Goal: Task Accomplishment & Management: Use online tool/utility

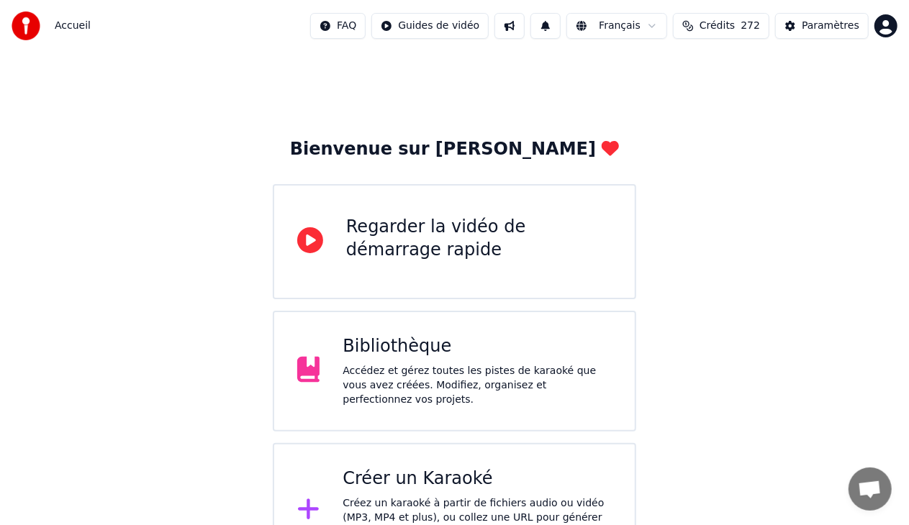
click at [430, 468] on div "Créer un Karaoké" at bounding box center [477, 479] width 269 height 23
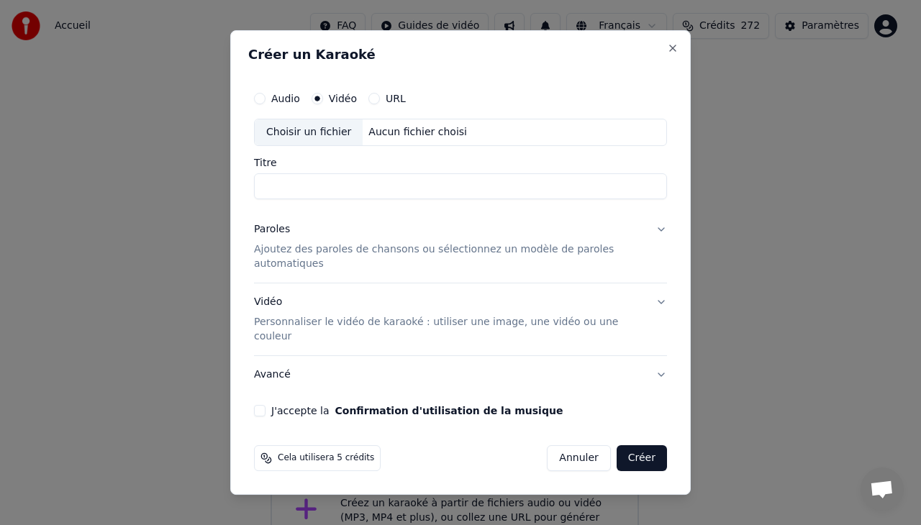
click at [317, 145] on div "Choisir un fichier" at bounding box center [309, 132] width 108 height 26
type input "**********"
click at [263, 405] on button "J'accepte la Confirmation d'utilisation de la musique" at bounding box center [260, 411] width 12 height 12
click at [435, 321] on p "Personnaliser le vidéo de karaoké : utiliser une image, une vidéo ou une couleur" at bounding box center [449, 329] width 390 height 29
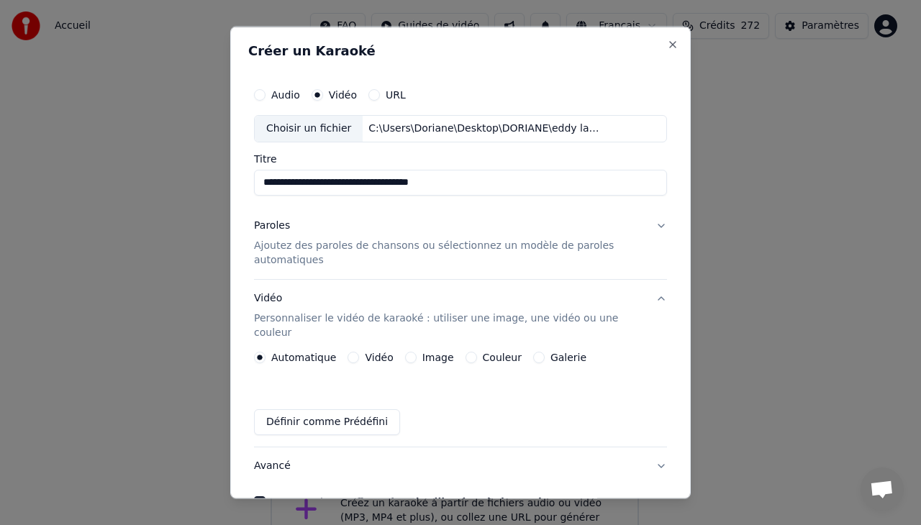
click at [348, 351] on button "Vidéo" at bounding box center [354, 357] width 12 height 12
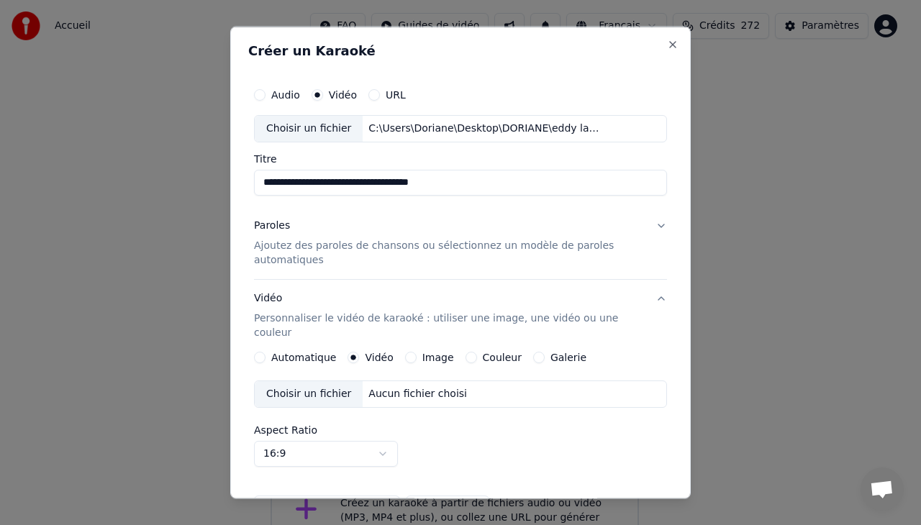
click at [312, 381] on div "Choisir un fichier" at bounding box center [309, 394] width 108 height 26
click at [339, 253] on p "Ajoutez des paroles de chansons ou sélectionnez un modèle de paroles automatiqu…" at bounding box center [449, 252] width 390 height 29
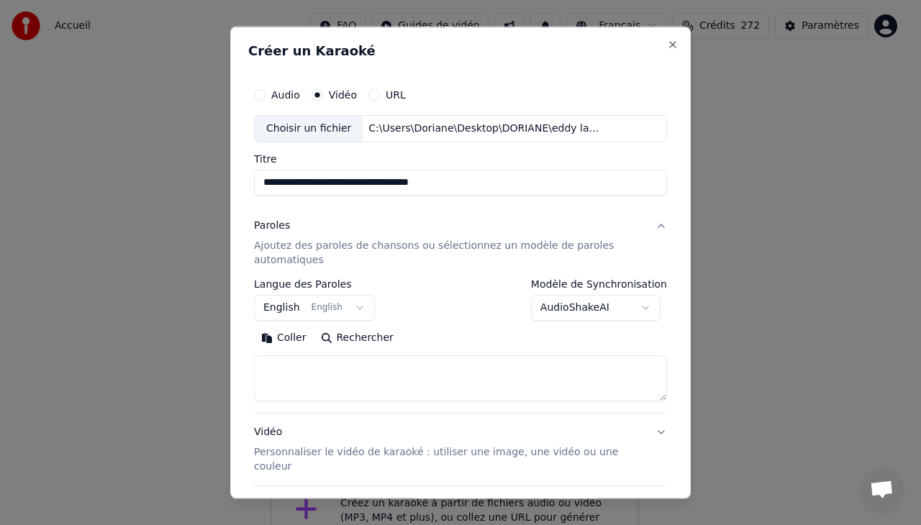
click at [285, 335] on button "Coller" at bounding box center [284, 337] width 60 height 23
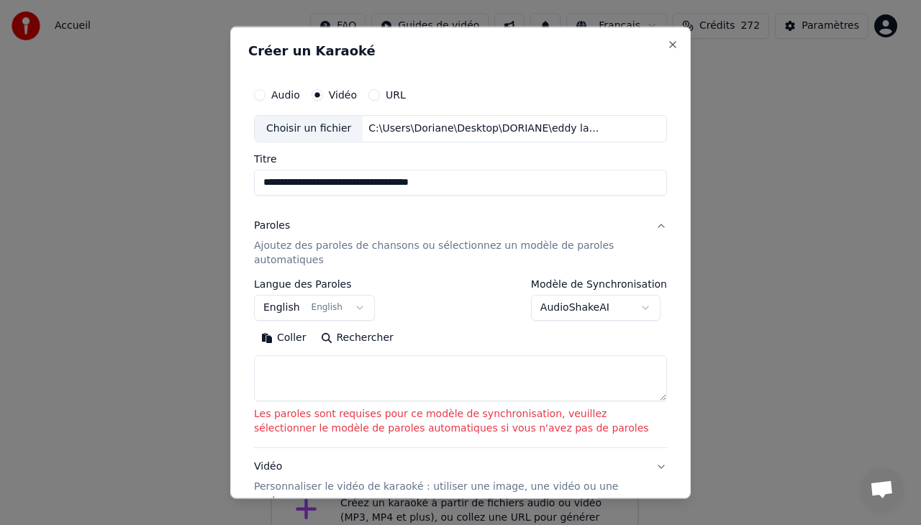
click at [315, 380] on textarea at bounding box center [460, 378] width 413 height 46
click at [294, 338] on button "Coller" at bounding box center [284, 337] width 60 height 23
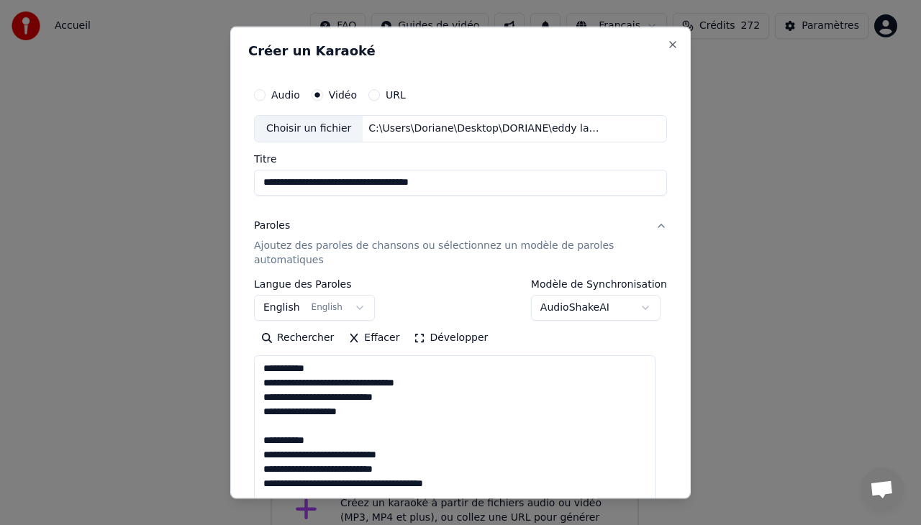
drag, startPoint x: 648, startPoint y: 393, endPoint x: 660, endPoint y: 554, distance: 161.0
click at [660, 525] on html "**********" at bounding box center [460, 289] width 921 height 579
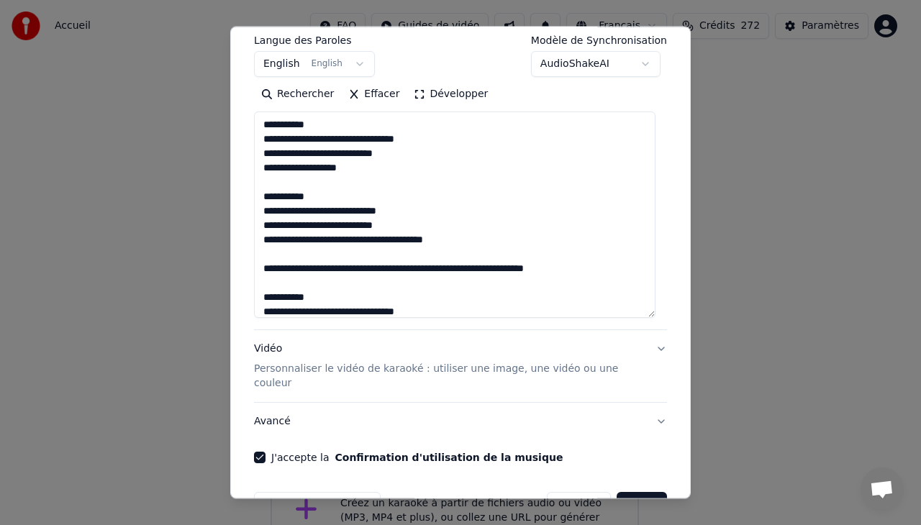
scroll to position [241, 0]
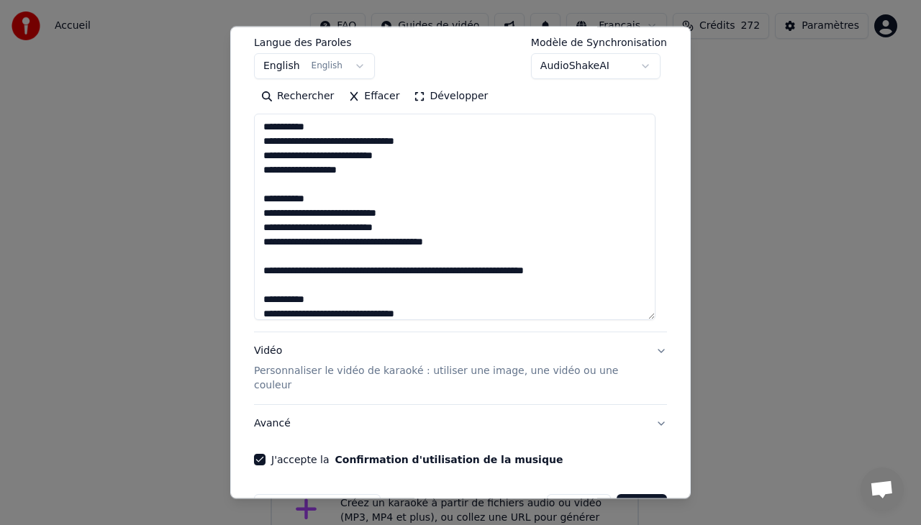
click at [507, 270] on textarea at bounding box center [455, 217] width 402 height 207
click at [388, 272] on textarea at bounding box center [455, 217] width 402 height 207
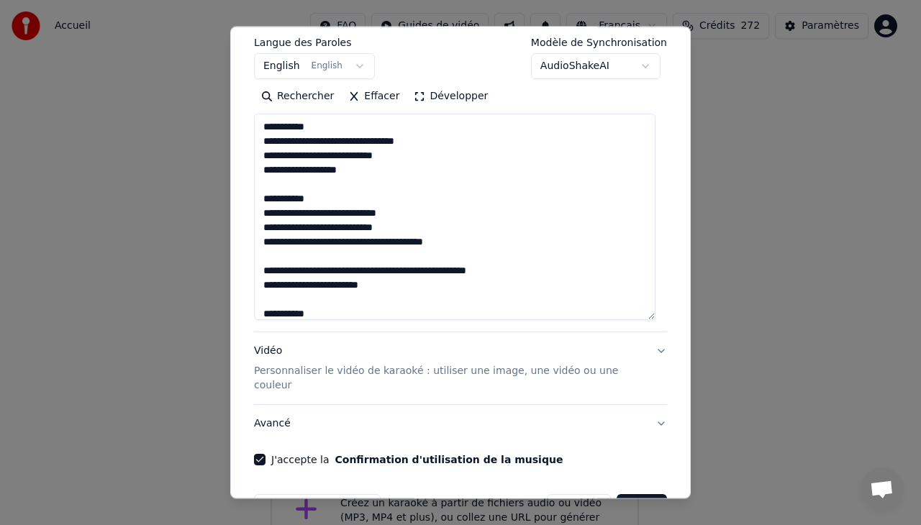
click at [358, 285] on textarea at bounding box center [455, 217] width 402 height 207
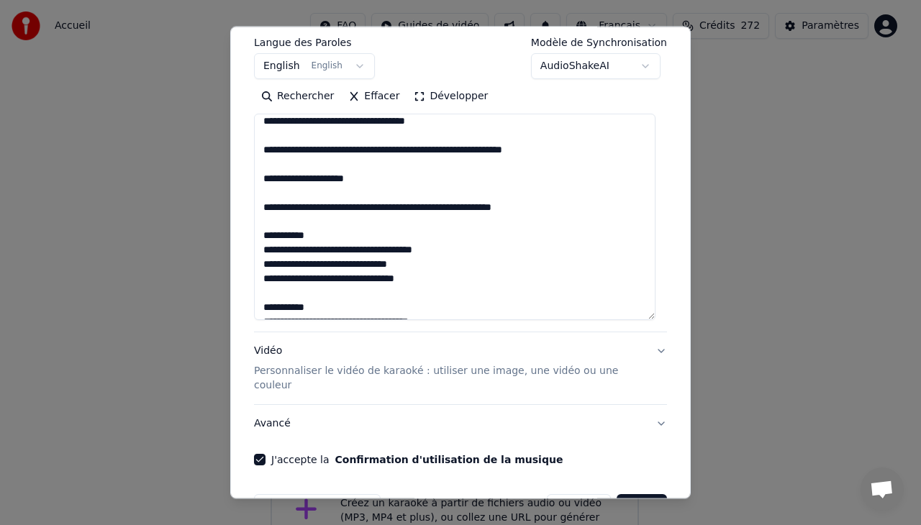
scroll to position [316, 0]
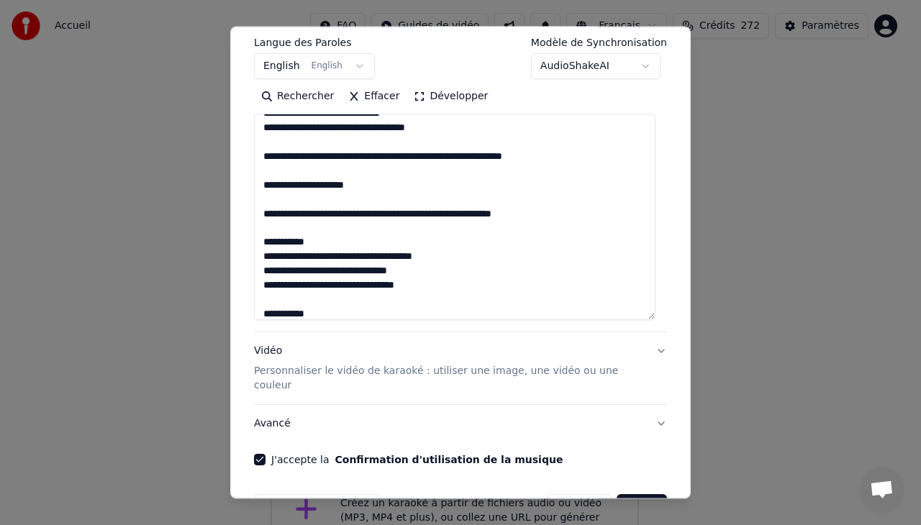
drag, startPoint x: 525, startPoint y: 154, endPoint x: 496, endPoint y: 158, distance: 29.7
click at [496, 158] on textarea at bounding box center [455, 217] width 402 height 207
drag, startPoint x: 510, startPoint y: 215, endPoint x: 481, endPoint y: 217, distance: 28.9
click at [481, 217] on textarea at bounding box center [455, 217] width 402 height 207
drag, startPoint x: 406, startPoint y: 182, endPoint x: 265, endPoint y: 183, distance: 141.1
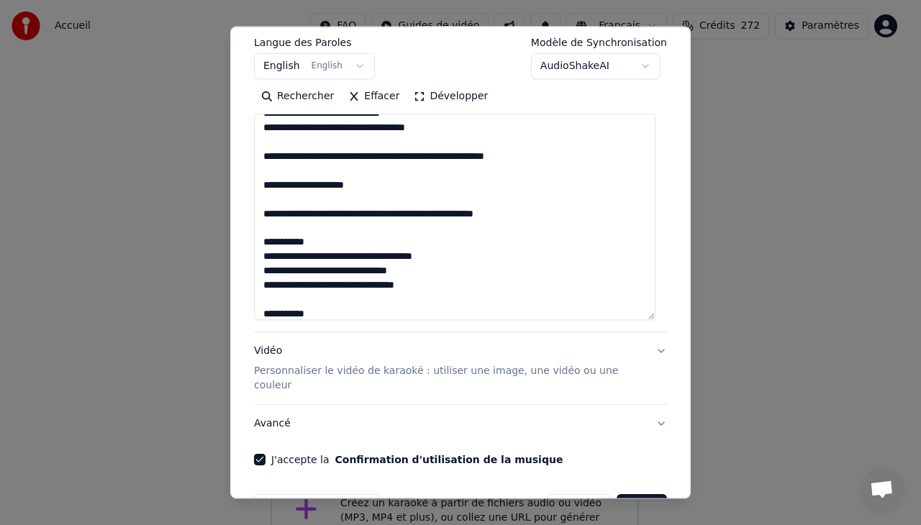
click at [265, 183] on textarea at bounding box center [455, 217] width 402 height 207
click at [410, 186] on textarea at bounding box center [455, 217] width 402 height 207
drag, startPoint x: 403, startPoint y: 186, endPoint x: 258, endPoint y: 189, distance: 144.7
click at [258, 189] on textarea at bounding box center [455, 217] width 402 height 207
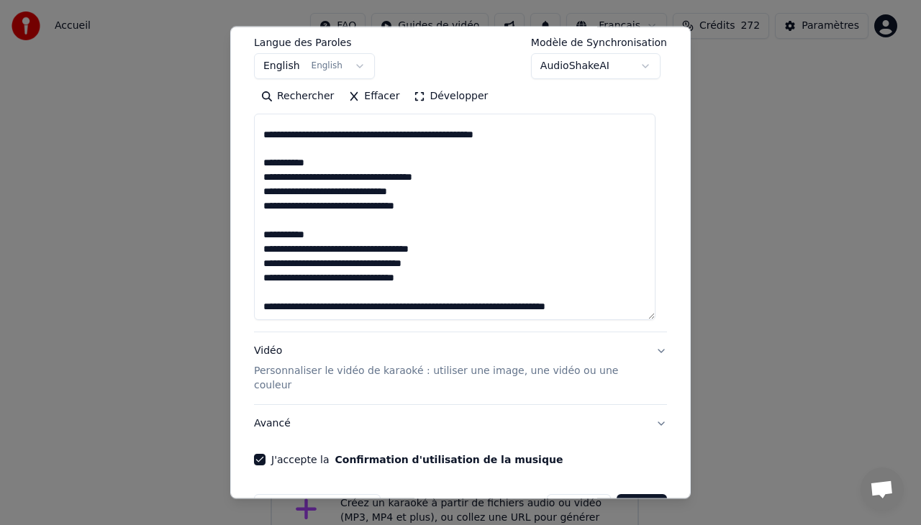
type textarea "**********"
click at [632, 494] on button "Créer" at bounding box center [642, 507] width 50 height 26
select select "**"
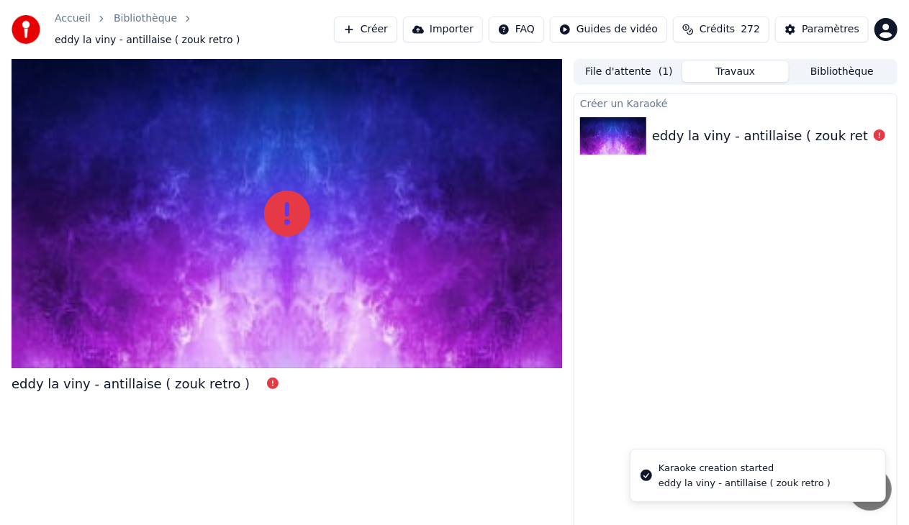
click at [736, 132] on div "eddy la viny - antillaise ( zouk retro )" at bounding box center [771, 136] width 238 height 20
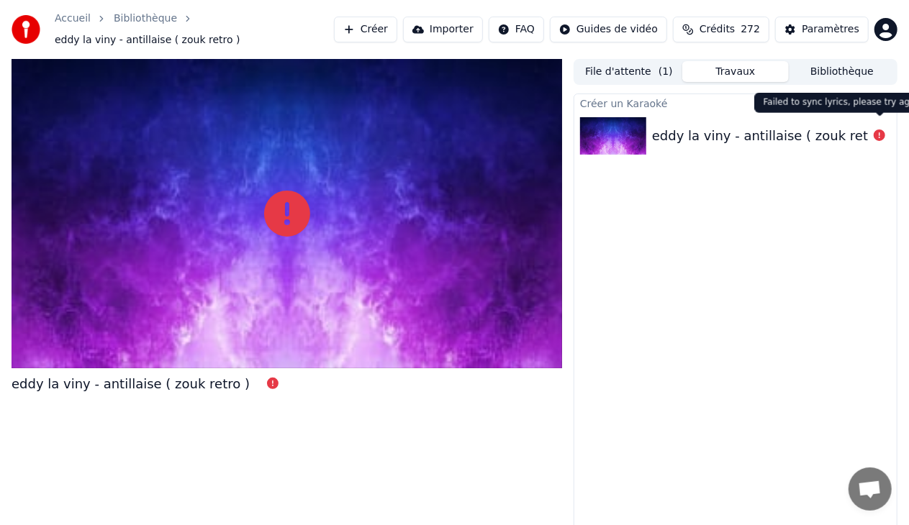
click at [879, 130] on icon at bounding box center [880, 136] width 12 height 12
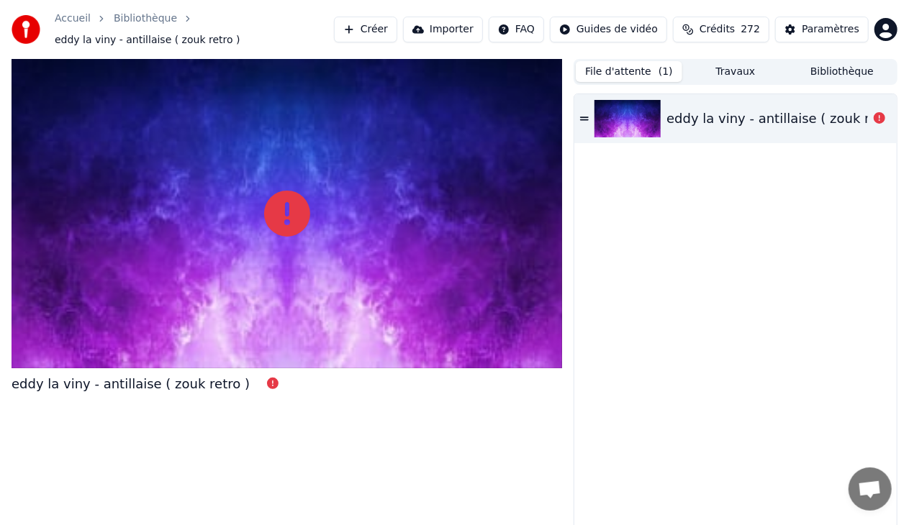
click at [638, 62] on button "File d'attente ( 1 )" at bounding box center [629, 71] width 107 height 21
click at [687, 109] on div "eddy la viny - antillaise ( zouk retro )" at bounding box center [786, 119] width 238 height 20
click at [240, 33] on span "eddy la viny - antillaise ( zouk retro )" at bounding box center [148, 40] width 186 height 14
click at [222, 33] on span "eddy la viny - antillaise ( zouk retro )" at bounding box center [148, 40] width 186 height 14
click at [148, 26] on link "Bibliothèque" at bounding box center [145, 19] width 63 height 14
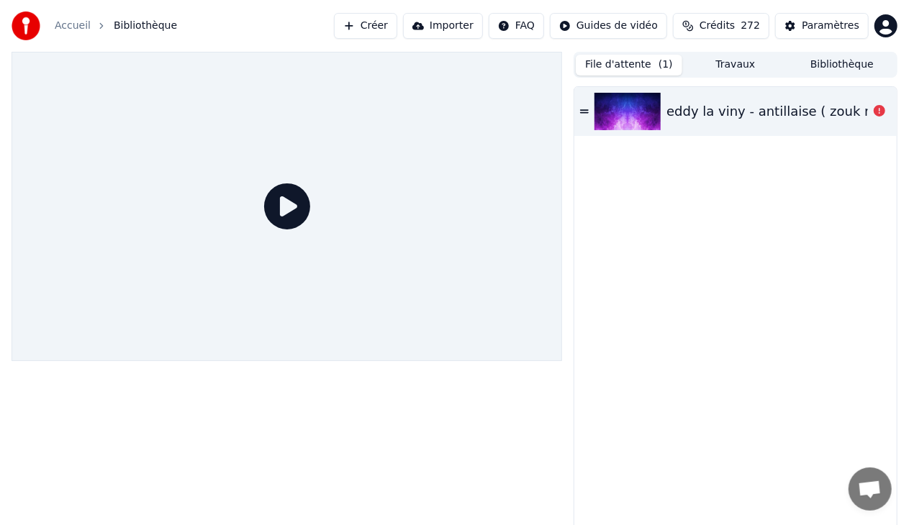
click at [708, 105] on div "eddy la viny - antillaise ( zouk retro )" at bounding box center [786, 111] width 238 height 20
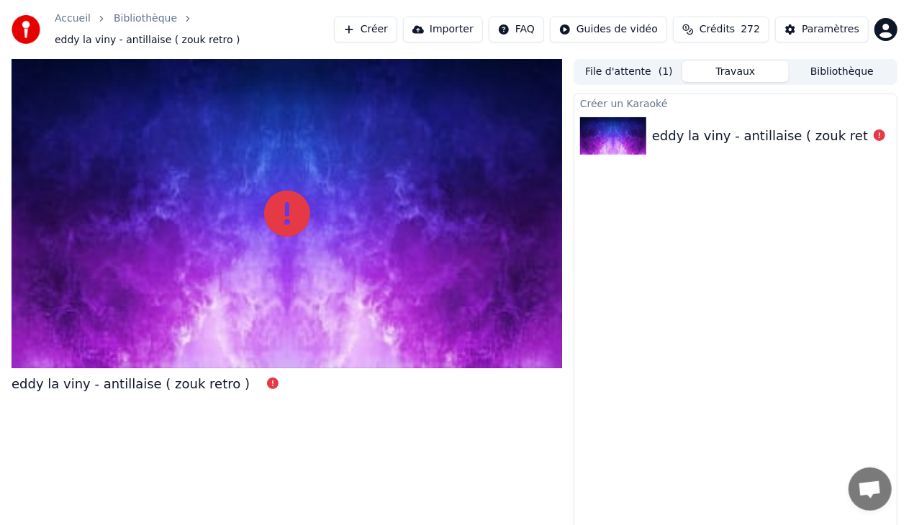
click at [741, 68] on button "Travaux" at bounding box center [735, 71] width 107 height 21
click at [659, 126] on div "eddy la viny - antillaise ( zouk retro )" at bounding box center [771, 136] width 238 height 20
click at [397, 26] on button "Créer" at bounding box center [365, 30] width 63 height 26
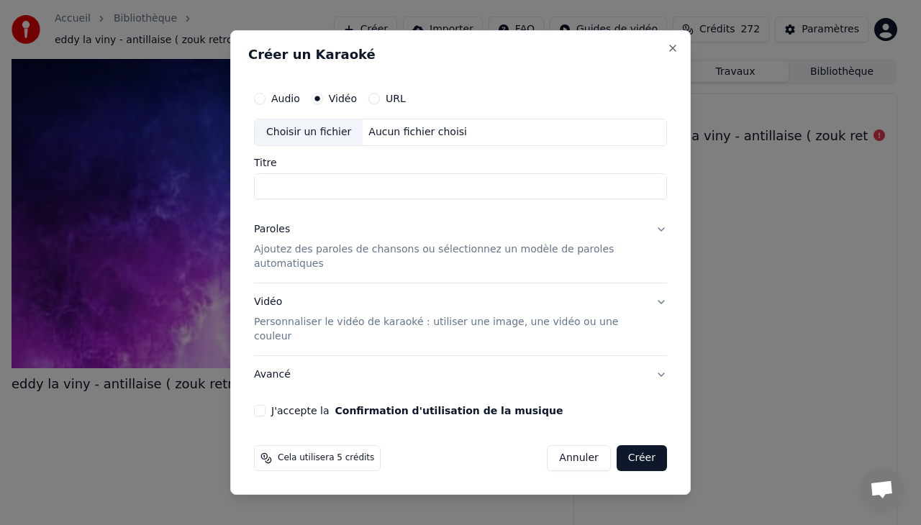
click at [315, 145] on div "Choisir un fichier" at bounding box center [309, 132] width 108 height 26
type input "**********"
click at [408, 315] on p "Personnaliser le vidéo de karaoké : utiliser une image, une vidéo ou une couleur" at bounding box center [449, 329] width 390 height 29
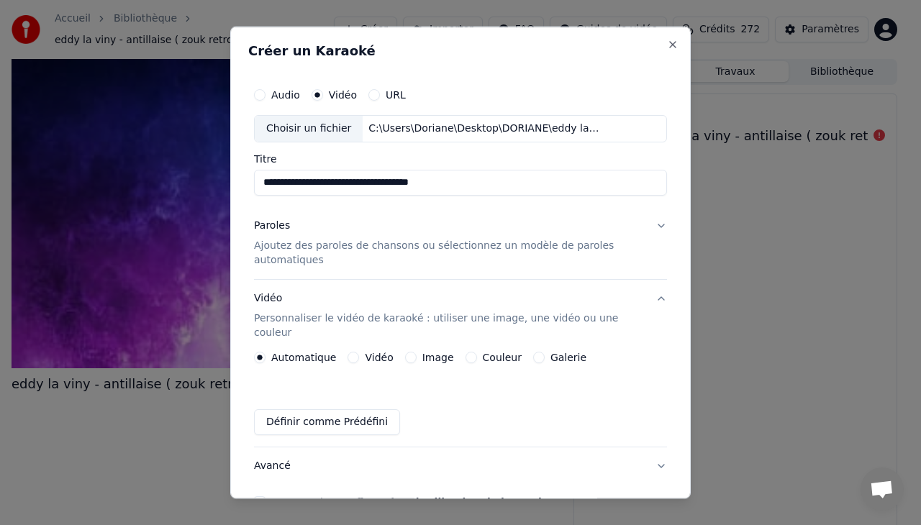
click at [348, 351] on button "Vidéo" at bounding box center [354, 357] width 12 height 12
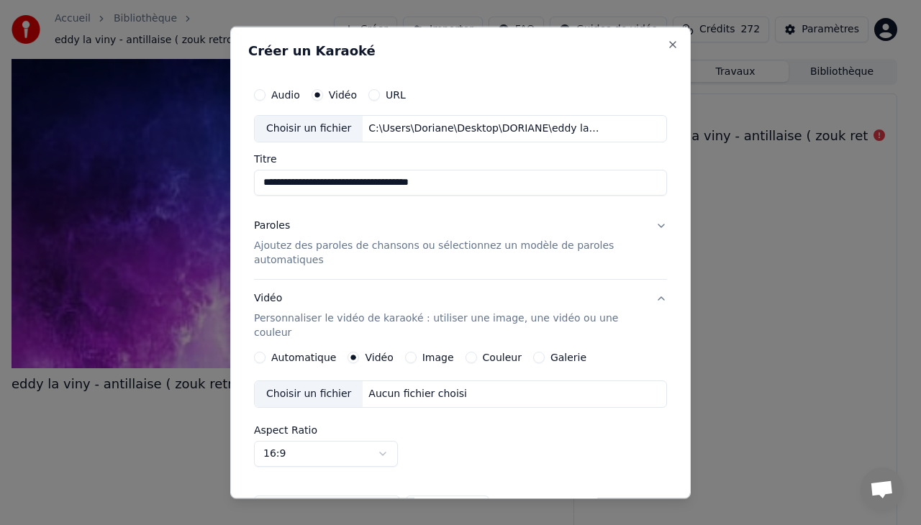
click at [304, 381] on div "Choisir un fichier" at bounding box center [309, 394] width 108 height 26
click at [319, 248] on p "Ajoutez des paroles de chansons ou sélectionnez un modèle de paroles automatiqu…" at bounding box center [449, 252] width 390 height 29
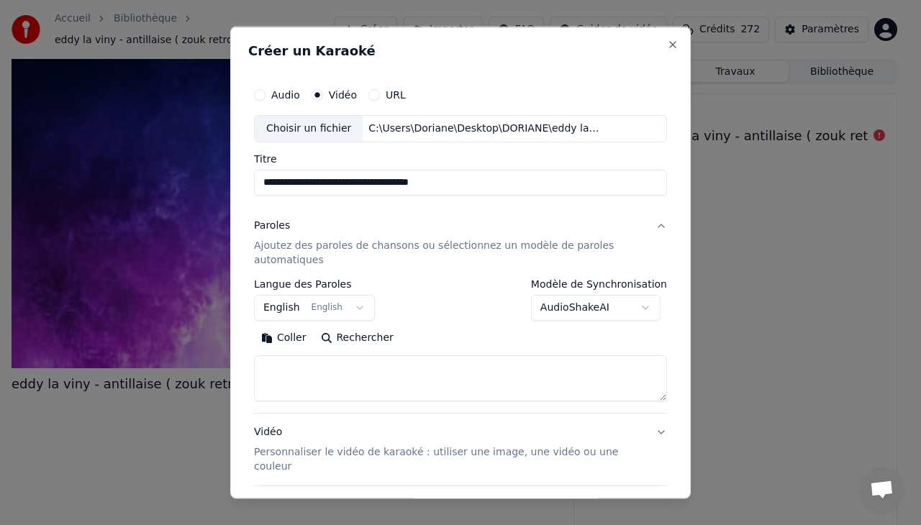
click at [274, 338] on button "Coller" at bounding box center [284, 337] width 60 height 23
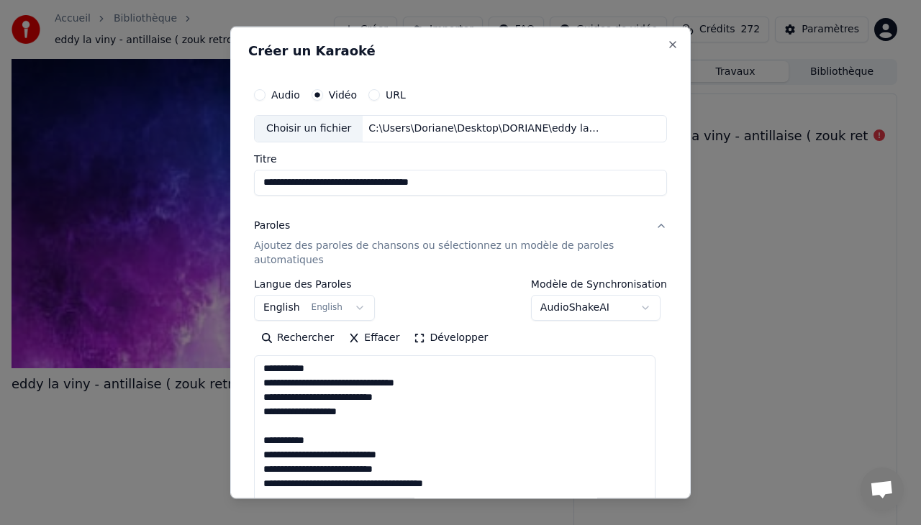
drag, startPoint x: 646, startPoint y: 397, endPoint x: 641, endPoint y: 557, distance: 160.6
click at [641, 525] on html "**********" at bounding box center [460, 262] width 921 height 525
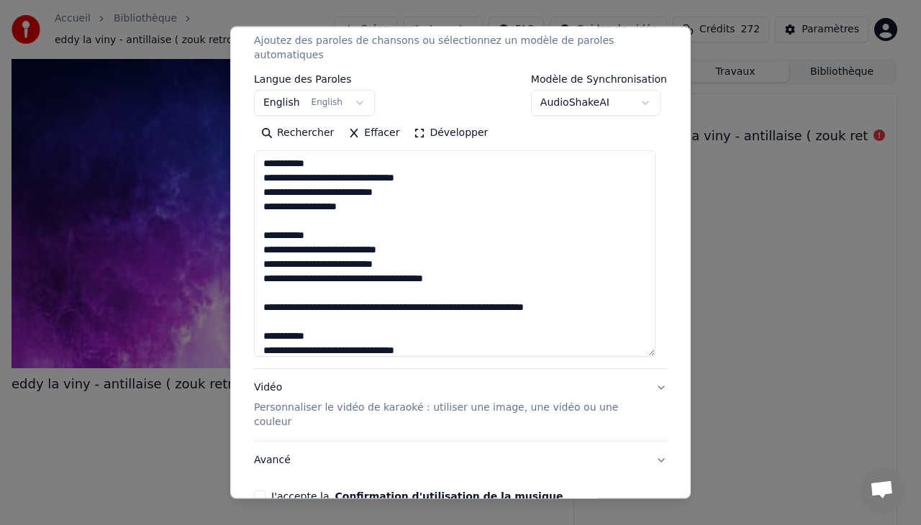
scroll to position [270, 0]
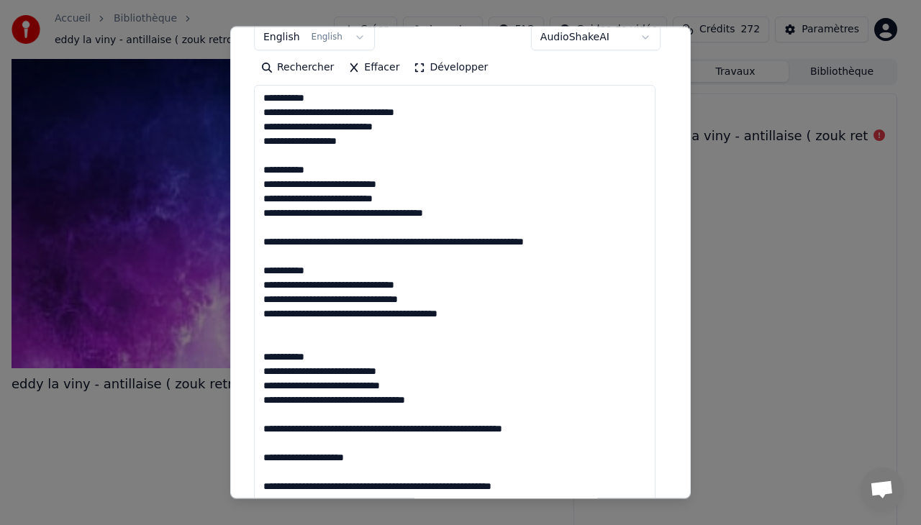
drag, startPoint x: 651, startPoint y: 282, endPoint x: 659, endPoint y: 513, distance: 231.2
click at [659, 513] on body "**********" at bounding box center [454, 262] width 909 height 525
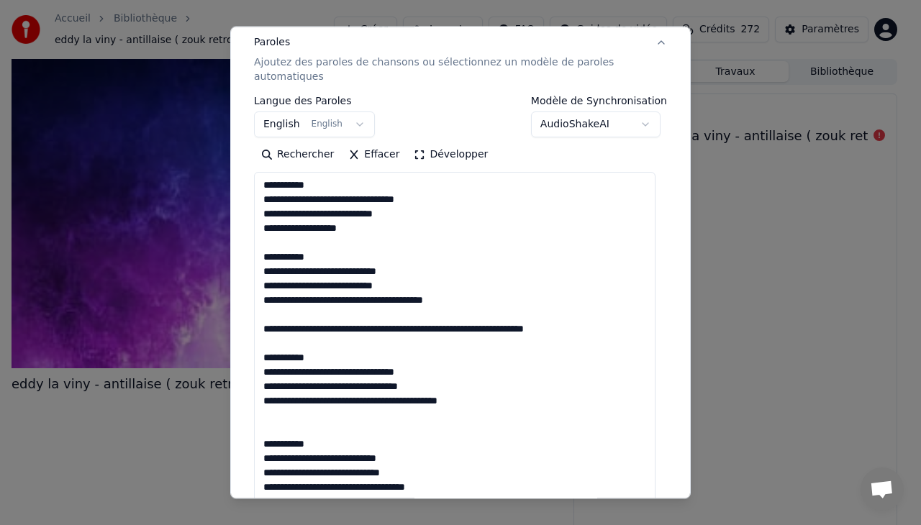
scroll to position [191, 0]
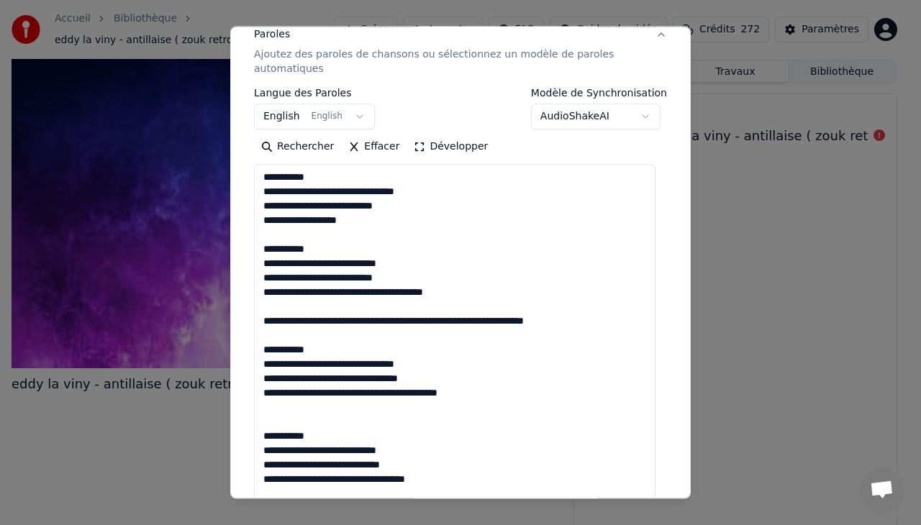
click at [351, 320] on textarea at bounding box center [455, 383] width 402 height 438
click at [479, 324] on textarea at bounding box center [455, 383] width 402 height 438
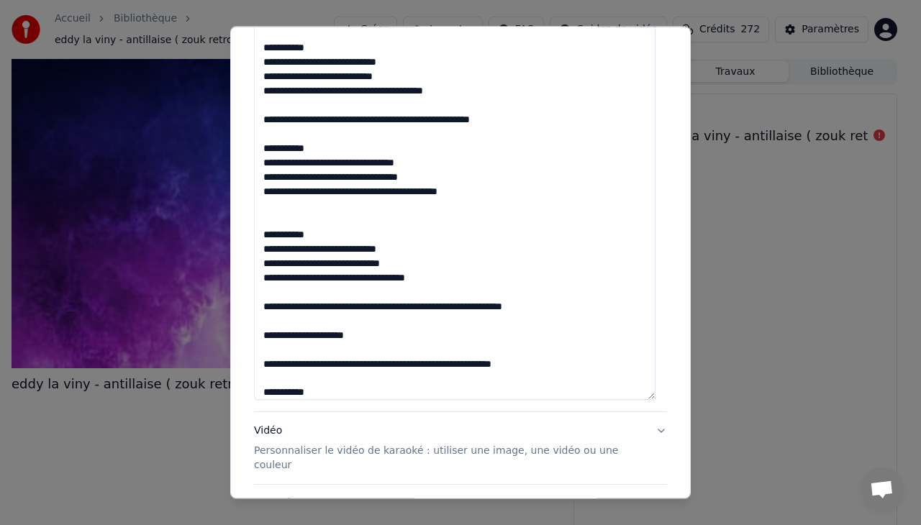
scroll to position [421, 0]
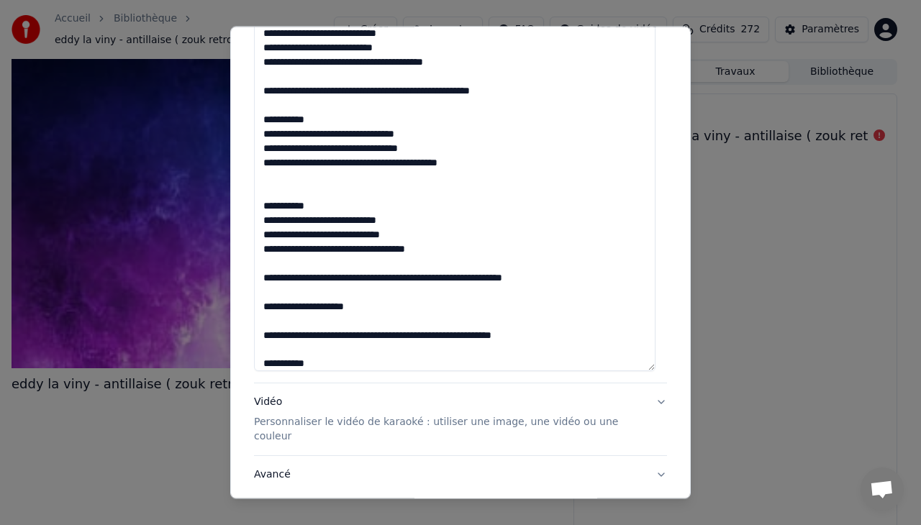
click at [397, 305] on textarea at bounding box center [455, 153] width 402 height 438
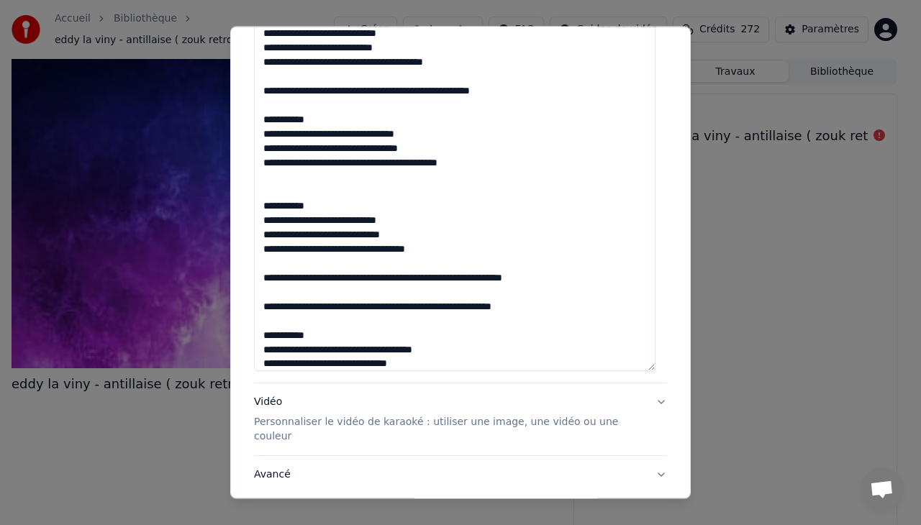
click at [527, 280] on textarea "**********" at bounding box center [455, 153] width 402 height 438
click at [263, 291] on textarea "**********" at bounding box center [455, 153] width 402 height 438
click at [321, 277] on textarea "**********" at bounding box center [455, 153] width 402 height 438
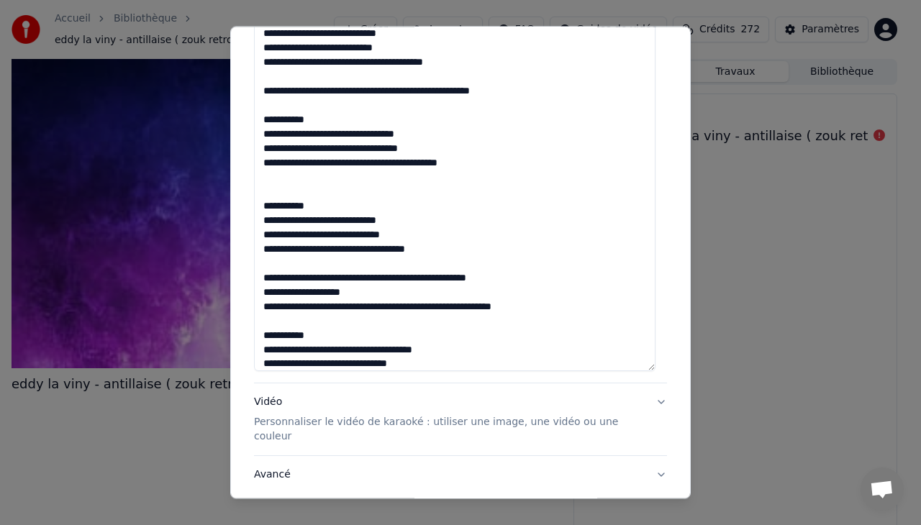
click at [348, 292] on textarea "**********" at bounding box center [455, 153] width 402 height 438
click at [363, 279] on textarea "**********" at bounding box center [455, 153] width 402 height 438
click at [356, 292] on textarea "**********" at bounding box center [455, 153] width 402 height 438
drag, startPoint x: 505, startPoint y: 307, endPoint x: 482, endPoint y: 312, distance: 24.3
click at [482, 312] on textarea at bounding box center [455, 153] width 402 height 438
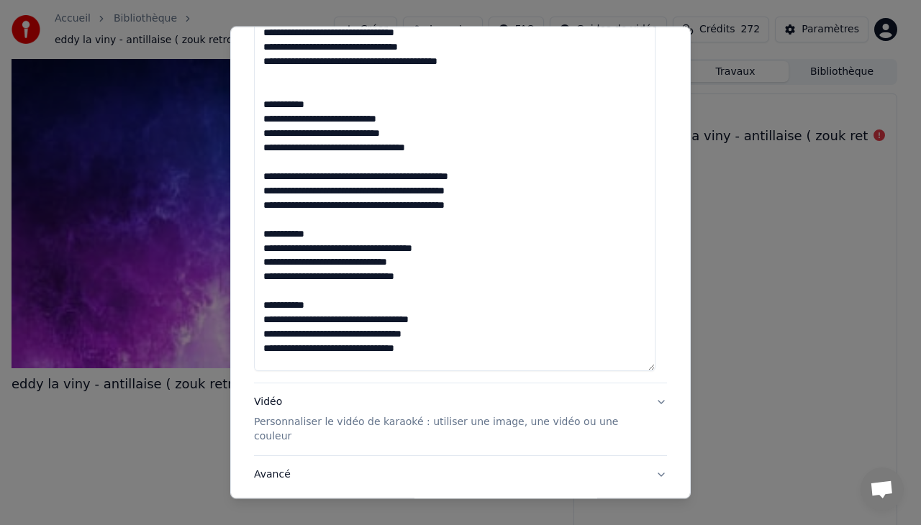
scroll to position [121, 0]
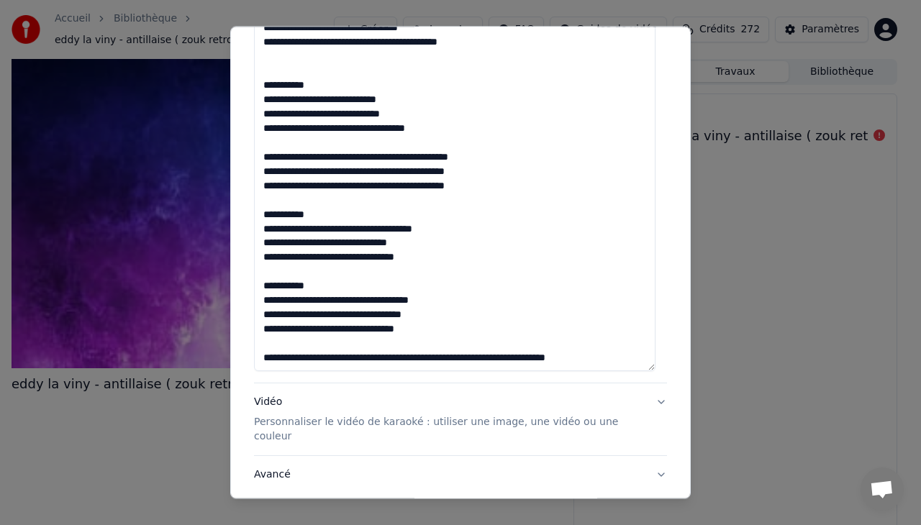
click at [324, 357] on textarea at bounding box center [455, 153] width 402 height 438
click at [374, 357] on textarea "**********" at bounding box center [455, 153] width 402 height 438
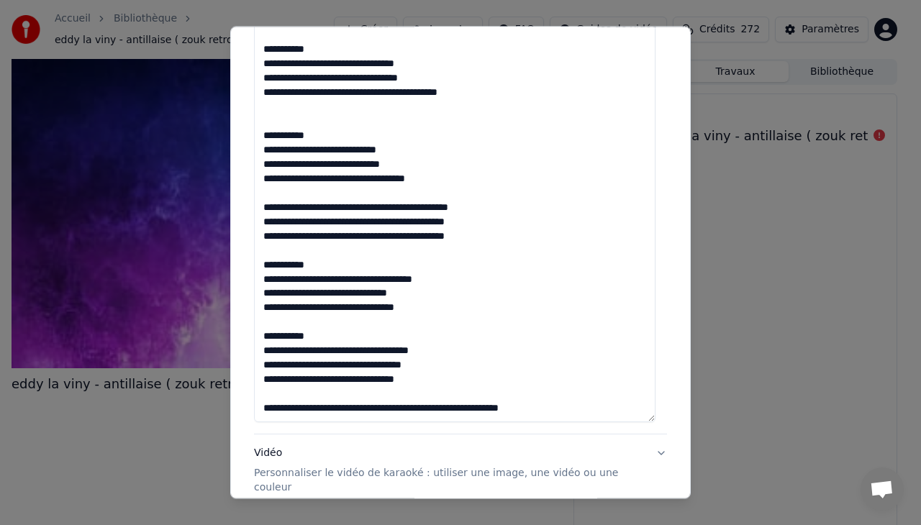
scroll to position [70, 0]
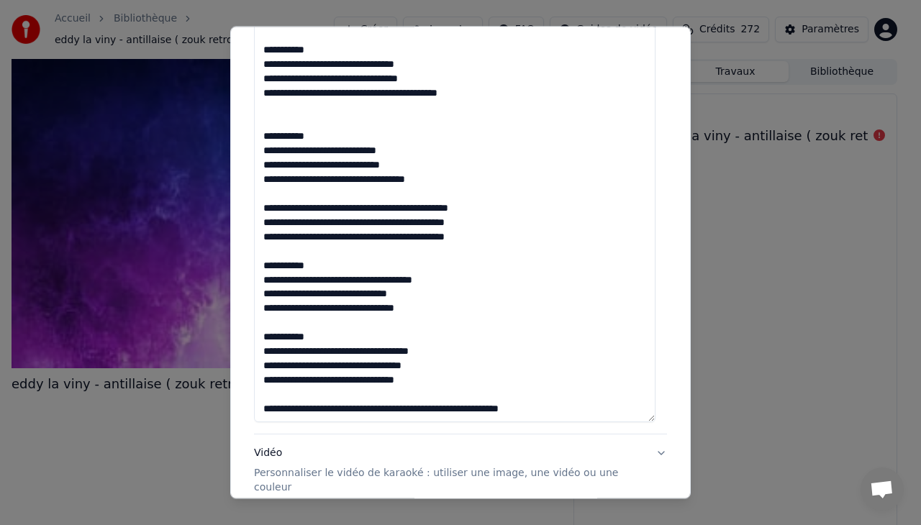
drag, startPoint x: 648, startPoint y: 366, endPoint x: 649, endPoint y: 417, distance: 51.1
click at [649, 417] on textarea "**********" at bounding box center [455, 178] width 402 height 489
click at [528, 412] on textarea "**********" at bounding box center [455, 178] width 402 height 489
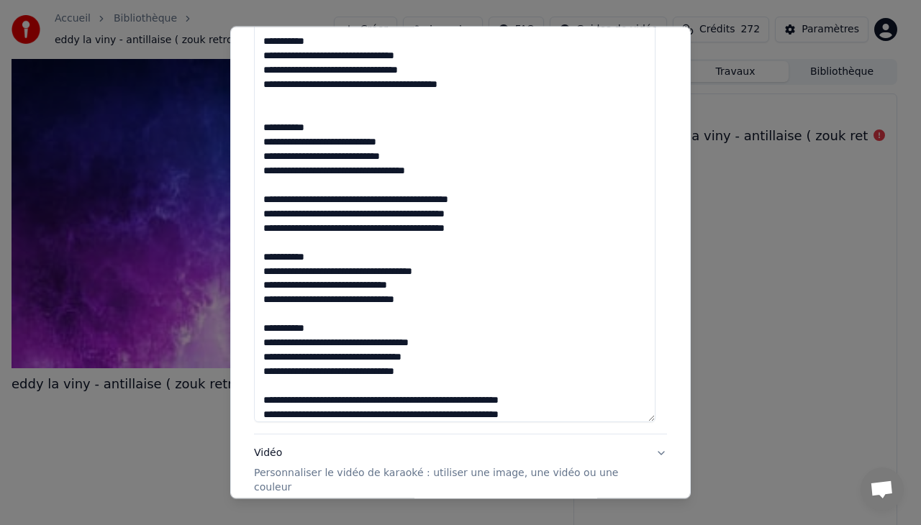
type textarea "**********"
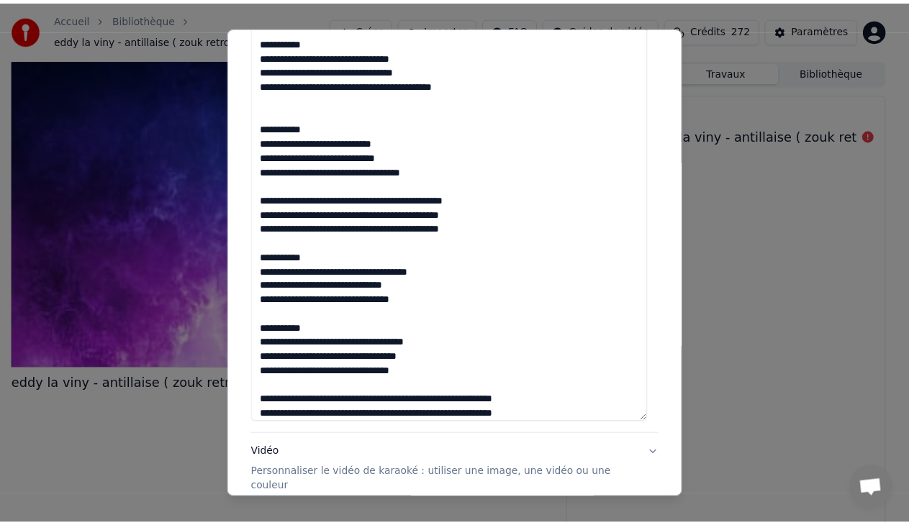
scroll to position [552, 0]
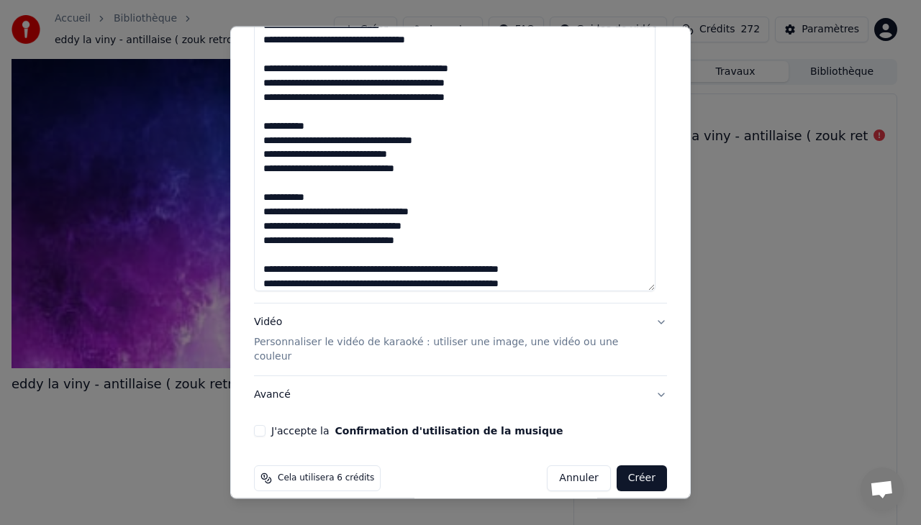
click at [262, 425] on button "J'accepte la Confirmation d'utilisation de la musique" at bounding box center [260, 431] width 12 height 12
click at [626, 466] on button "Créer" at bounding box center [642, 479] width 50 height 26
select select "**"
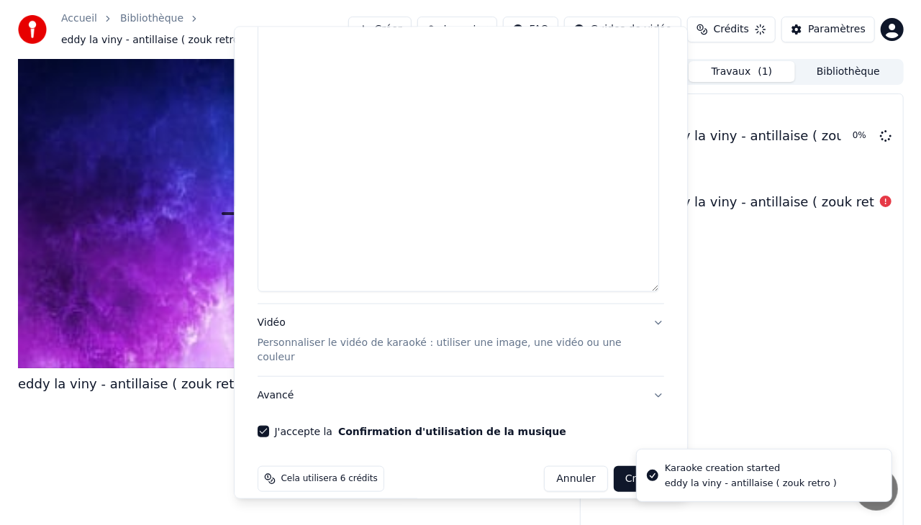
scroll to position [0, 0]
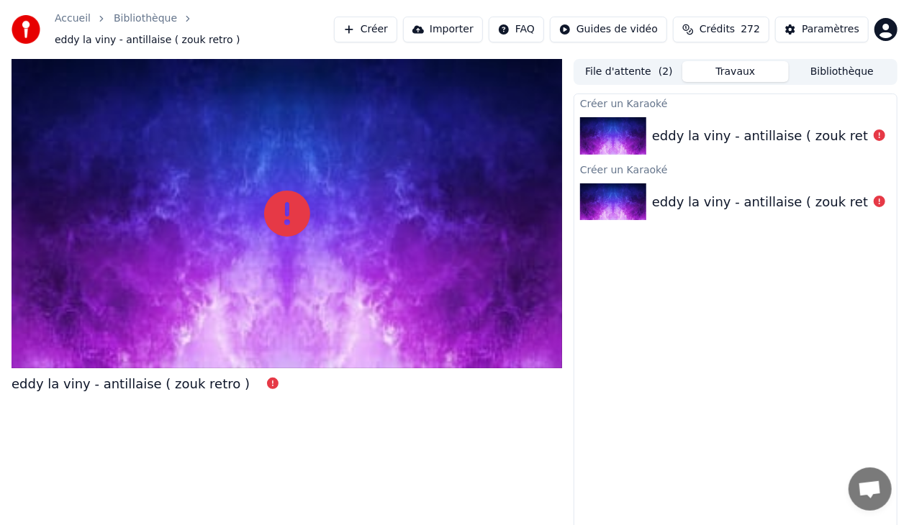
click at [718, 134] on div "eddy la viny - antillaise ( zouk retro )" at bounding box center [771, 136] width 238 height 20
click at [643, 112] on div "eddy la viny - antillaise ( zouk retro )" at bounding box center [735, 136] width 322 height 49
click at [858, 128] on div "eddy la viny - antillaise ( zouk retro )" at bounding box center [771, 136] width 238 height 20
click at [135, 375] on div "eddy la viny - antillaise ( zouk retro )" at bounding box center [131, 384] width 238 height 20
click at [240, 33] on span "eddy la viny - antillaise ( zouk retro )" at bounding box center [148, 40] width 186 height 14
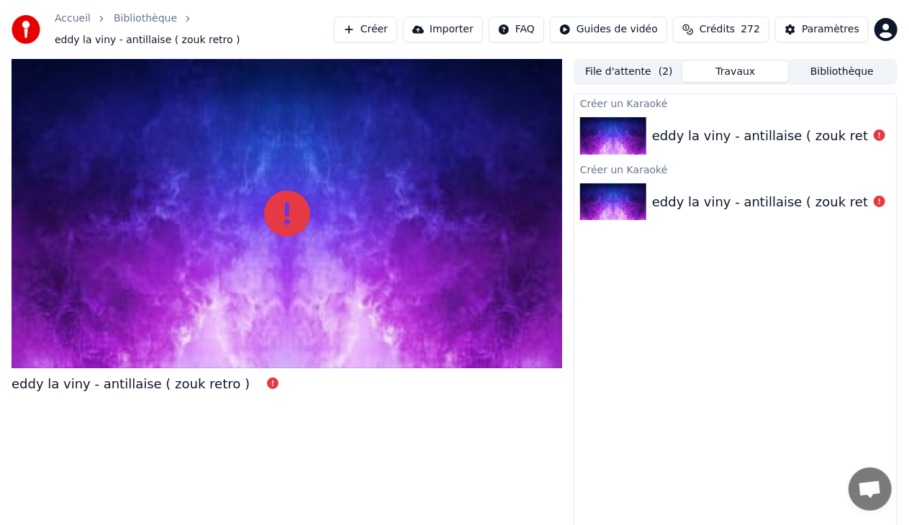
click at [131, 23] on link "Bibliothèque" at bounding box center [145, 19] width 63 height 14
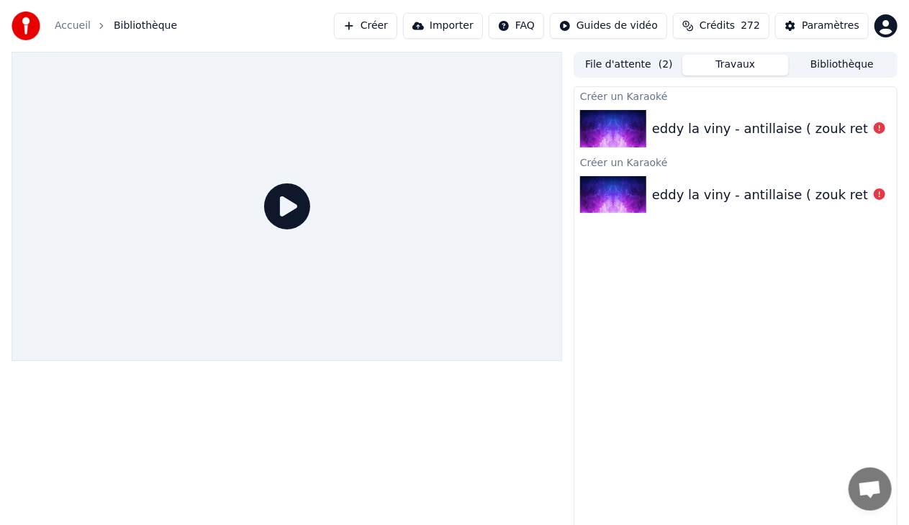
click at [649, 122] on div at bounding box center [616, 128] width 72 height 37
click at [878, 124] on icon at bounding box center [880, 128] width 12 height 12
click at [750, 114] on div "eddy la viny - antillaise ( zouk retro )" at bounding box center [735, 128] width 322 height 49
click at [754, 179] on div "eddy la viny - antillaise ( zouk retro )" at bounding box center [735, 195] width 322 height 49
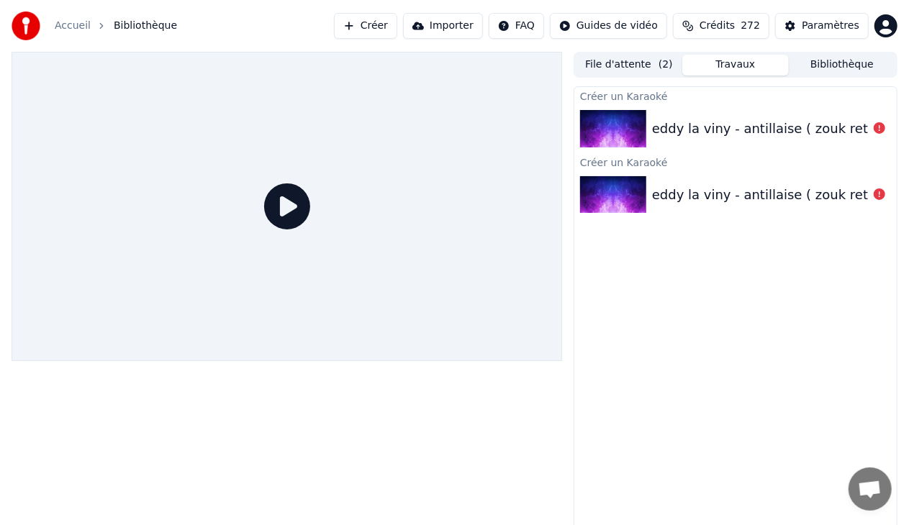
click at [753, 101] on div "Créer un Karaoké" at bounding box center [735, 95] width 322 height 17
drag, startPoint x: 757, startPoint y: 106, endPoint x: 739, endPoint y: 127, distance: 27.6
click at [739, 127] on div "eddy la viny - antillaise ( zouk retro )" at bounding box center [735, 128] width 322 height 49
drag, startPoint x: 739, startPoint y: 127, endPoint x: 733, endPoint y: 109, distance: 18.9
click at [878, 132] on icon at bounding box center [880, 128] width 12 height 12
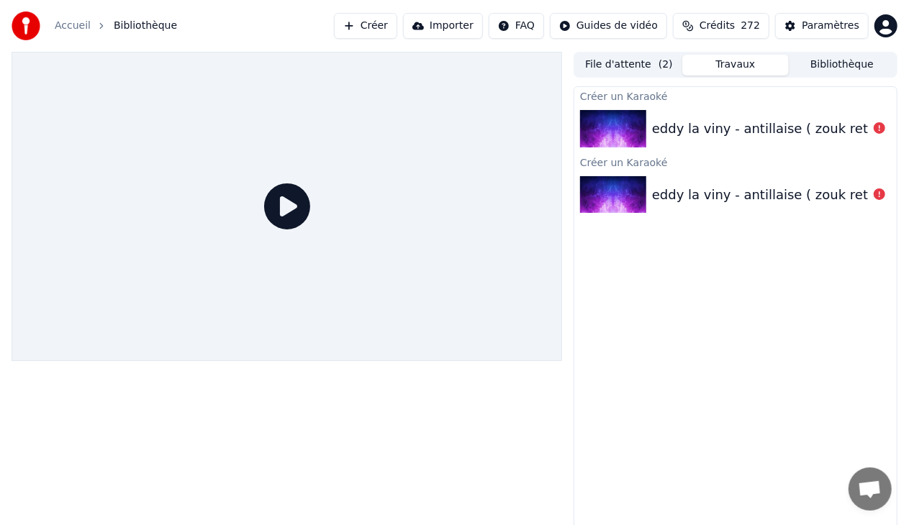
click at [878, 132] on icon at bounding box center [880, 128] width 12 height 12
click at [816, 135] on div "eddy la viny - antillaise ( zouk retro )" at bounding box center [771, 129] width 238 height 20
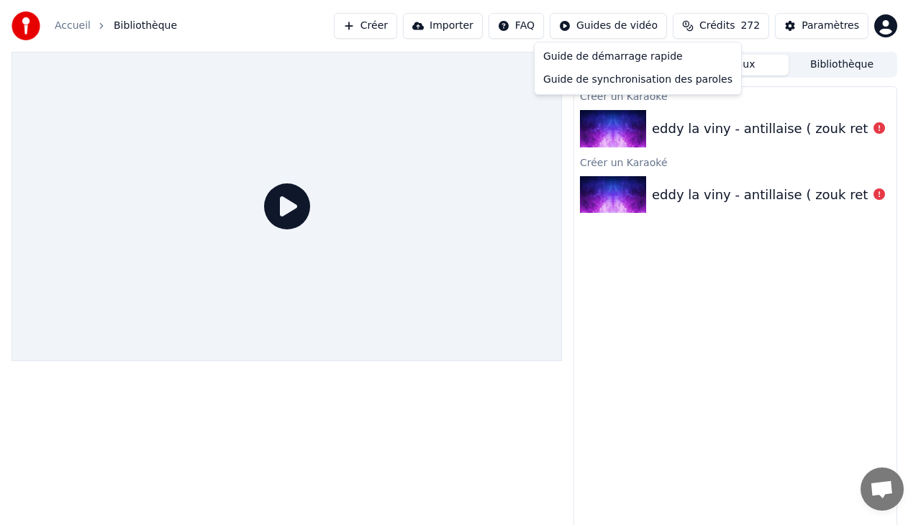
click at [615, 29] on html "Accueil Bibliothèque Créer Importer FAQ Guides de vidéo Crédits 272 Paramètres …" at bounding box center [460, 262] width 921 height 525
click at [590, 80] on div "Guide de synchronisation des paroles" at bounding box center [638, 79] width 201 height 23
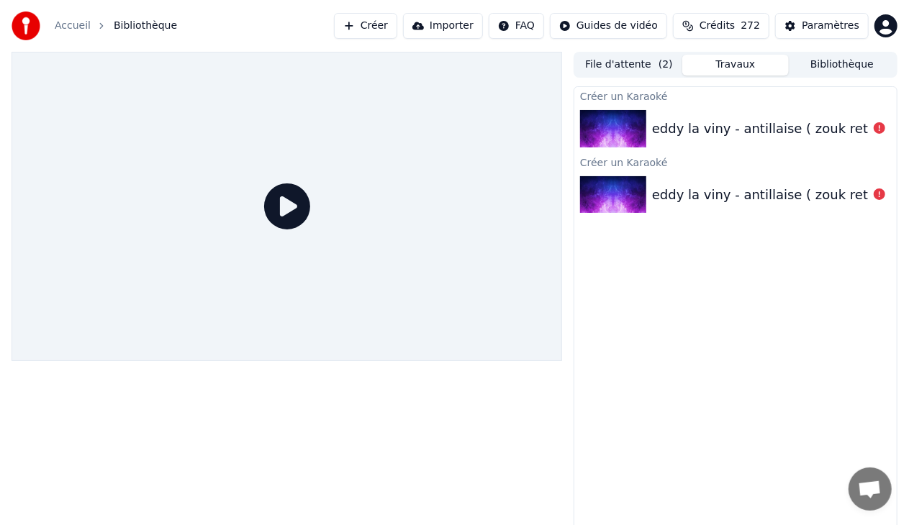
click at [615, 178] on img at bounding box center [613, 194] width 66 height 37
click at [397, 24] on button "Créer" at bounding box center [365, 26] width 63 height 26
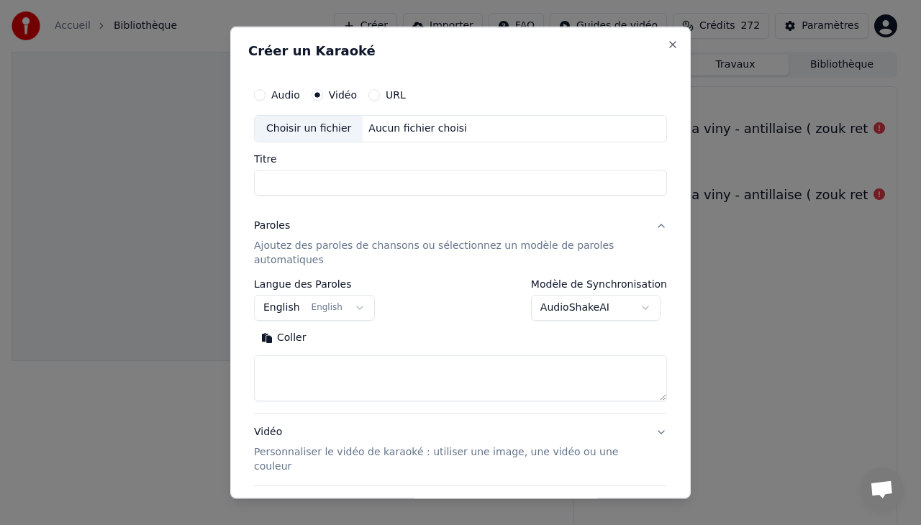
click at [308, 130] on div "Choisir un fichier" at bounding box center [309, 129] width 108 height 26
type input "**********"
click at [383, 426] on div "Vidéo Personnaliser le vidéo de karaoké : utiliser une image, une vidéo ou une …" at bounding box center [449, 449] width 390 height 49
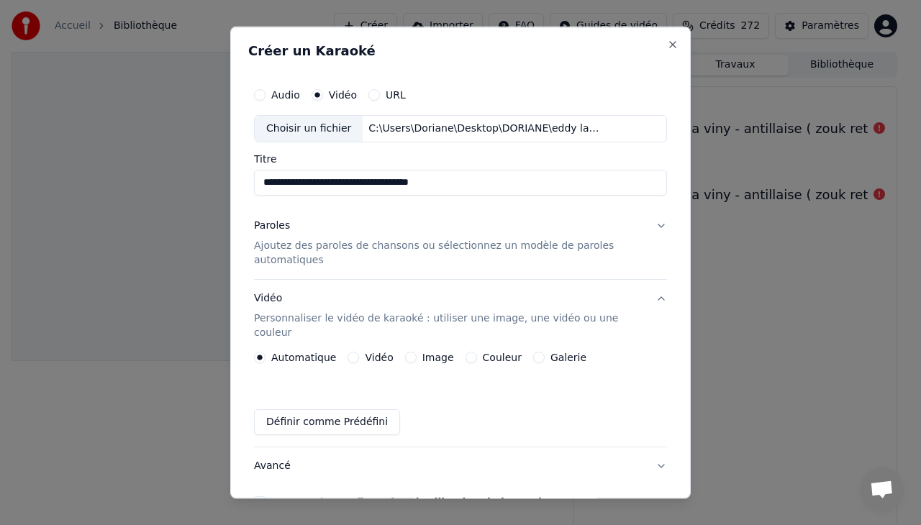
click at [353, 351] on div "Vidéo" at bounding box center [370, 357] width 45 height 12
click at [348, 351] on button "Vidéo" at bounding box center [354, 357] width 12 height 12
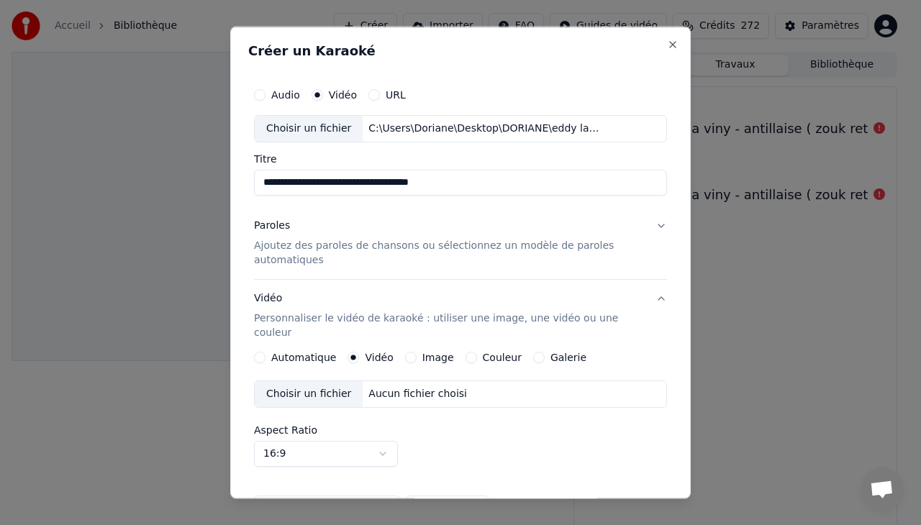
click at [312, 381] on div "Choisir un fichier" at bounding box center [309, 394] width 108 height 26
click at [392, 243] on p "Ajoutez des paroles de chansons ou sélectionnez un modèle de paroles automatiqu…" at bounding box center [449, 252] width 390 height 29
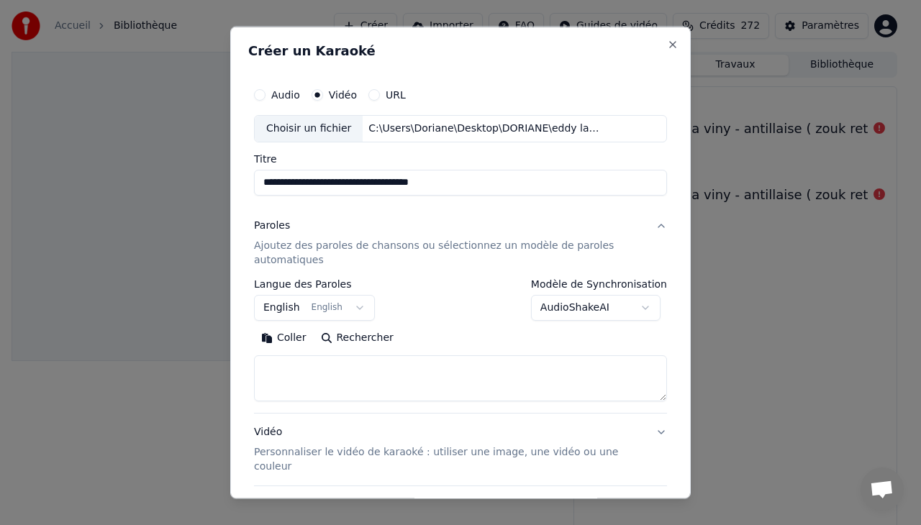
click at [282, 338] on button "Coller" at bounding box center [284, 337] width 60 height 23
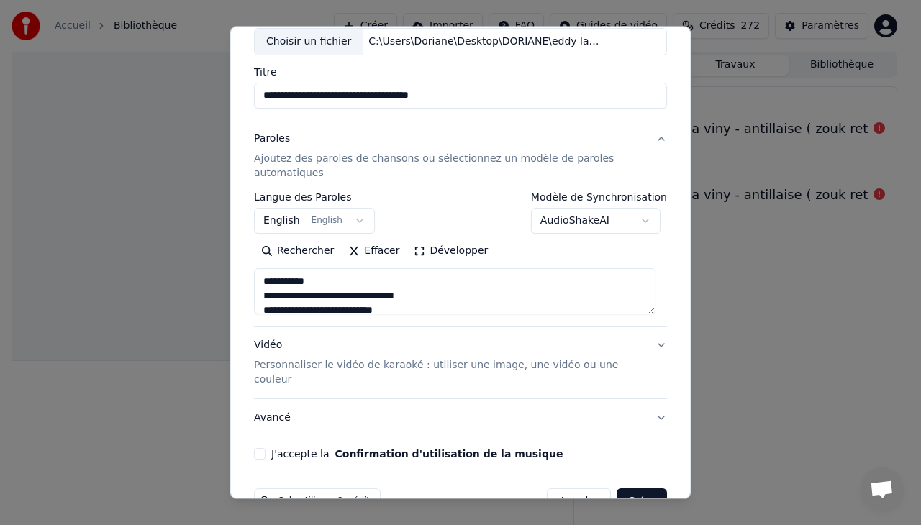
scroll to position [109, 0]
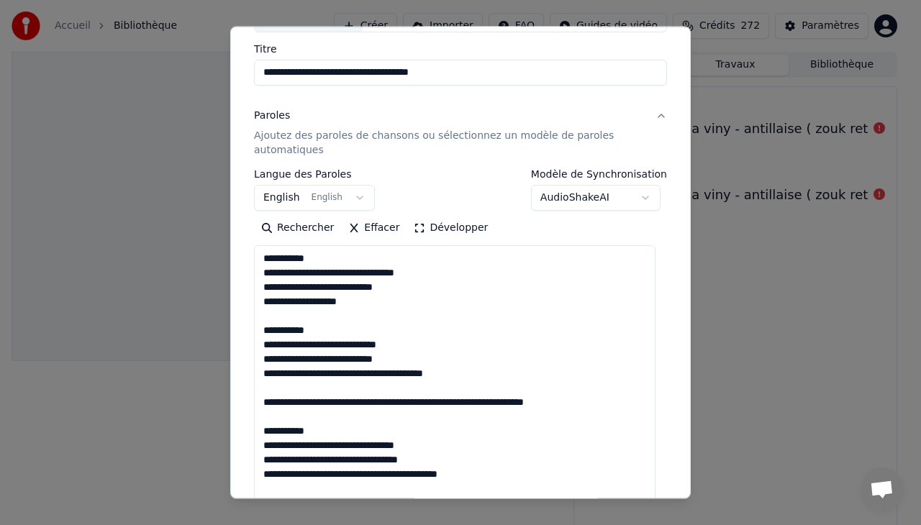
drag, startPoint x: 650, startPoint y: 286, endPoint x: 652, endPoint y: 534, distance: 248.3
click at [652, 525] on html "**********" at bounding box center [460, 262] width 921 height 525
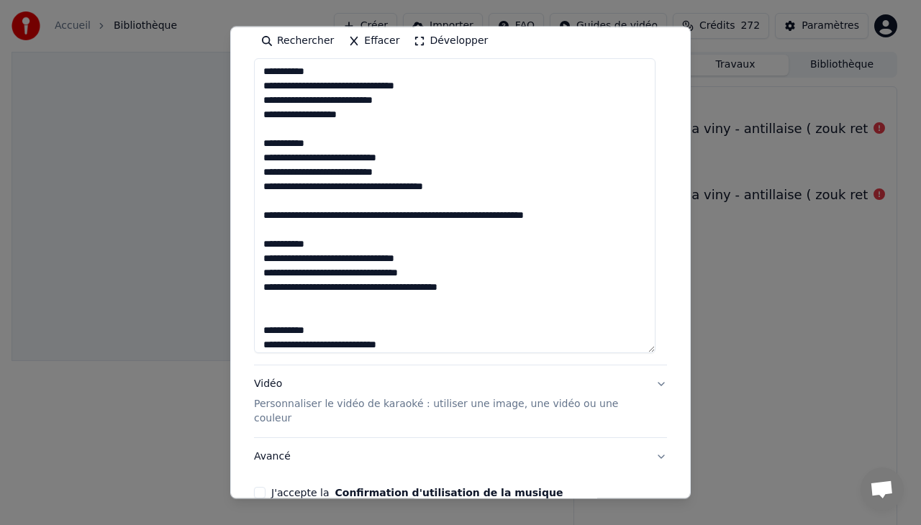
scroll to position [315, 0]
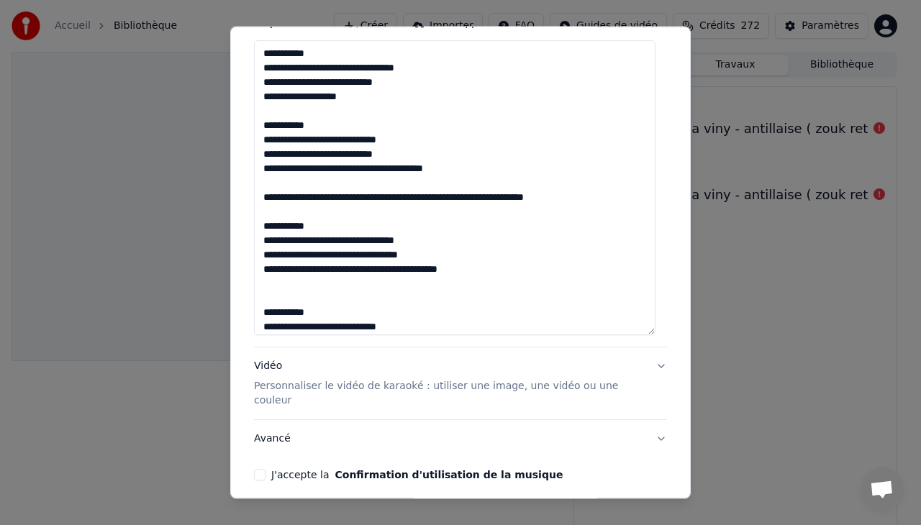
drag, startPoint x: 383, startPoint y: 197, endPoint x: 353, endPoint y: 196, distance: 30.2
click at [353, 196] on textarea at bounding box center [455, 187] width 402 height 295
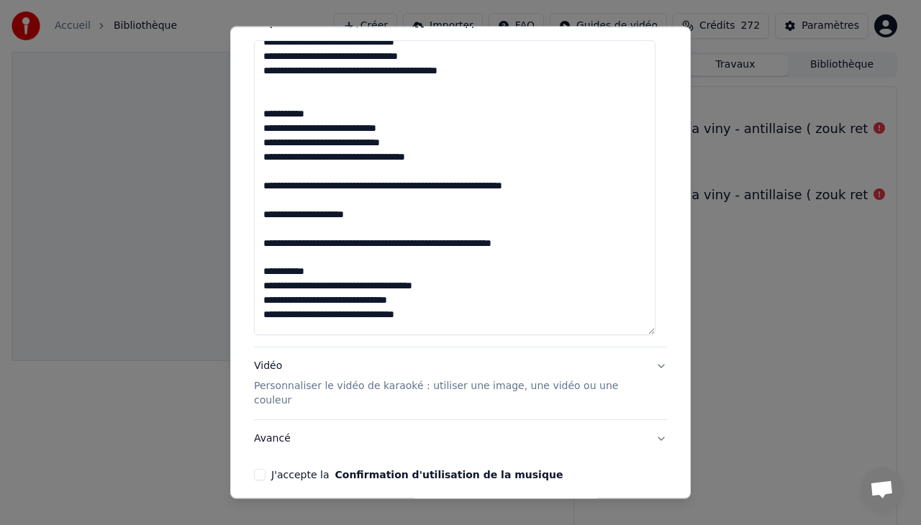
scroll to position [202, 0]
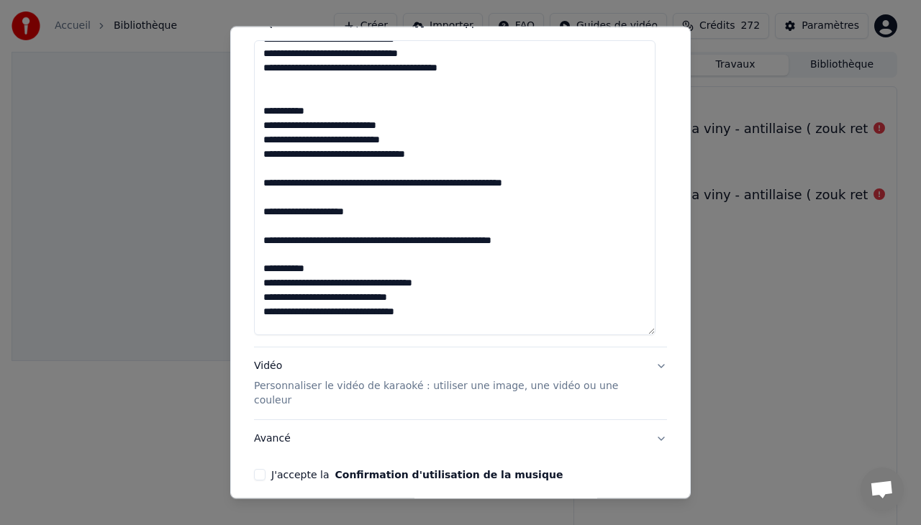
drag, startPoint x: 402, startPoint y: 214, endPoint x: 259, endPoint y: 214, distance: 143.2
click at [259, 214] on textarea at bounding box center [455, 187] width 402 height 295
click at [512, 181] on textarea "**********" at bounding box center [455, 187] width 402 height 295
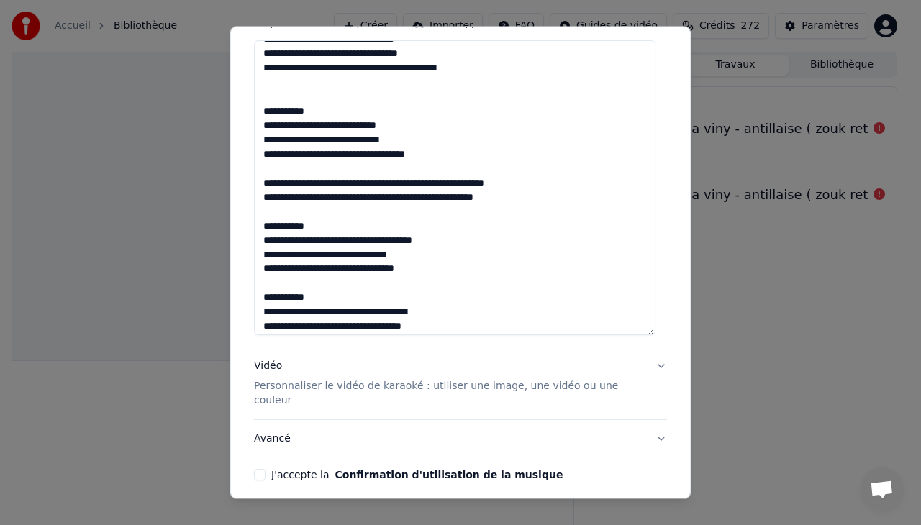
click at [392, 180] on textarea "**********" at bounding box center [455, 187] width 402 height 295
click at [487, 198] on textarea "**********" at bounding box center [455, 187] width 402 height 295
drag, startPoint x: 487, startPoint y: 198, endPoint x: 263, endPoint y: 204, distance: 223.9
click at [263, 204] on textarea "**********" at bounding box center [455, 187] width 402 height 295
click at [465, 199] on textarea "**********" at bounding box center [455, 187] width 402 height 295
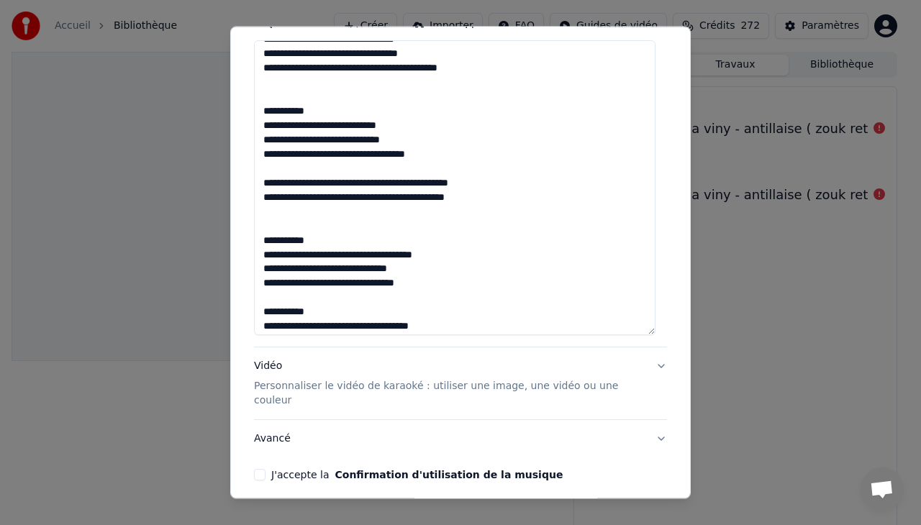
scroll to position [263, 0]
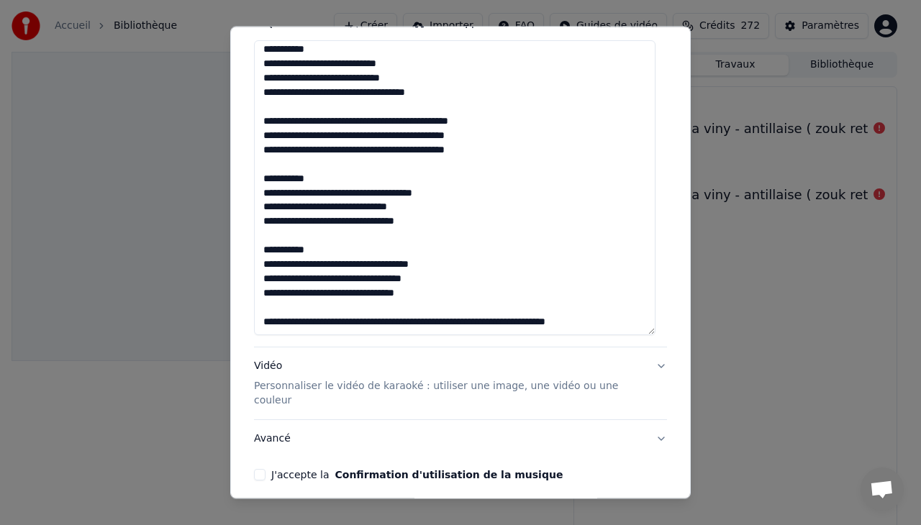
click at [600, 310] on textarea at bounding box center [455, 187] width 402 height 295
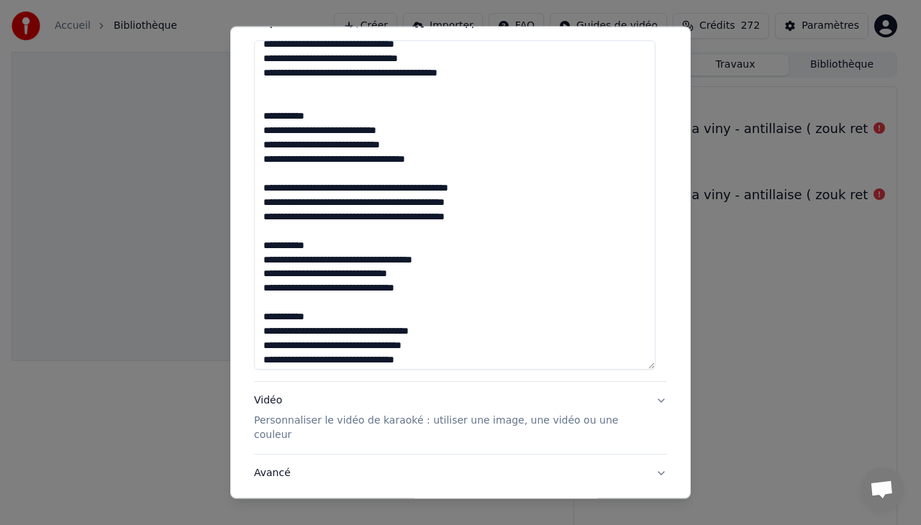
scroll to position [185, 0]
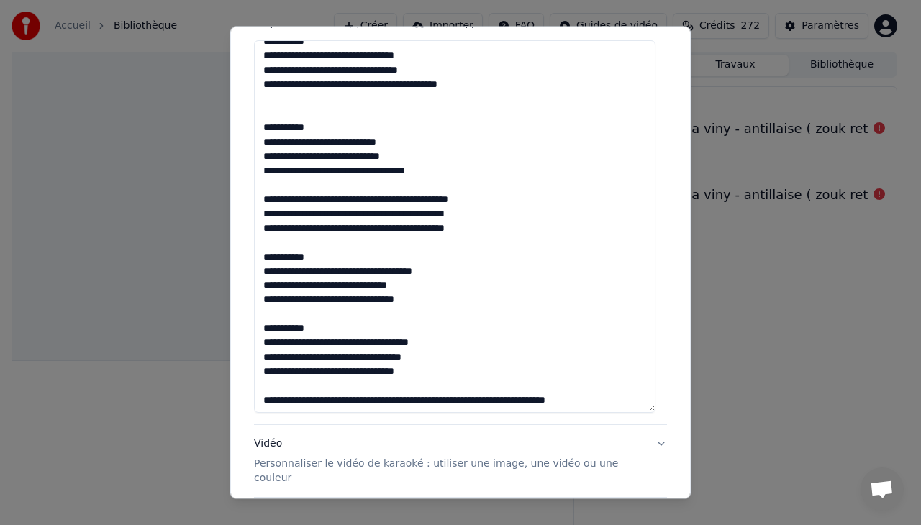
drag, startPoint x: 649, startPoint y: 333, endPoint x: 641, endPoint y: 407, distance: 75.4
click at [641, 407] on textarea at bounding box center [455, 226] width 402 height 373
click at [597, 402] on textarea at bounding box center [455, 225] width 402 height 370
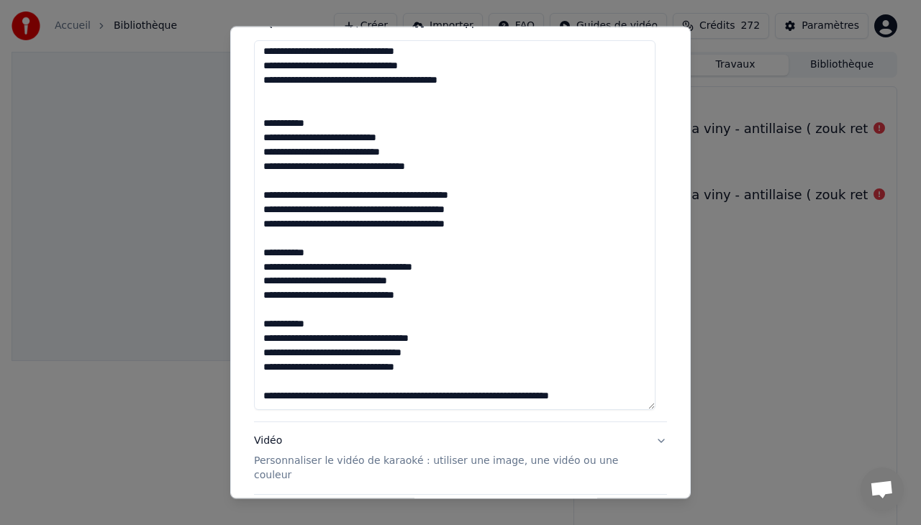
click at [405, 387] on textarea at bounding box center [455, 225] width 402 height 370
click at [324, 387] on textarea at bounding box center [455, 225] width 402 height 370
click at [381, 406] on textarea "**********" at bounding box center [455, 225] width 402 height 370
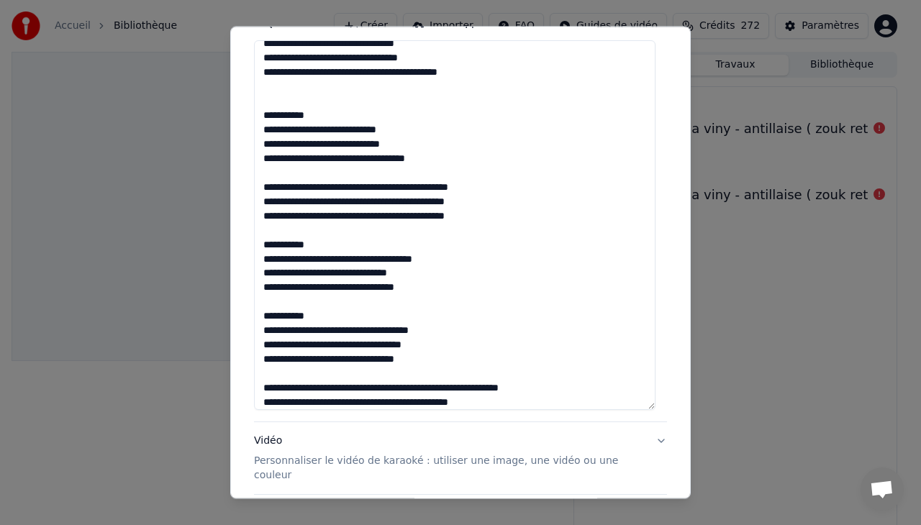
click at [518, 392] on textarea at bounding box center [455, 225] width 402 height 370
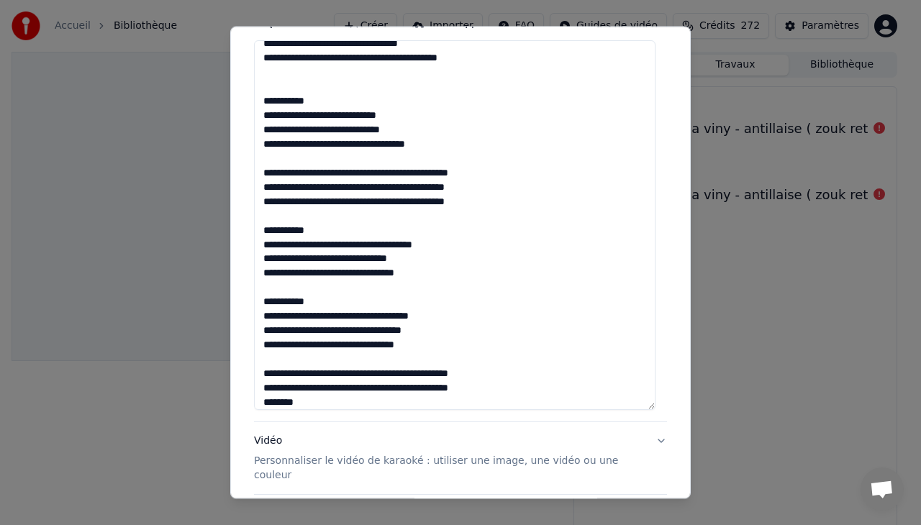
click at [408, 387] on textarea at bounding box center [455, 225] width 402 height 370
click at [407, 374] on textarea at bounding box center [455, 225] width 402 height 370
click at [307, 396] on textarea at bounding box center [455, 225] width 402 height 370
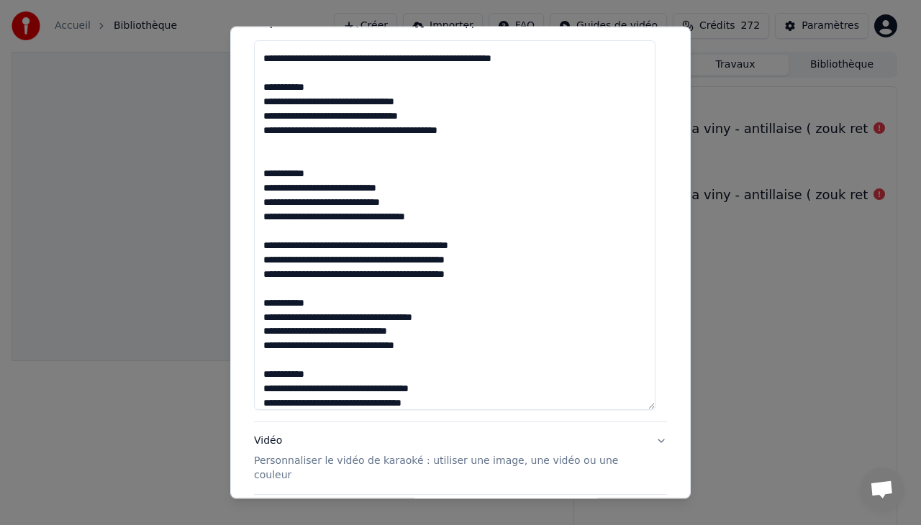
scroll to position [136, 0]
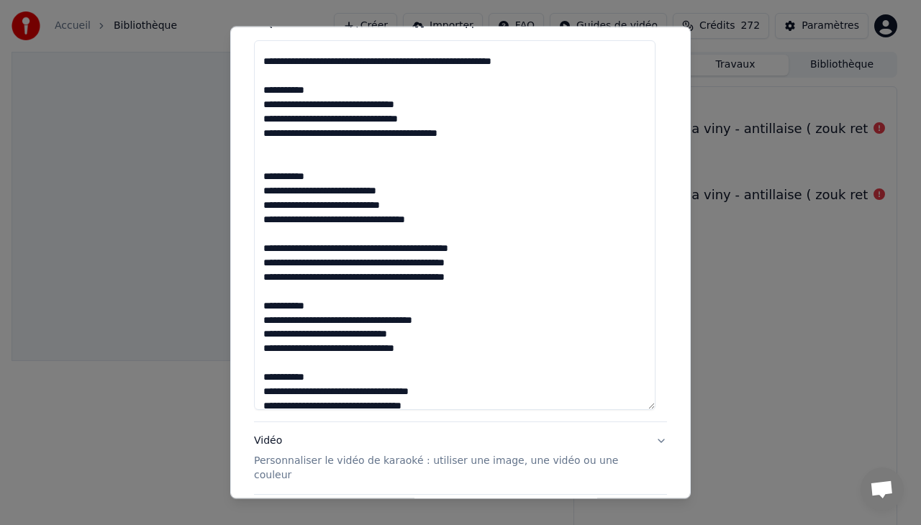
click at [403, 248] on textarea at bounding box center [455, 225] width 402 height 370
click at [488, 58] on textarea at bounding box center [455, 225] width 402 height 370
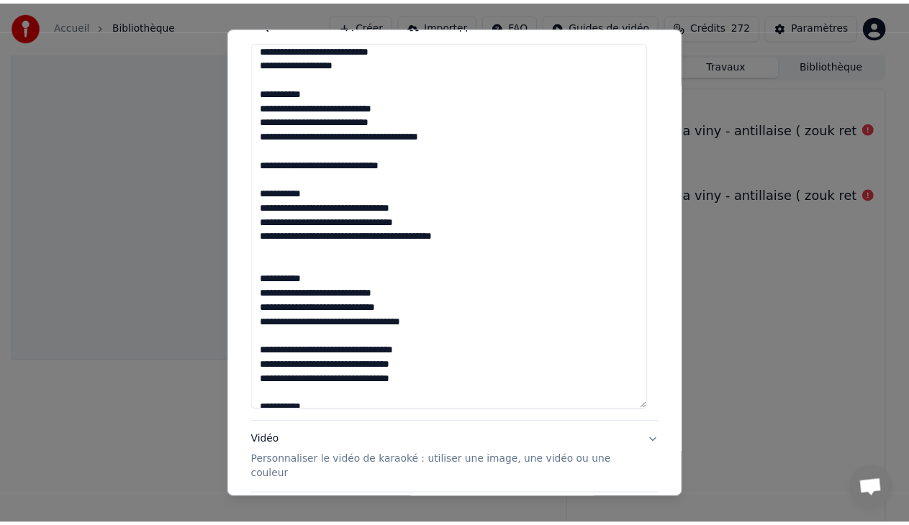
scroll to position [0, 0]
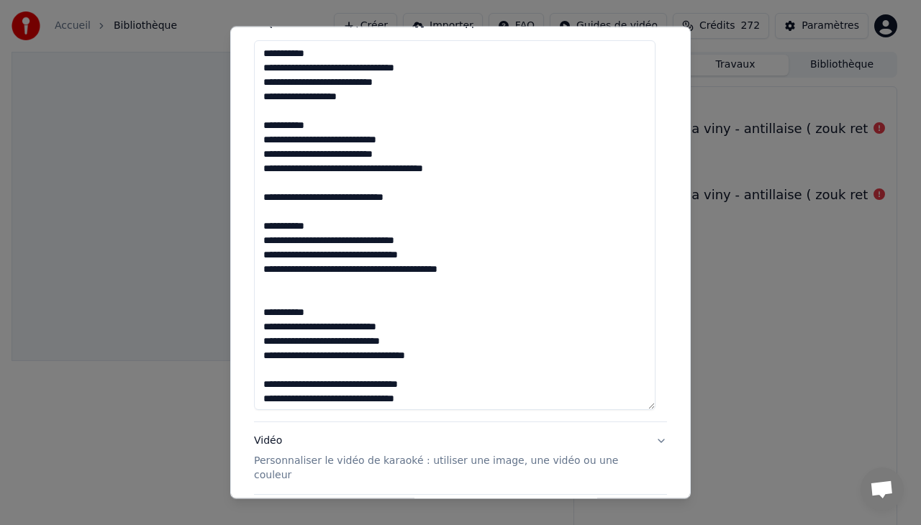
type textarea "**********"
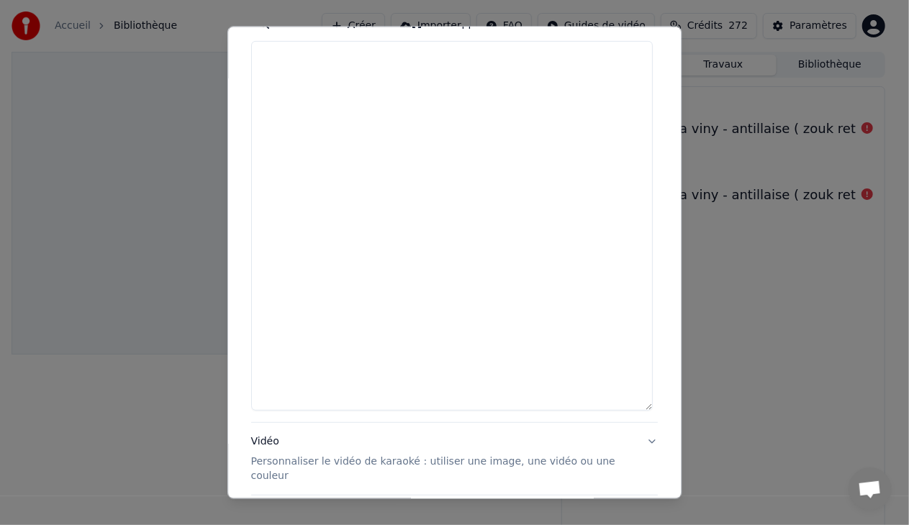
select select
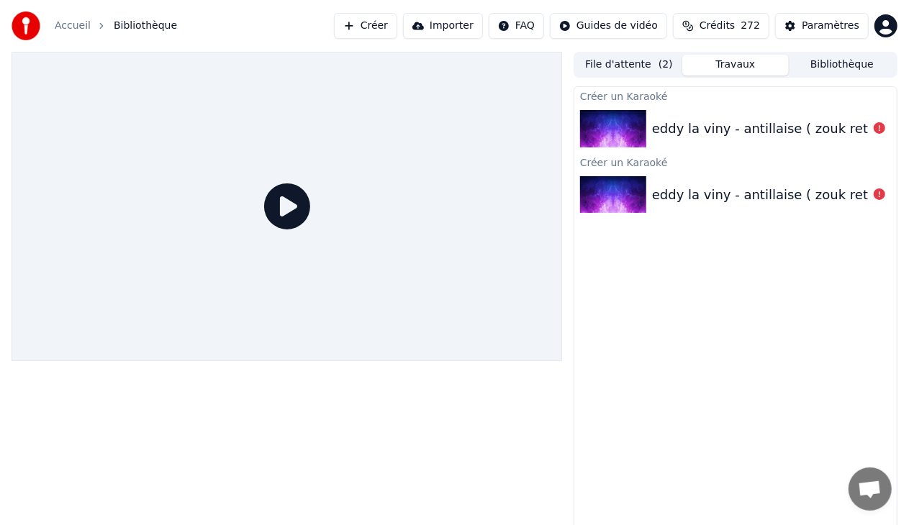
drag, startPoint x: 692, startPoint y: 301, endPoint x: 689, endPoint y: 390, distance: 89.3
click at [397, 22] on button "Créer" at bounding box center [365, 26] width 63 height 26
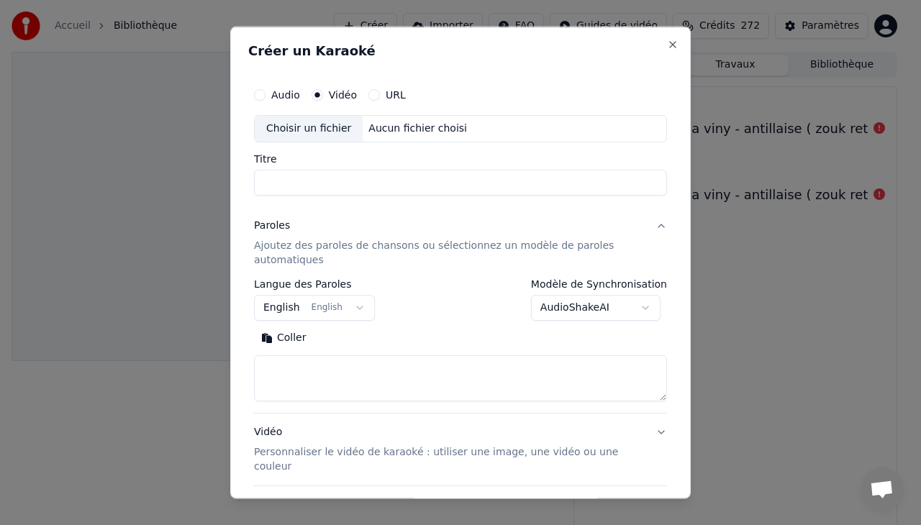
click at [654, 46] on h2 "Créer un Karaoké" at bounding box center [460, 51] width 425 height 13
click at [668, 46] on div "**********" at bounding box center [460, 263] width 461 height 473
click at [667, 46] on button "Close" at bounding box center [673, 45] width 12 height 12
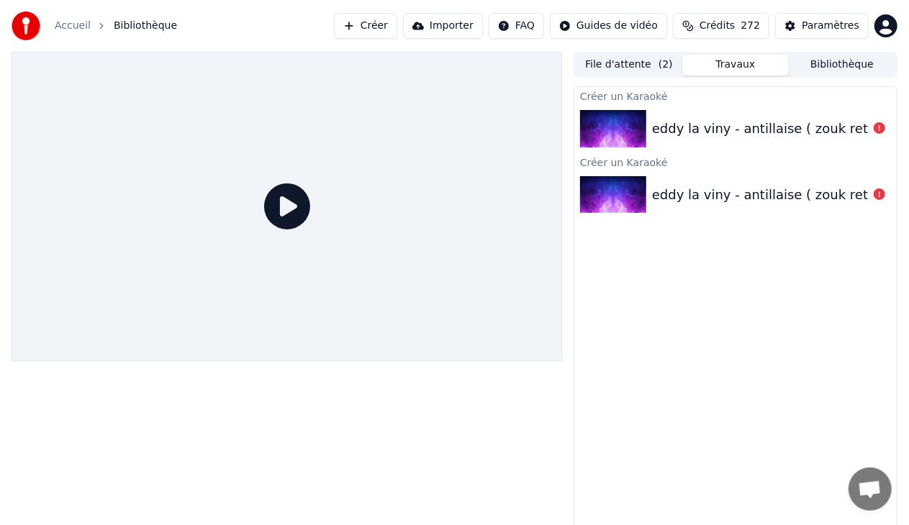
click at [141, 32] on span "Bibliothèque" at bounding box center [145, 26] width 63 height 14
click at [143, 23] on span "Bibliothèque" at bounding box center [145, 26] width 63 height 14
click at [822, 71] on button "Bibliothèque" at bounding box center [842, 65] width 107 height 21
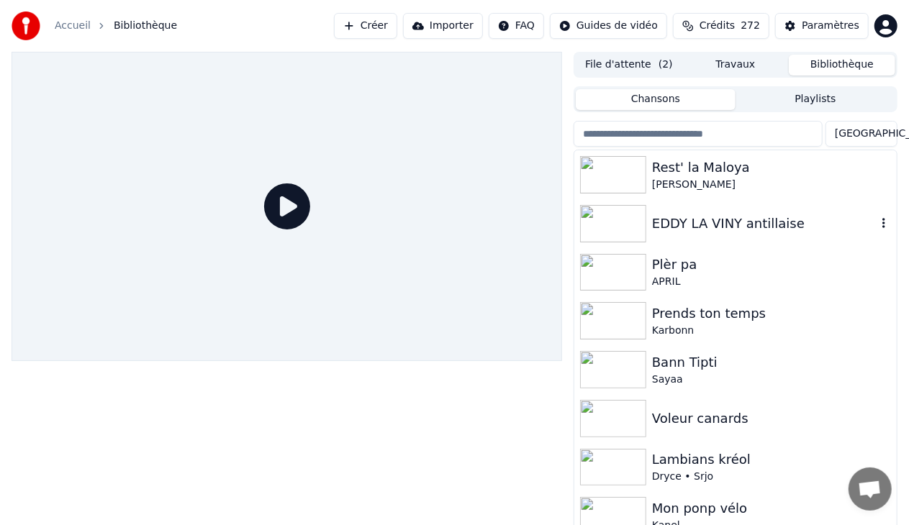
click at [708, 227] on div "EDDY LA VINY antillaise" at bounding box center [764, 224] width 225 height 20
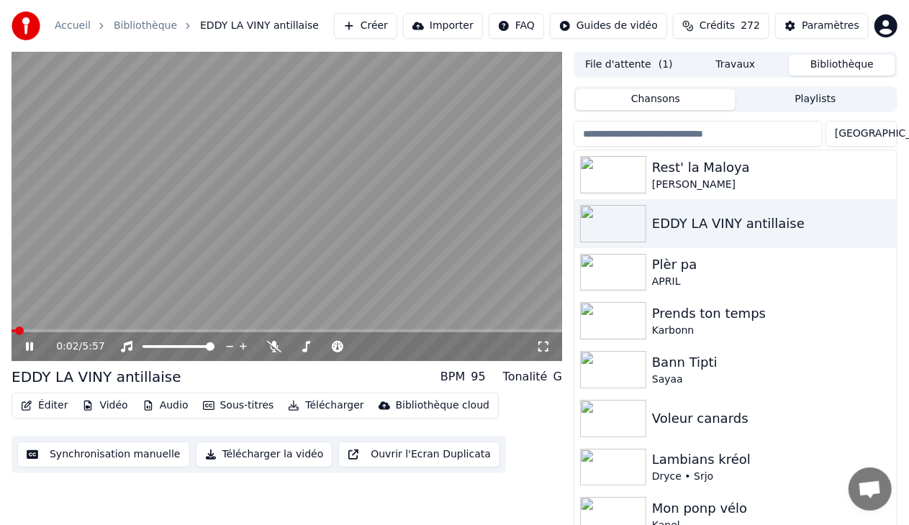
click at [32, 348] on icon at bounding box center [29, 347] width 7 height 9
click at [104, 407] on button "Vidéo" at bounding box center [104, 406] width 57 height 20
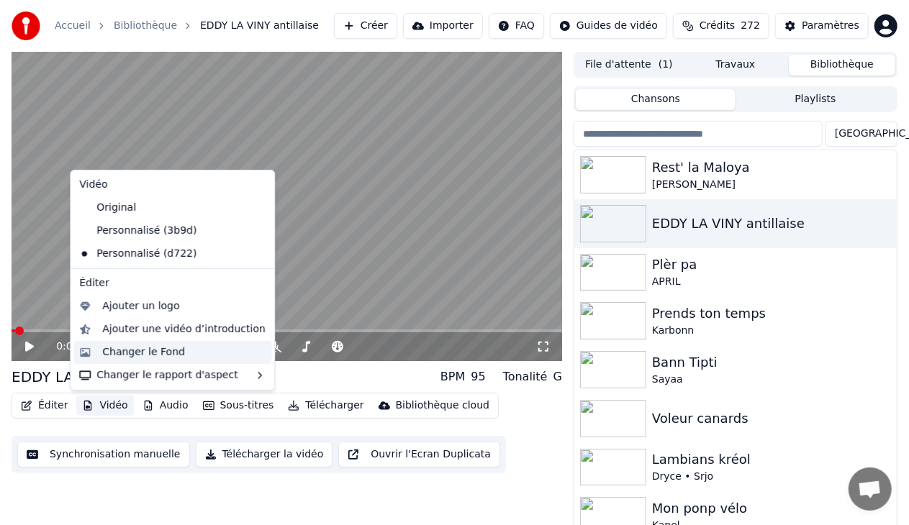
click at [137, 351] on div "Changer le Fond" at bounding box center [143, 353] width 83 height 14
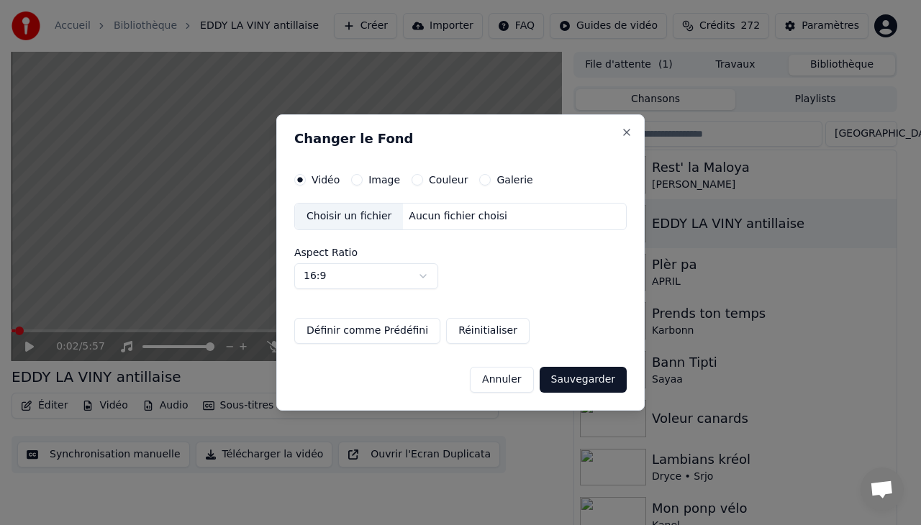
click at [356, 212] on div "Choisir un fichier" at bounding box center [349, 217] width 108 height 26
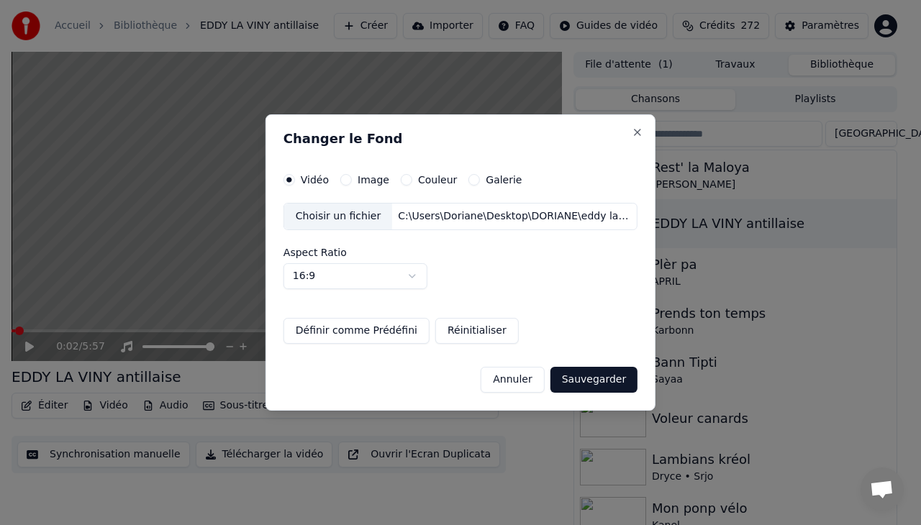
click at [597, 382] on button "Sauvegarder" at bounding box center [594, 380] width 87 height 26
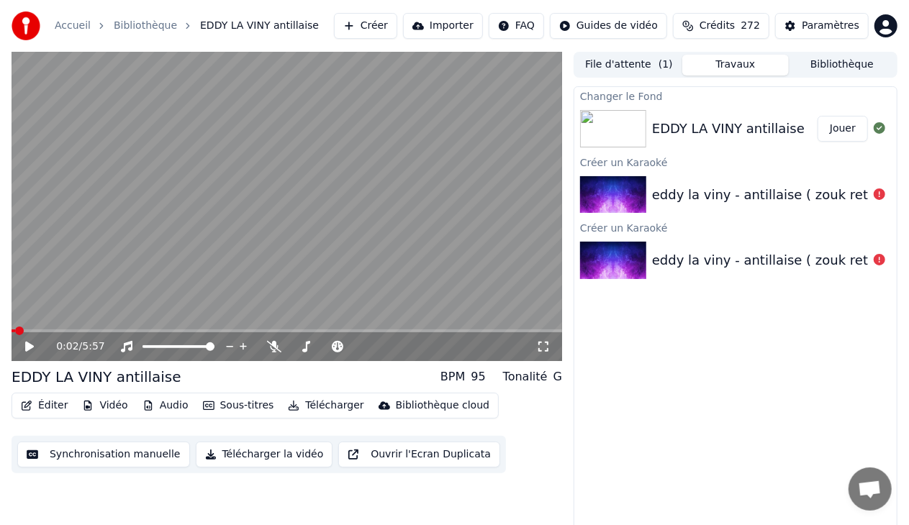
click at [837, 122] on button "Jouer" at bounding box center [843, 129] width 50 height 26
click at [30, 346] on icon at bounding box center [39, 347] width 33 height 12
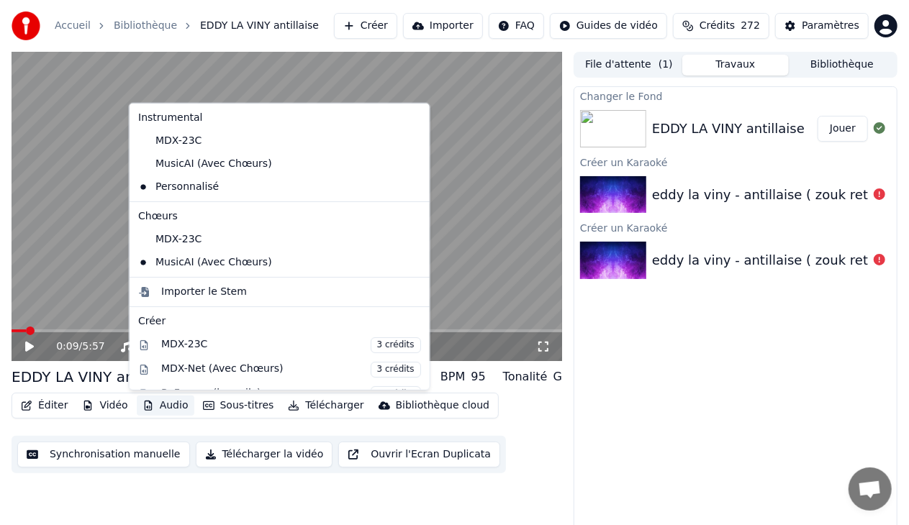
click at [174, 406] on button "Audio" at bounding box center [166, 406] width 58 height 20
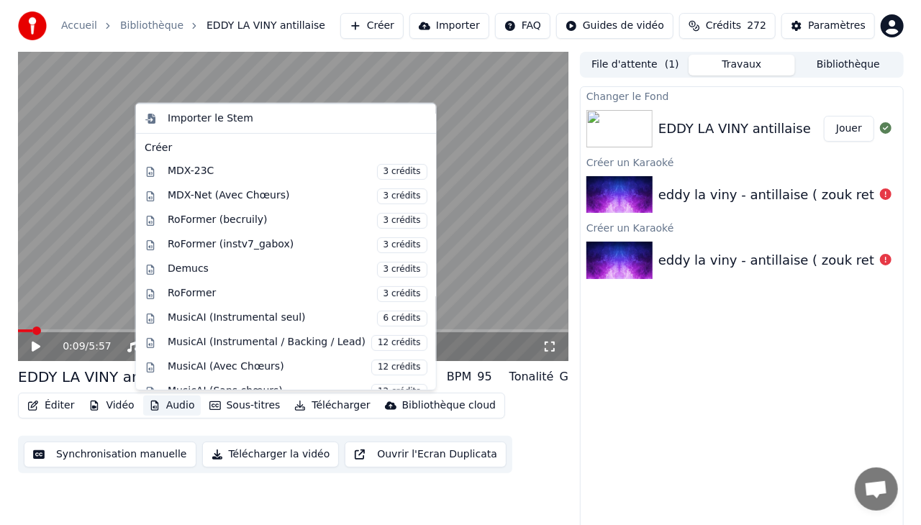
scroll to position [209, 0]
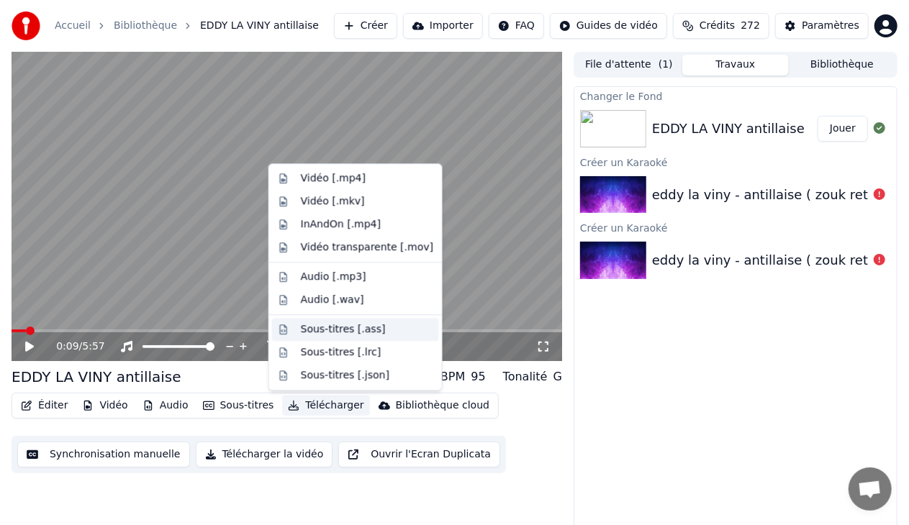
click at [350, 327] on div "Sous-titres [.ass]" at bounding box center [343, 329] width 85 height 14
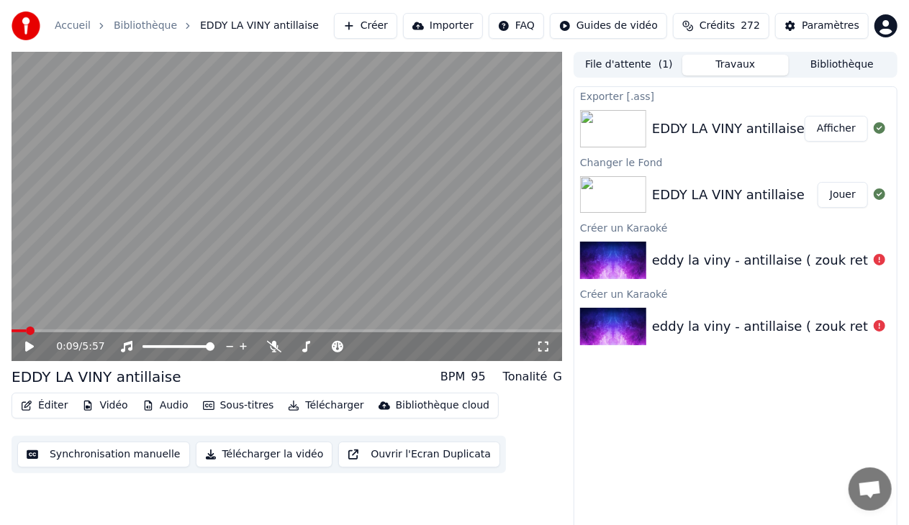
click at [842, 127] on button "Afficher" at bounding box center [836, 129] width 63 height 26
drag, startPoint x: 402, startPoint y: 27, endPoint x: 413, endPoint y: 35, distance: 13.6
click at [397, 35] on button "Créer" at bounding box center [365, 26] width 63 height 26
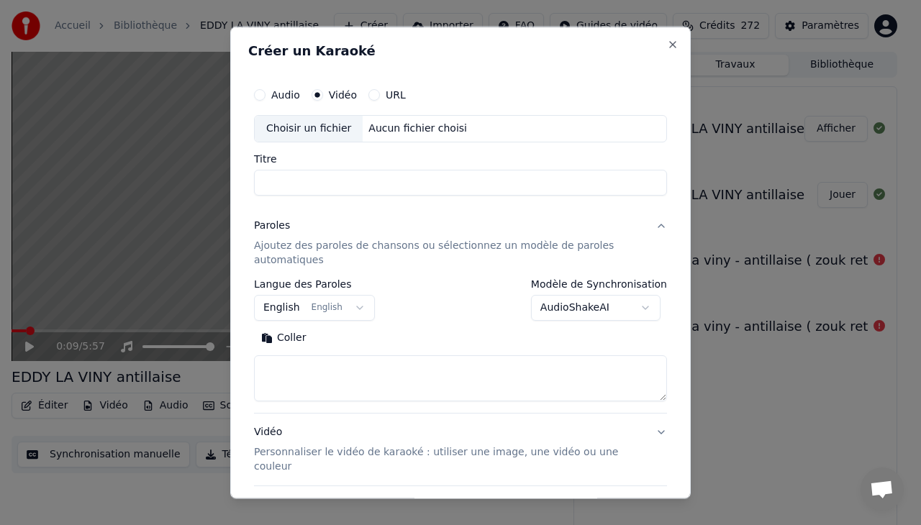
click at [309, 128] on div "Choisir un fichier" at bounding box center [309, 129] width 108 height 26
type input "**********"
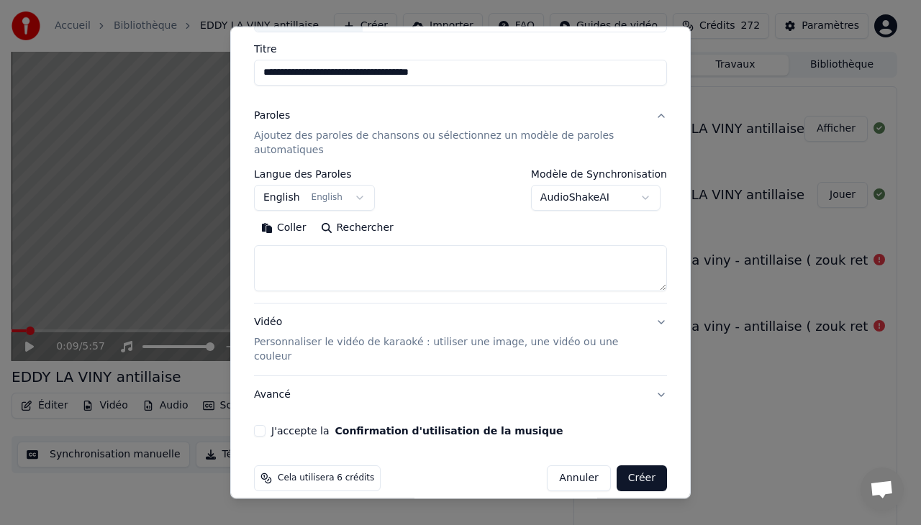
click at [292, 340] on p "Personnaliser le vidéo de karaoké : utiliser une image, une vidéo ou une couleur" at bounding box center [449, 349] width 390 height 29
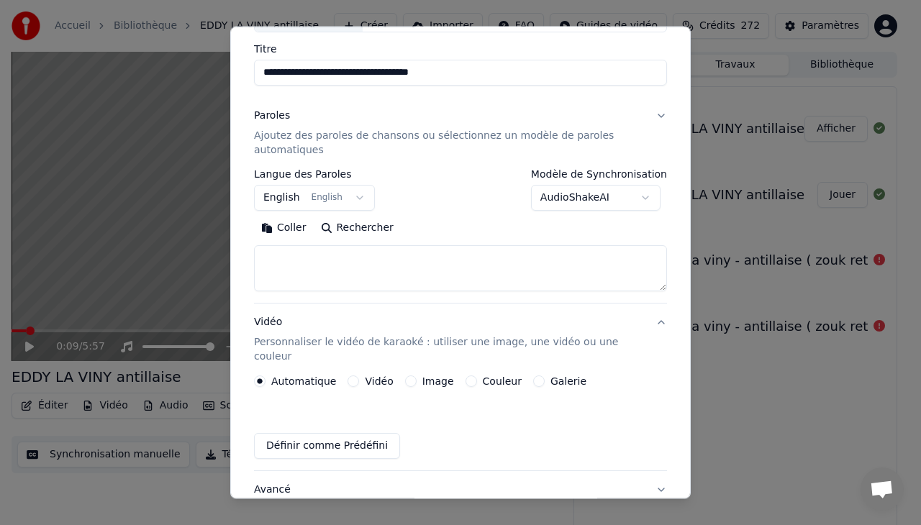
scroll to position [71, 0]
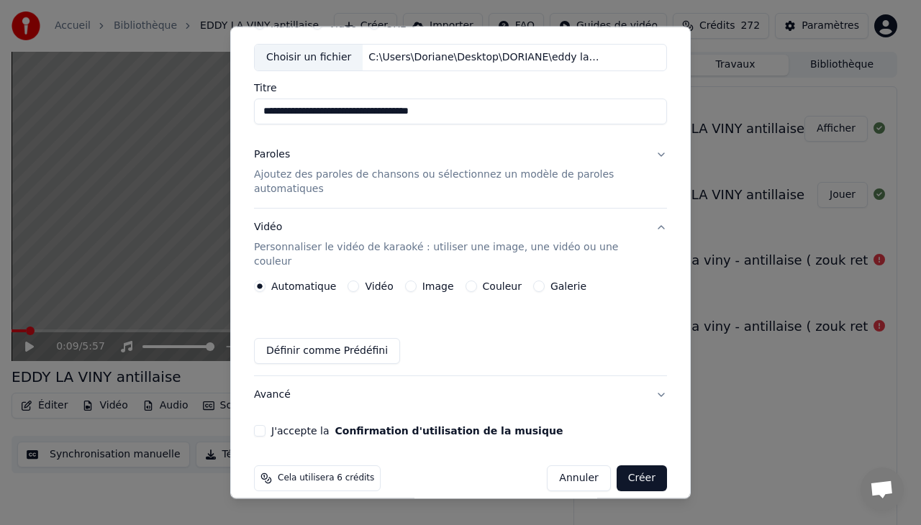
click at [353, 281] on button "Vidéo" at bounding box center [354, 287] width 12 height 12
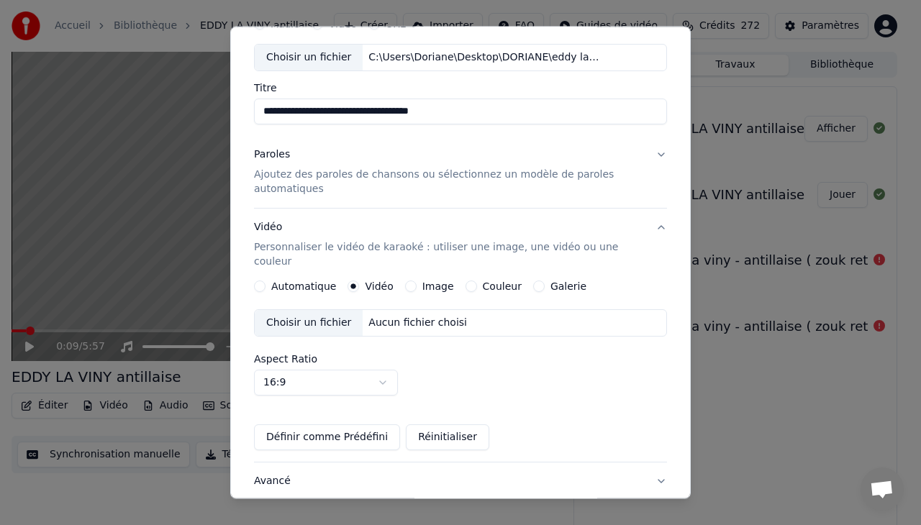
click at [322, 310] on div "Choisir un fichier" at bounding box center [309, 323] width 108 height 26
click at [328, 168] on p "Ajoutez des paroles de chansons ou sélectionnez un modèle de paroles automatiqu…" at bounding box center [449, 182] width 390 height 29
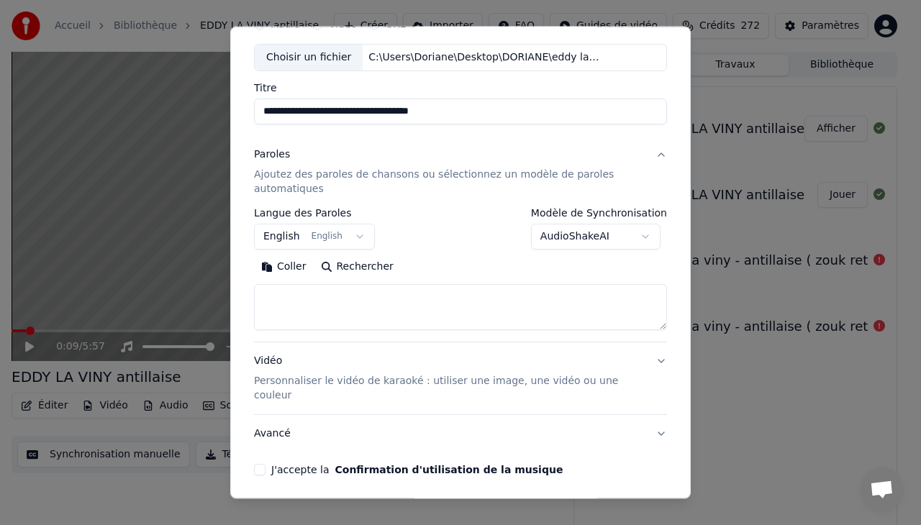
click at [330, 261] on button "Rechercher" at bounding box center [357, 267] width 87 height 23
click at [275, 298] on textarea at bounding box center [460, 307] width 413 height 46
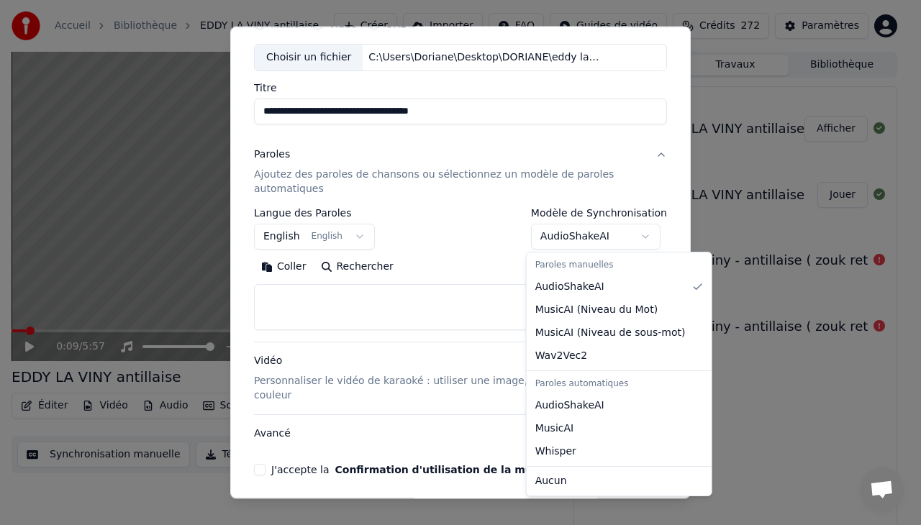
click at [640, 230] on body "**********" at bounding box center [454, 262] width 909 height 525
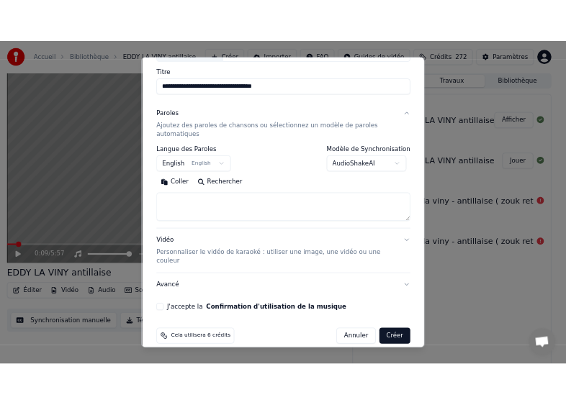
scroll to position [109, 0]
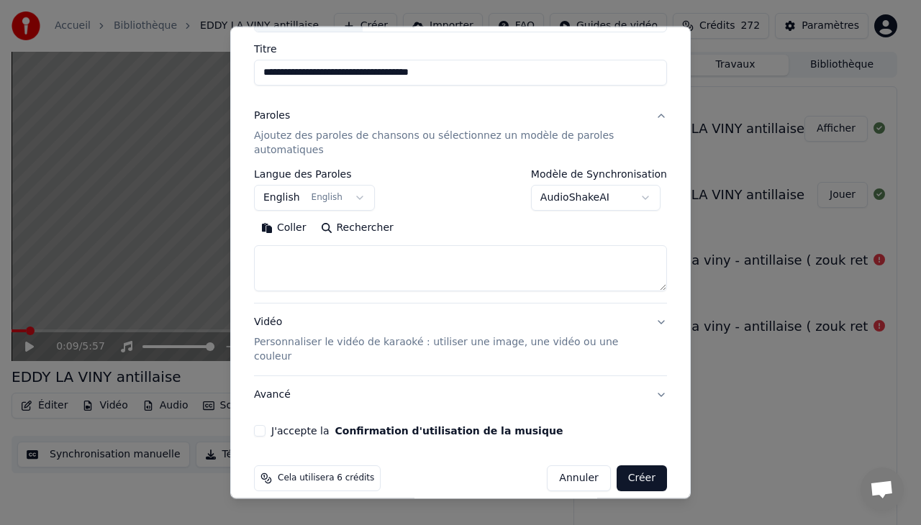
drag, startPoint x: 682, startPoint y: 214, endPoint x: 685, endPoint y: 253, distance: 39.8
click at [685, 253] on body "**********" at bounding box center [454, 262] width 909 height 525
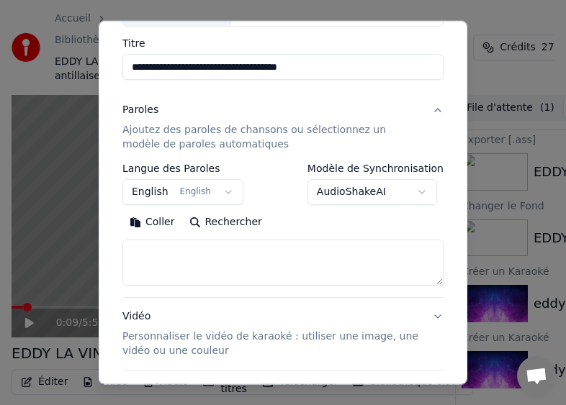
click at [156, 222] on button "Coller" at bounding box center [152, 222] width 60 height 23
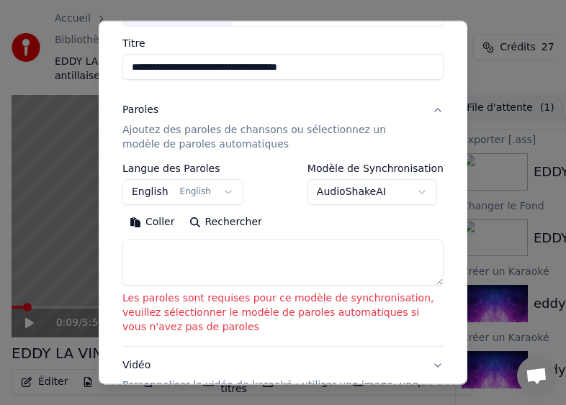
click at [150, 224] on button "Coller" at bounding box center [152, 222] width 60 height 23
click at [155, 255] on textarea at bounding box center [282, 263] width 321 height 46
drag, startPoint x: 155, startPoint y: 255, endPoint x: 197, endPoint y: 256, distance: 41.8
click at [197, 256] on textarea at bounding box center [282, 263] width 321 height 46
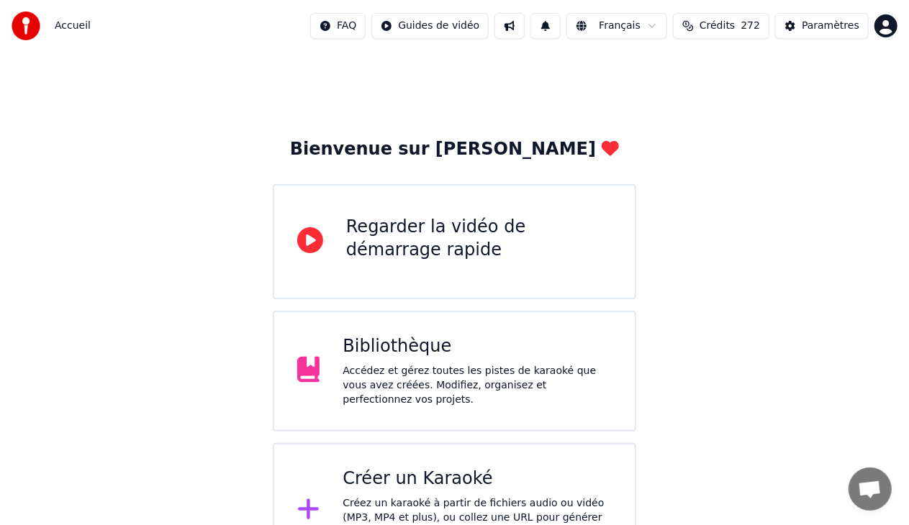
click at [511, 468] on div "Créer un Karaoké" at bounding box center [477, 479] width 269 height 23
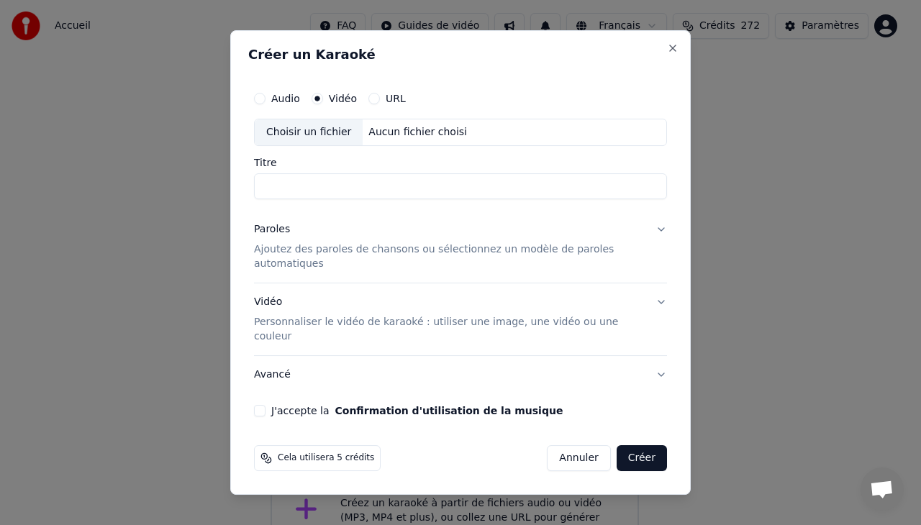
click at [333, 145] on div "Choisir un fichier" at bounding box center [309, 132] width 108 height 26
type input "**********"
click at [474, 321] on p "Personnaliser le vidéo de karaoké : utiliser une image, une vidéo ou une couleur" at bounding box center [449, 329] width 390 height 29
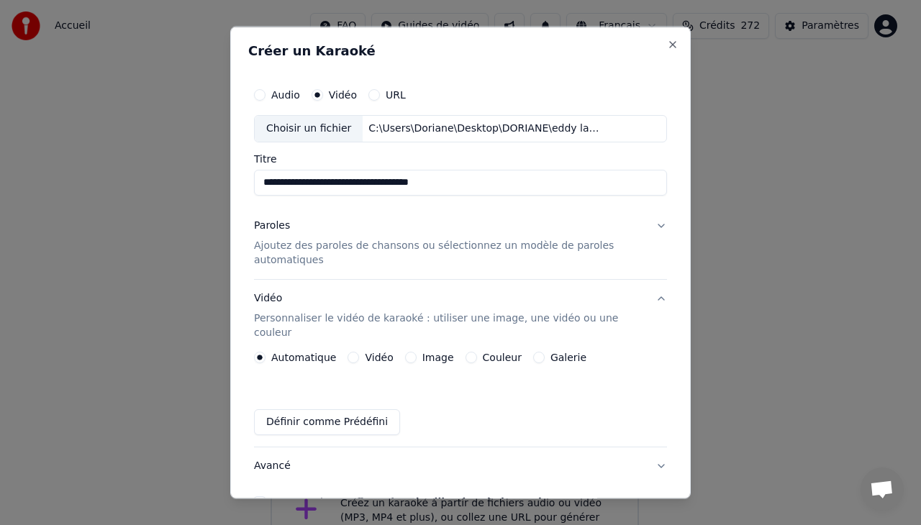
click at [340, 351] on div "Automatique Vidéo Image Couleur Galerie" at bounding box center [420, 357] width 333 height 12
click at [351, 351] on button "Vidéo" at bounding box center [354, 357] width 12 height 12
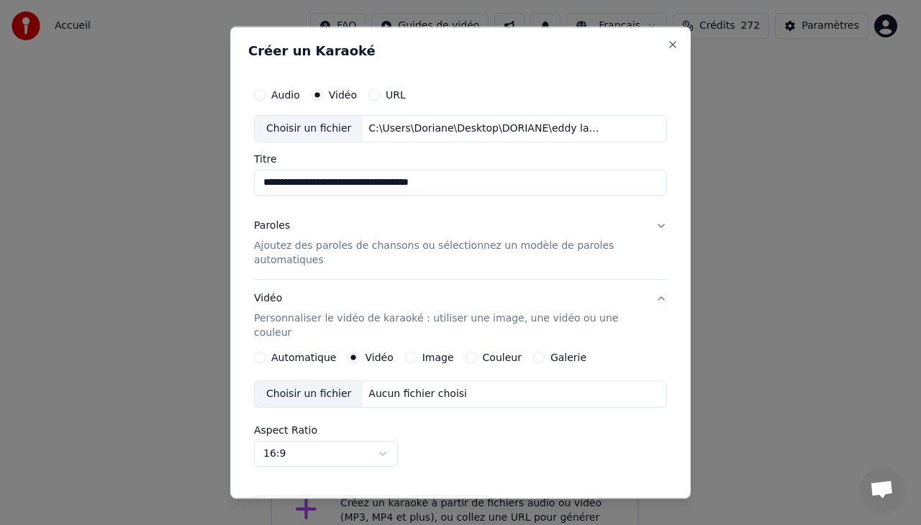
click at [317, 381] on div "Choisir un fichier" at bounding box center [309, 394] width 108 height 26
click at [361, 245] on p "Ajoutez des paroles de chansons ou sélectionnez un modèle de paroles automatiqu…" at bounding box center [449, 252] width 390 height 29
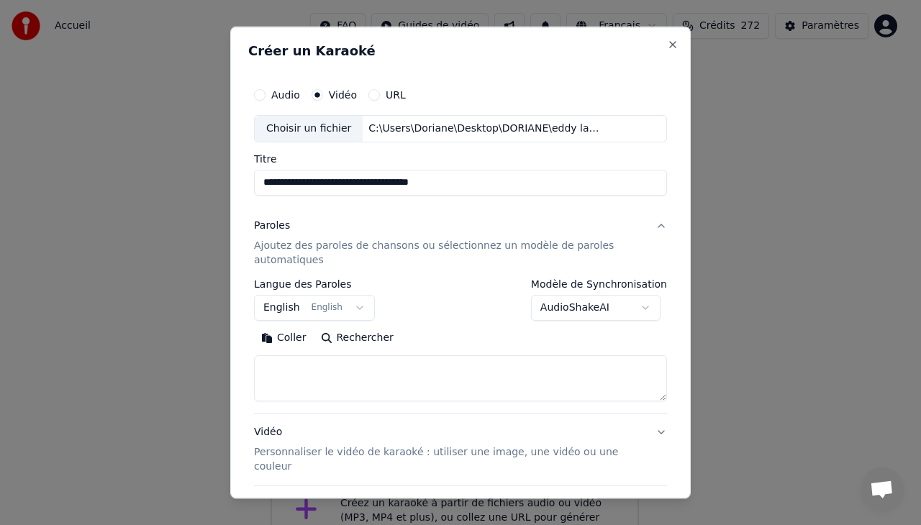
click at [286, 338] on button "Coller" at bounding box center [284, 337] width 60 height 23
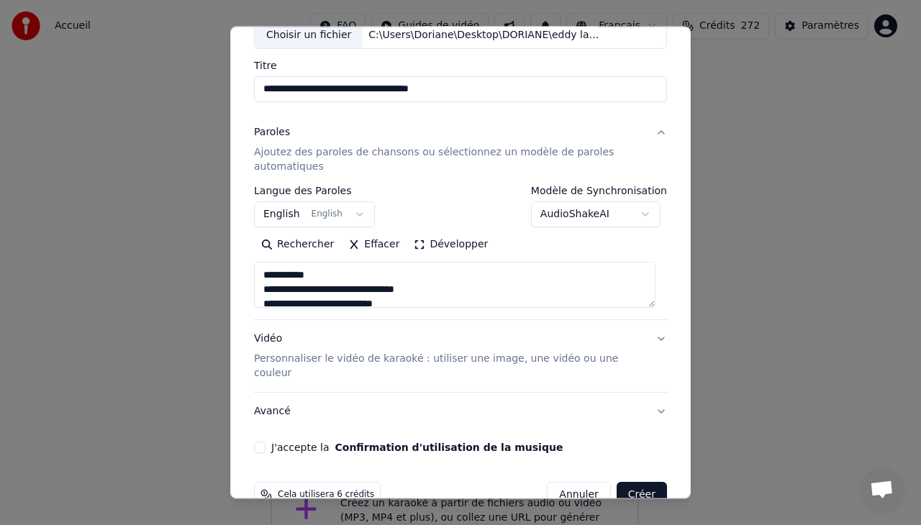
scroll to position [109, 0]
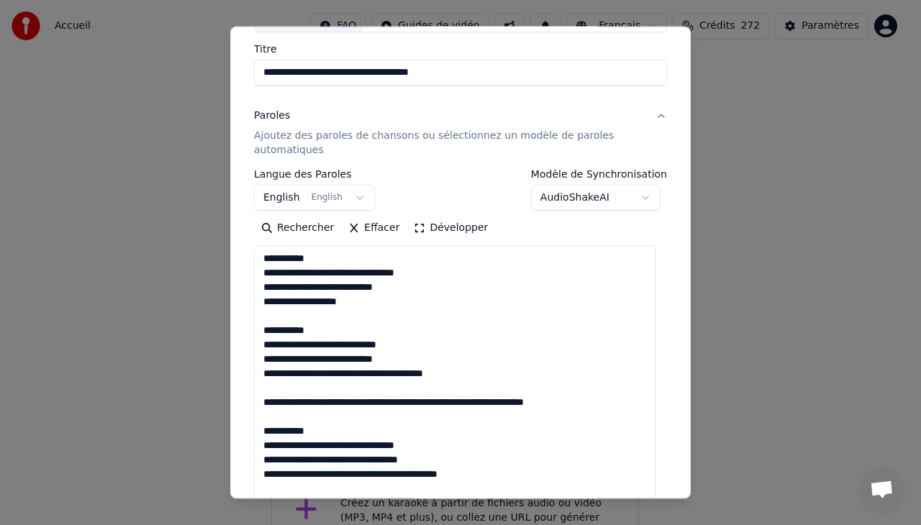
drag, startPoint x: 649, startPoint y: 283, endPoint x: 642, endPoint y: 551, distance: 268.6
click at [642, 525] on html "**********" at bounding box center [460, 289] width 921 height 579
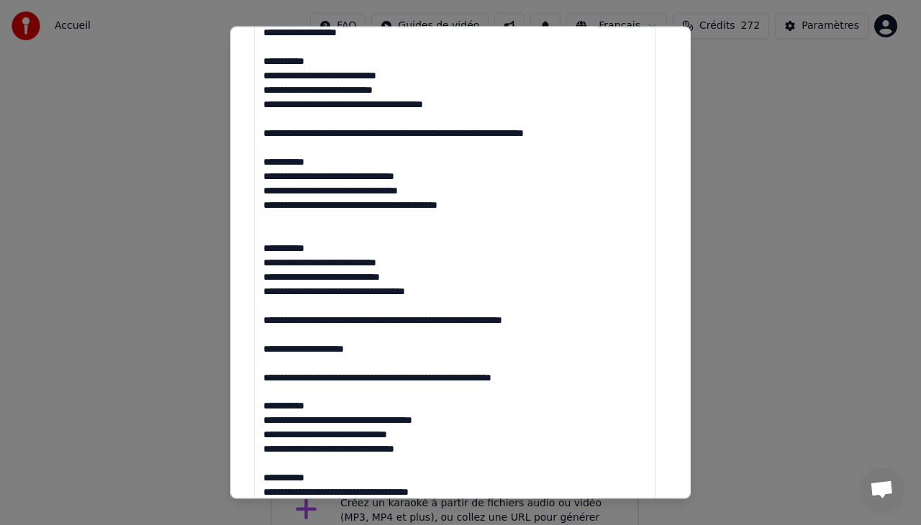
drag, startPoint x: 649, startPoint y: 284, endPoint x: 667, endPoint y: 558, distance: 274.2
click at [667, 525] on html "**********" at bounding box center [460, 289] width 921 height 579
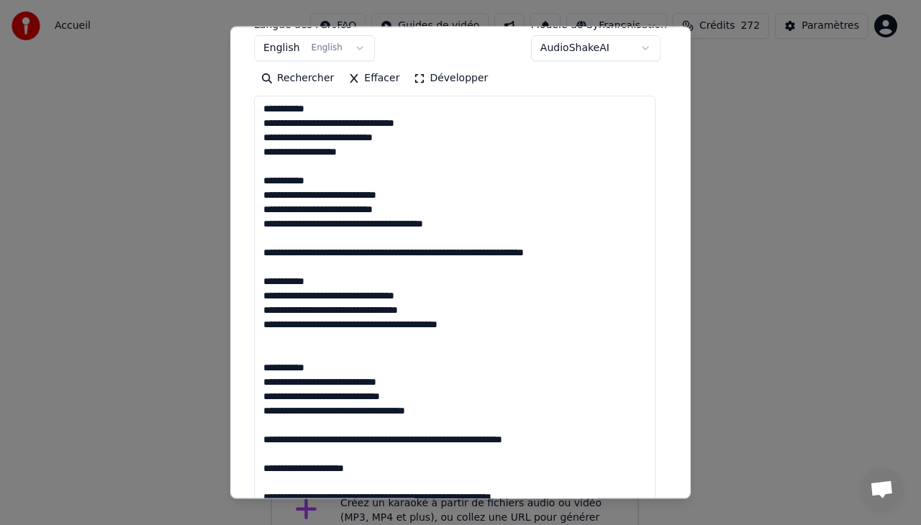
scroll to position [240, 0]
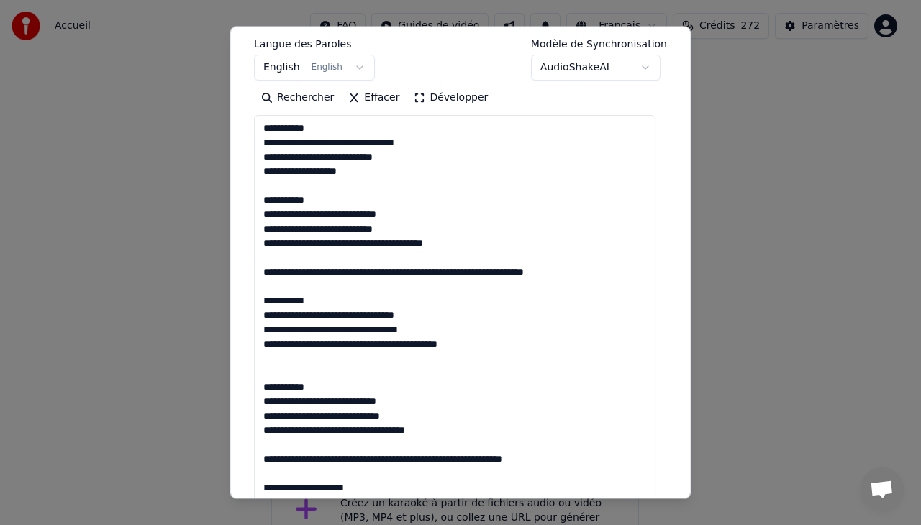
click at [512, 274] on textarea "**********" at bounding box center [455, 410] width 402 height 590
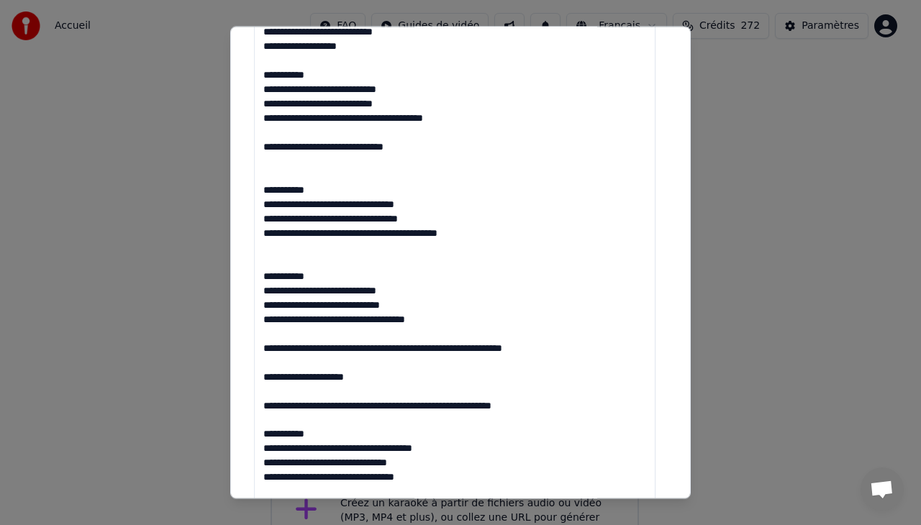
scroll to position [379, 0]
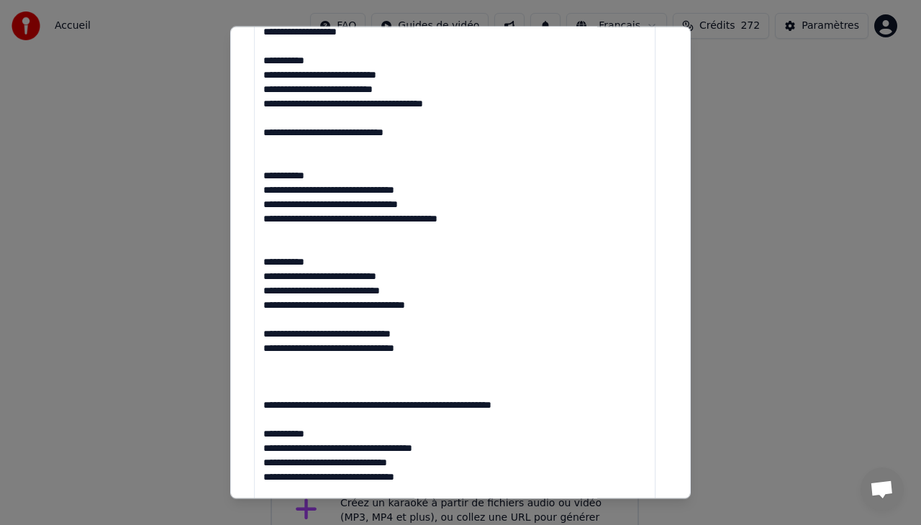
click at [451, 104] on textarea "**********" at bounding box center [455, 271] width 402 height 590
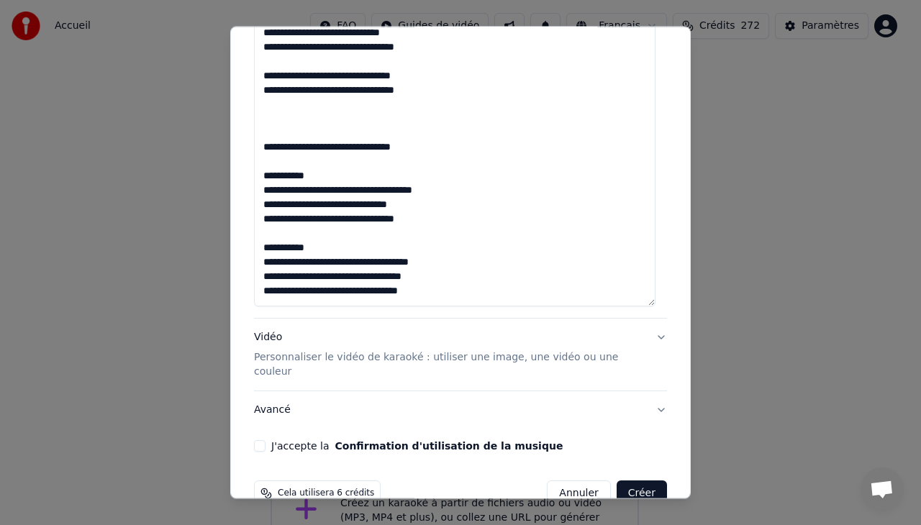
scroll to position [638, 0]
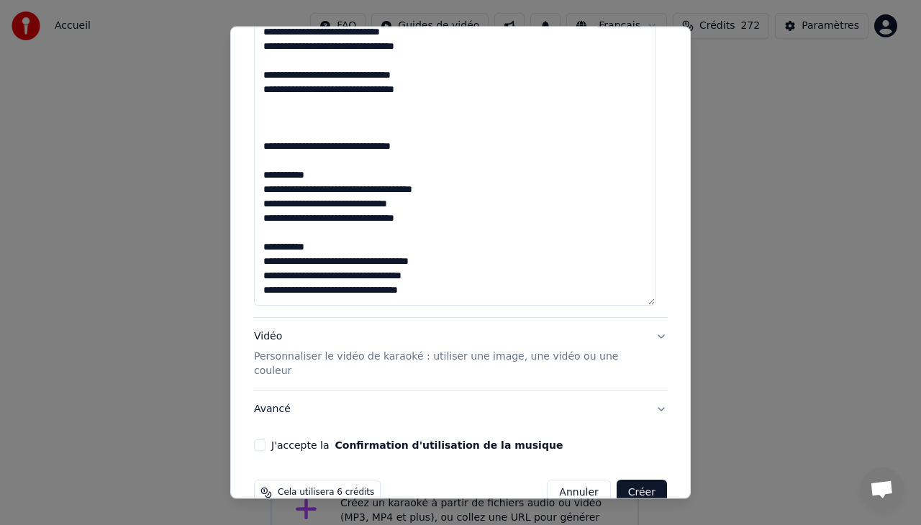
click at [428, 222] on textarea "**********" at bounding box center [455, 11] width 402 height 590
click at [429, 290] on textarea "**********" at bounding box center [455, 11] width 402 height 590
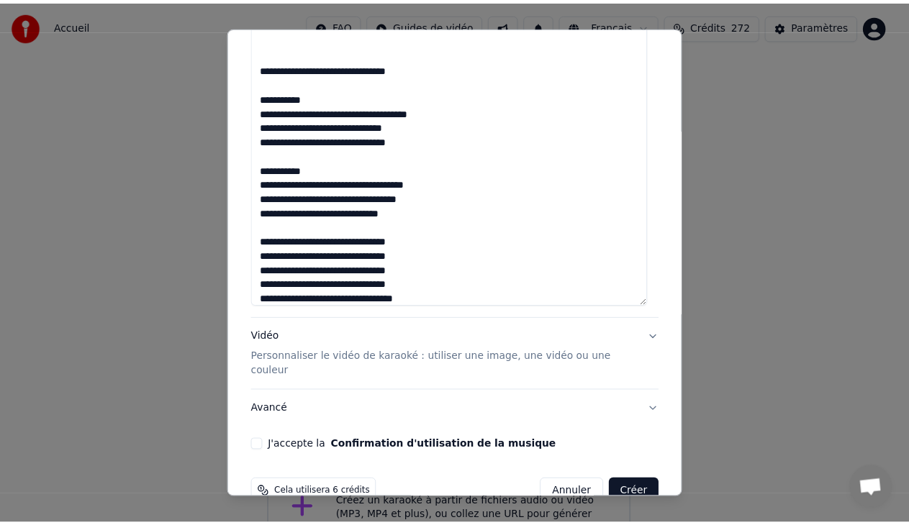
scroll to position [92, 0]
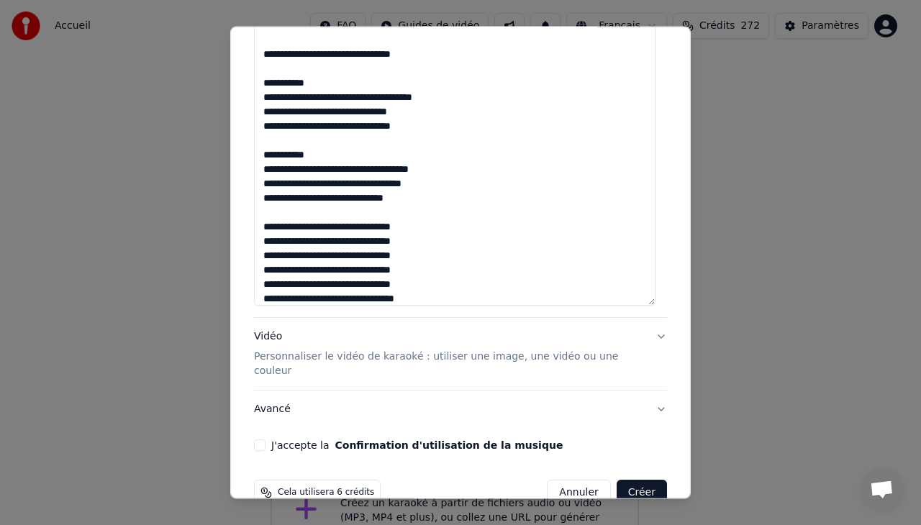
type textarea "**********"
click at [261, 440] on button "J'accepte la Confirmation d'utilisation de la musique" at bounding box center [260, 446] width 12 height 12
click at [643, 480] on button "Créer" at bounding box center [642, 493] width 50 height 26
select select "**"
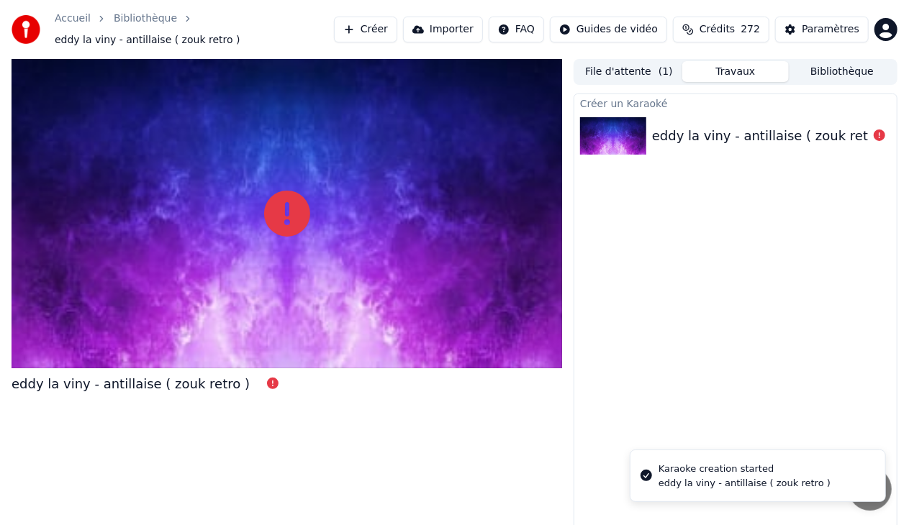
click at [701, 472] on div "Karaoke creation started" at bounding box center [745, 469] width 172 height 14
click at [643, 477] on icon "Notifications alt+T" at bounding box center [647, 476] width 12 height 12
click at [791, 453] on li "Karaoke creation started eddy la viny - antillaise ( zouk retro )" at bounding box center [758, 476] width 256 height 53
click at [735, 130] on div "eddy la viny - antillaise ( zouk retro )" at bounding box center [771, 136] width 238 height 20
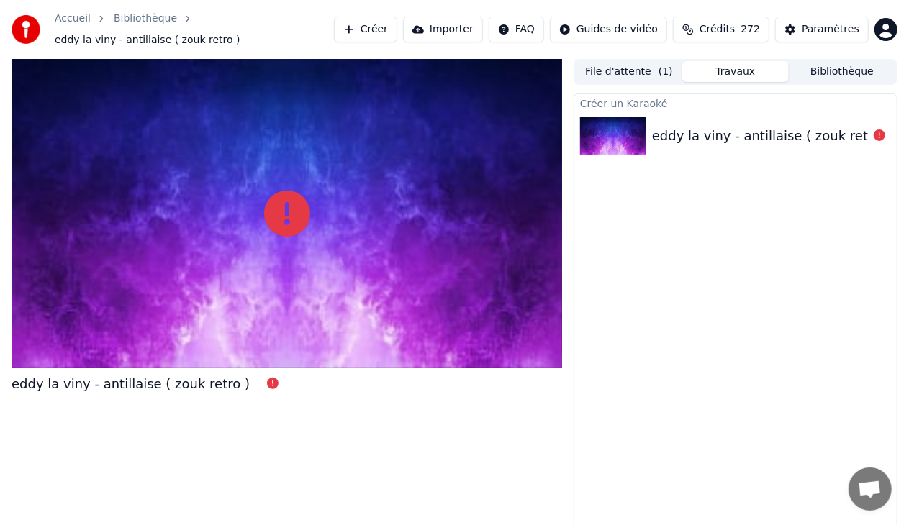
click at [735, 130] on div "eddy la viny - antillaise ( zouk retro )" at bounding box center [771, 136] width 238 height 20
click at [389, 27] on button "Créer" at bounding box center [365, 30] width 63 height 26
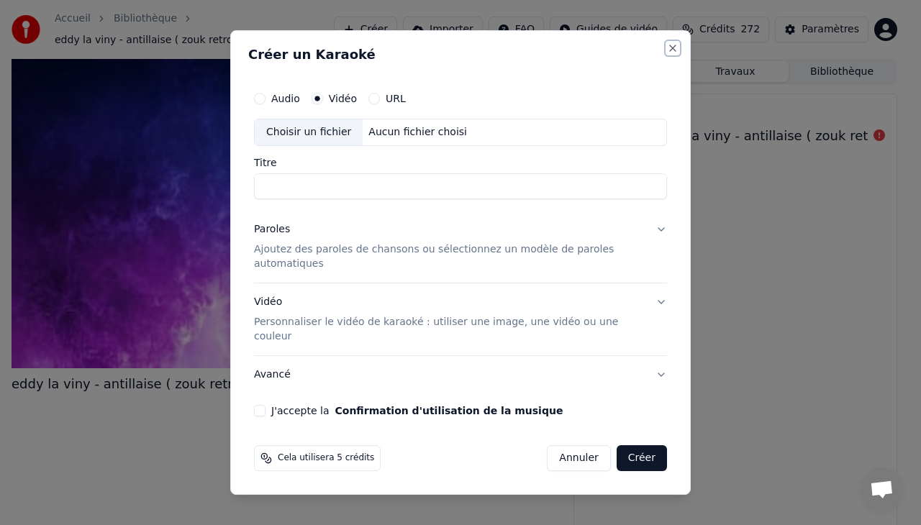
click at [669, 54] on button "Close" at bounding box center [673, 48] width 12 height 12
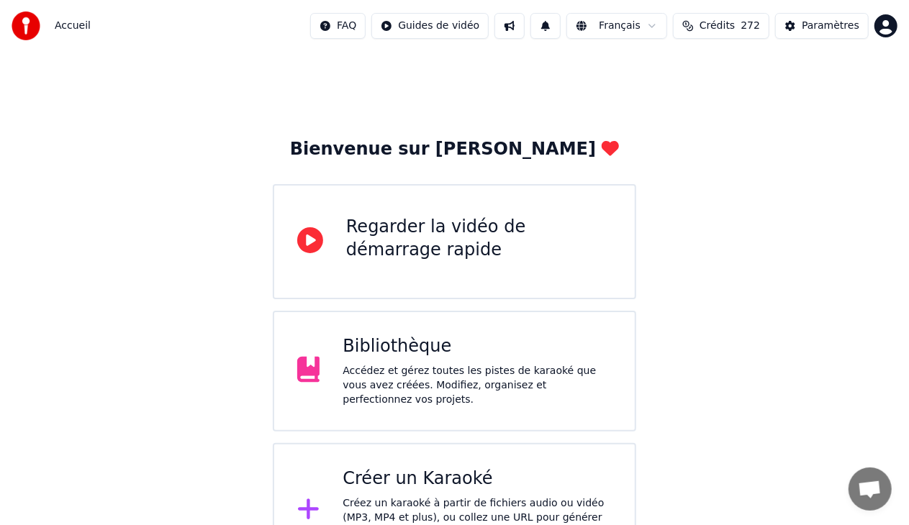
click at [441, 487] on div "Créer un Karaoké Créez un karaoké à partir de fichiers audio ou vidéo (MP3, MP4…" at bounding box center [477, 511] width 269 height 86
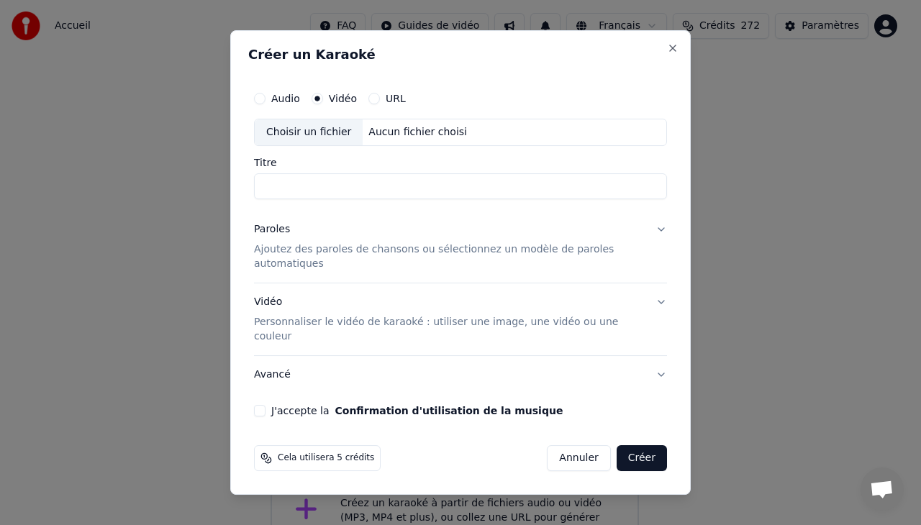
click at [312, 145] on div "Choisir un fichier" at bounding box center [309, 132] width 108 height 26
type input "**********"
click at [319, 315] on p "Personnaliser le vidéo de karaoké : utiliser une image, une vidéo ou une couleur" at bounding box center [449, 329] width 390 height 29
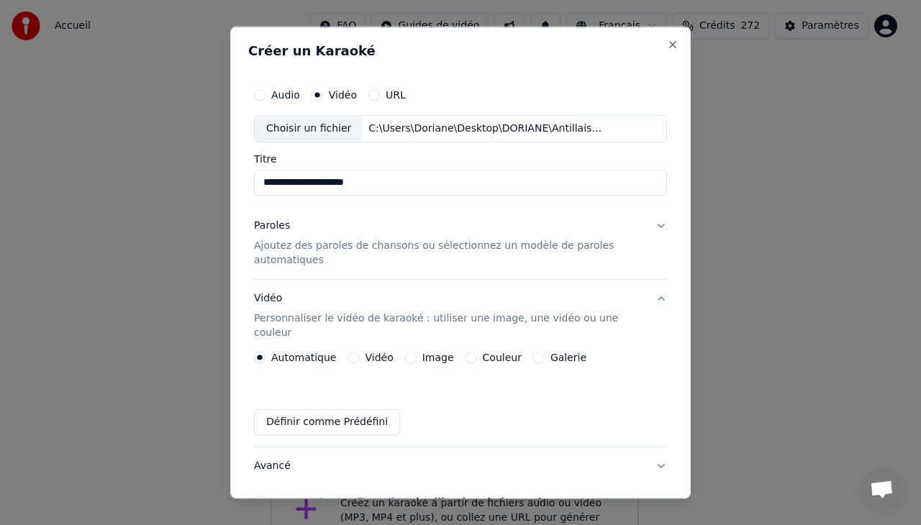
click at [348, 351] on button "Vidéo" at bounding box center [354, 357] width 12 height 12
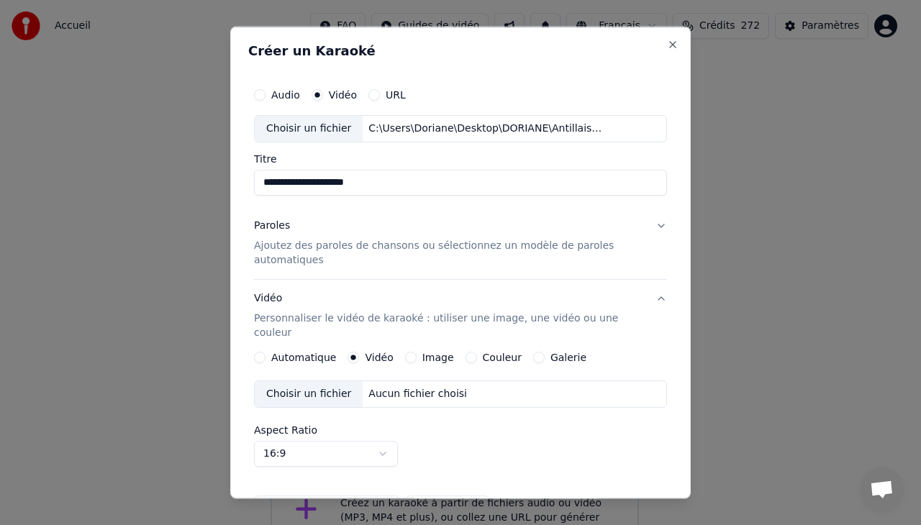
click at [314, 381] on div "Choisir un fichier" at bounding box center [309, 394] width 108 height 26
click at [297, 229] on div "Paroles Ajoutez des paroles de chansons ou sélectionnez un modèle de paroles au…" at bounding box center [449, 242] width 390 height 49
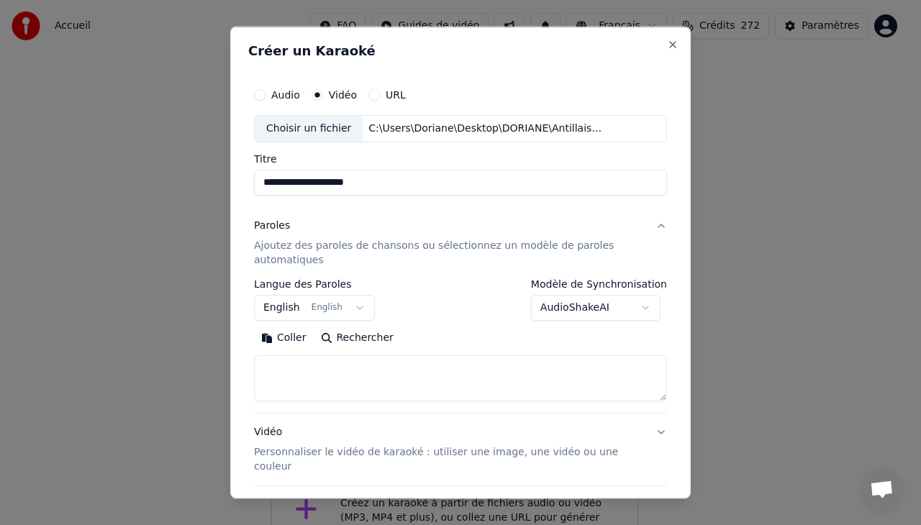
click at [286, 333] on button "Coller" at bounding box center [284, 337] width 60 height 23
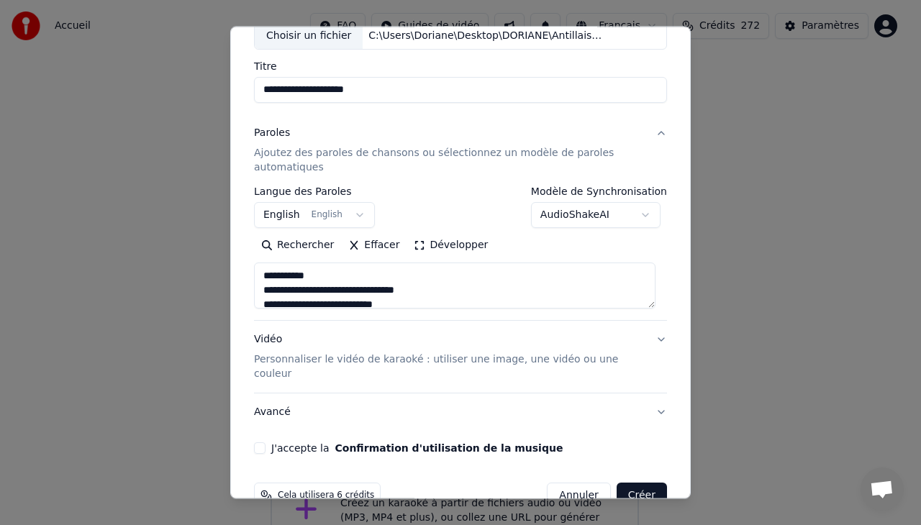
scroll to position [109, 0]
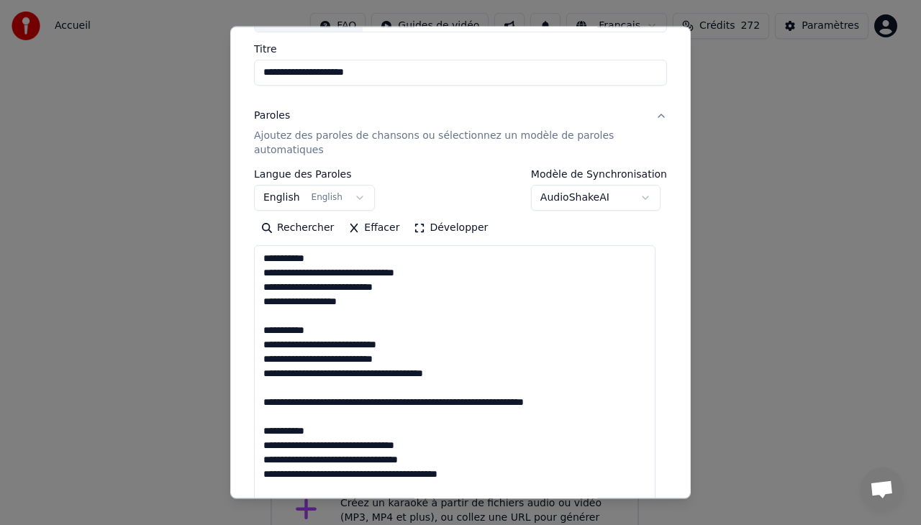
drag, startPoint x: 648, startPoint y: 286, endPoint x: 637, endPoint y: 525, distance: 238.5
click at [637, 525] on body "**********" at bounding box center [454, 289] width 909 height 579
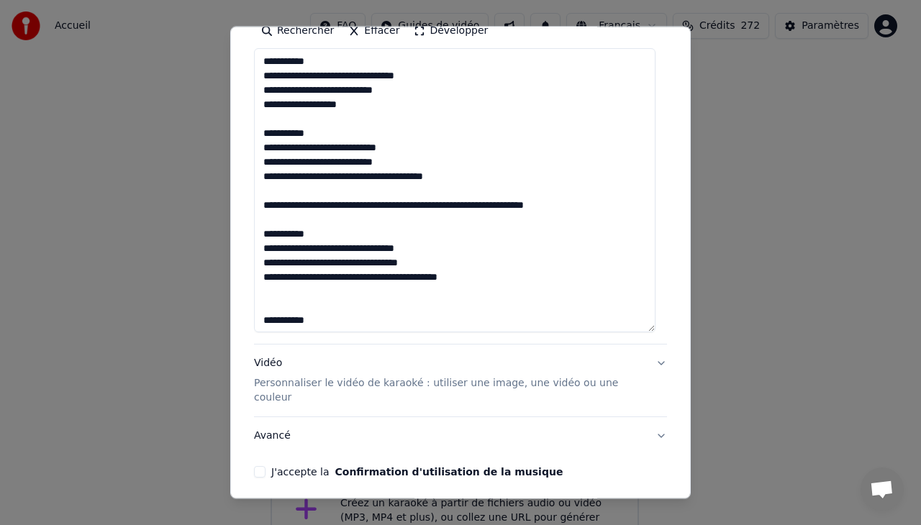
scroll to position [305, 0]
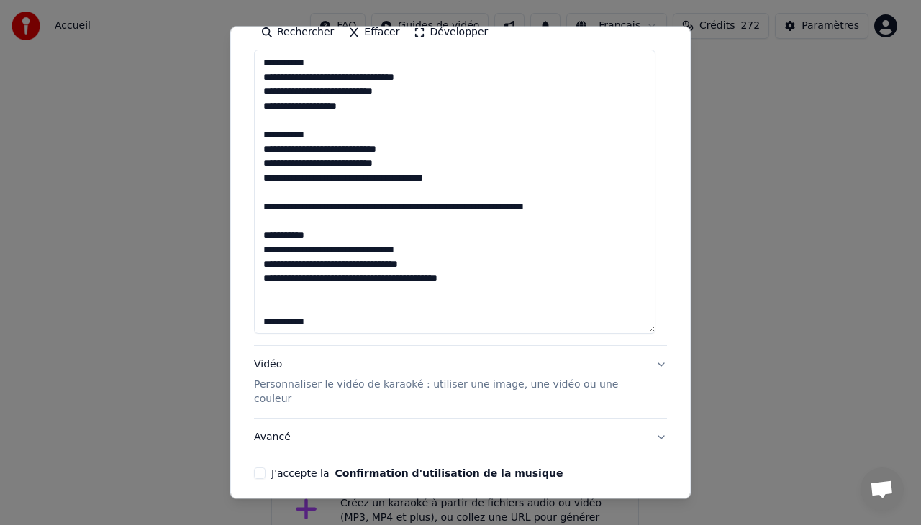
click at [516, 207] on textarea "**********" at bounding box center [455, 192] width 402 height 284
click at [359, 208] on textarea "**********" at bounding box center [455, 192] width 402 height 284
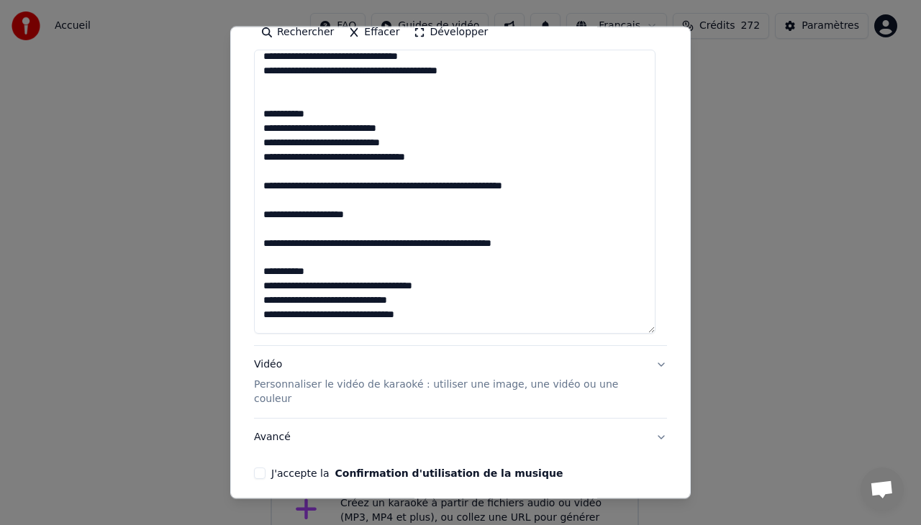
scroll to position [218, 0]
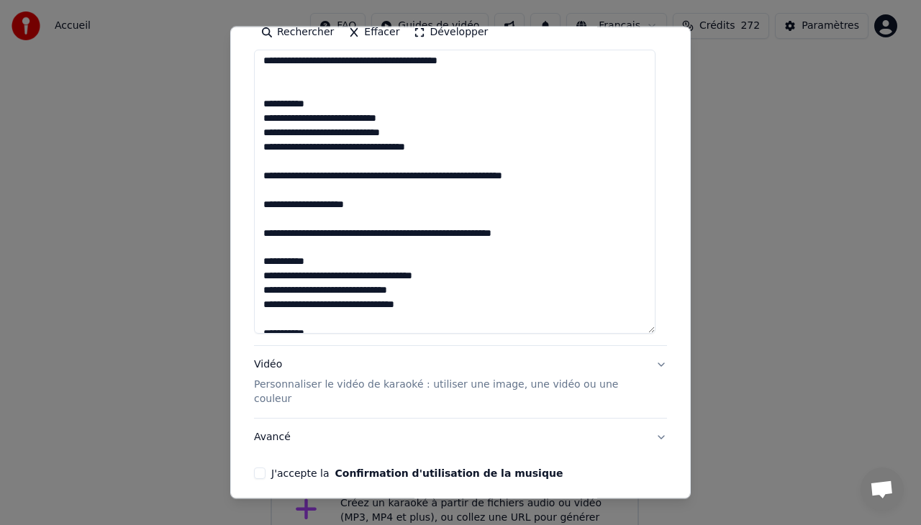
click at [520, 173] on textarea "**********" at bounding box center [455, 192] width 402 height 284
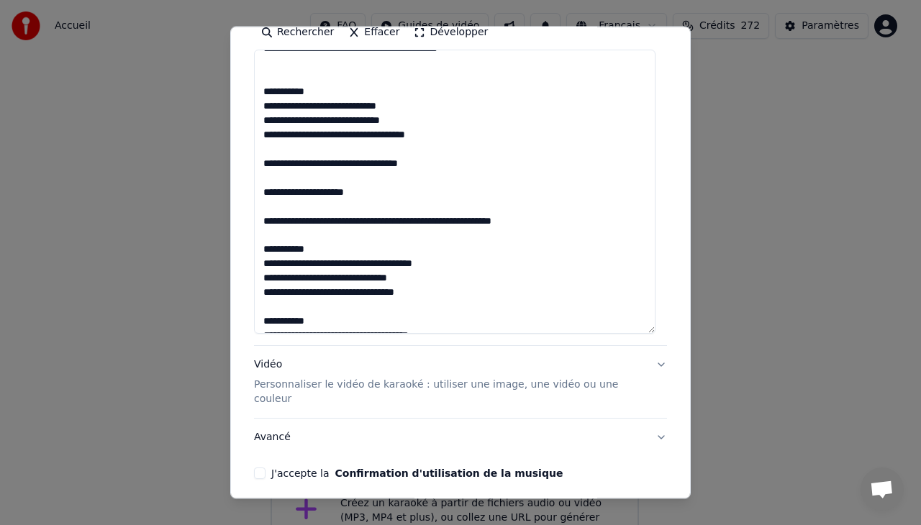
scroll to position [226, 0]
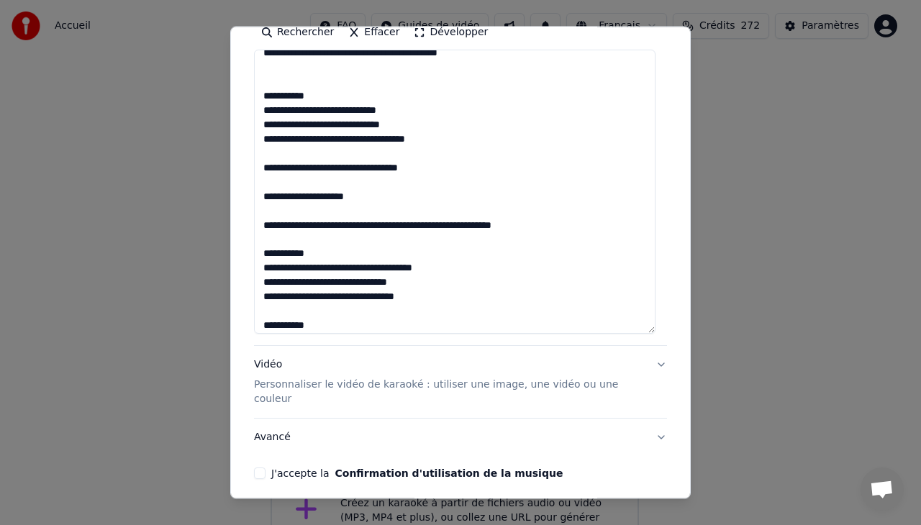
click at [507, 227] on textarea "**********" at bounding box center [455, 192] width 402 height 284
click at [422, 172] on textarea "**********" at bounding box center [455, 192] width 402 height 284
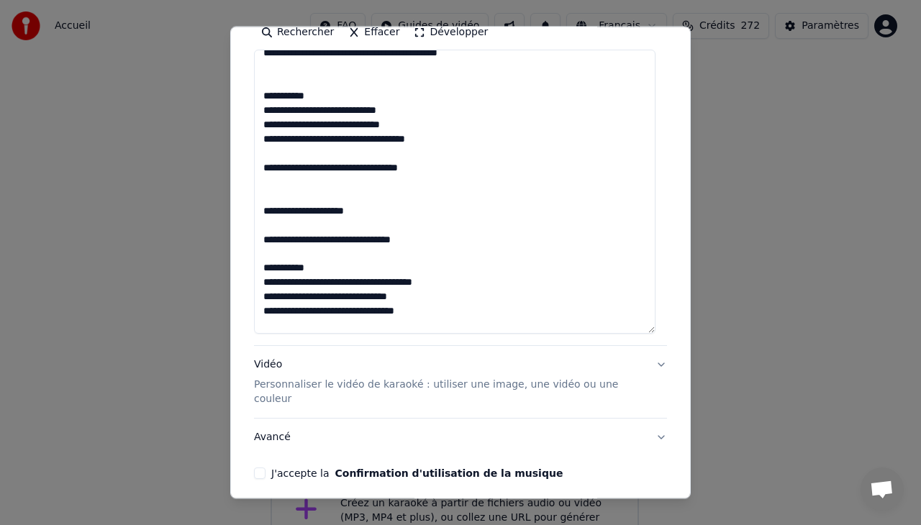
scroll to position [303, 0]
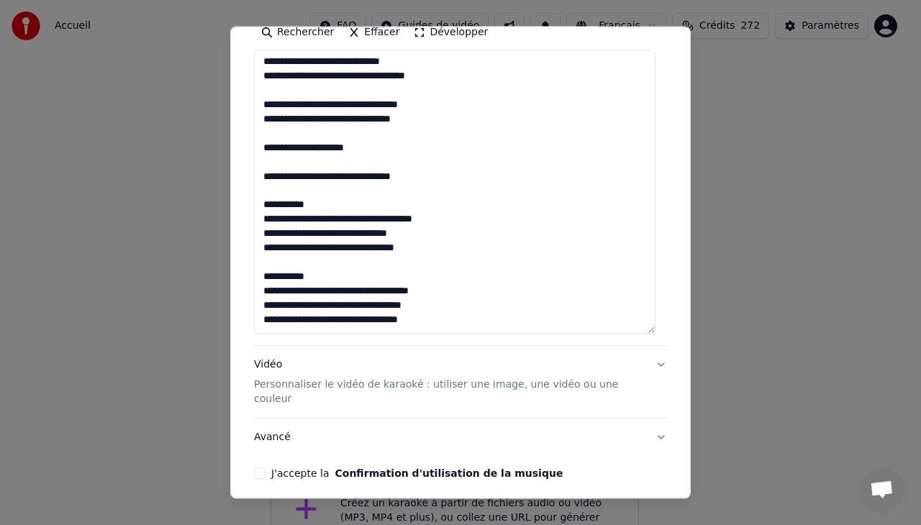
click at [425, 91] on textarea "**********" at bounding box center [455, 192] width 402 height 284
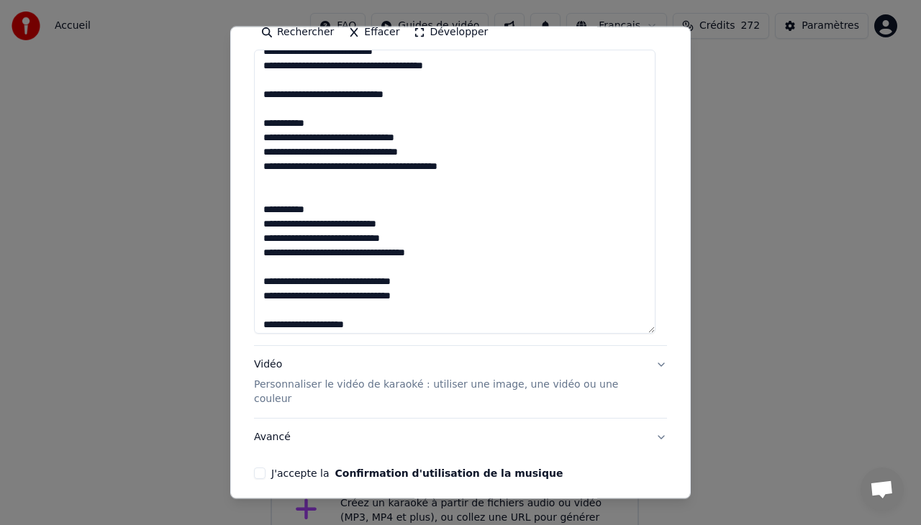
scroll to position [98, 0]
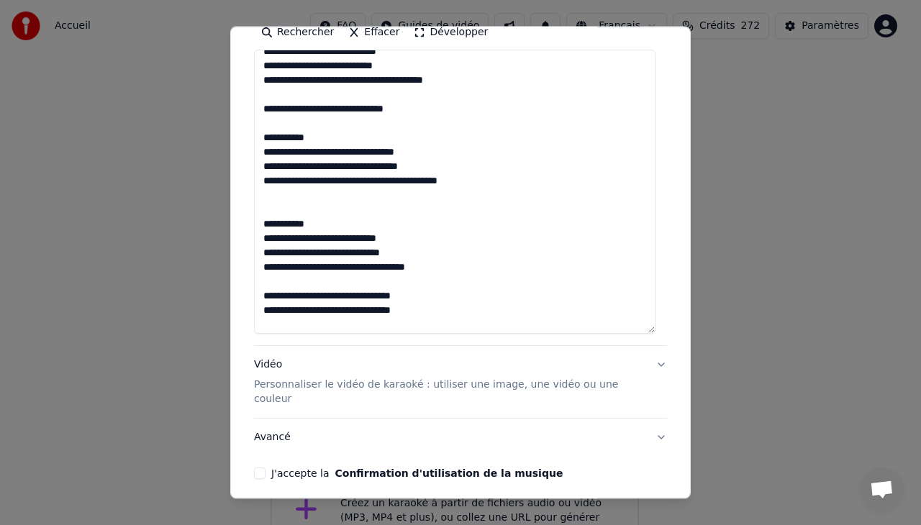
click at [411, 108] on textarea "**********" at bounding box center [455, 192] width 402 height 284
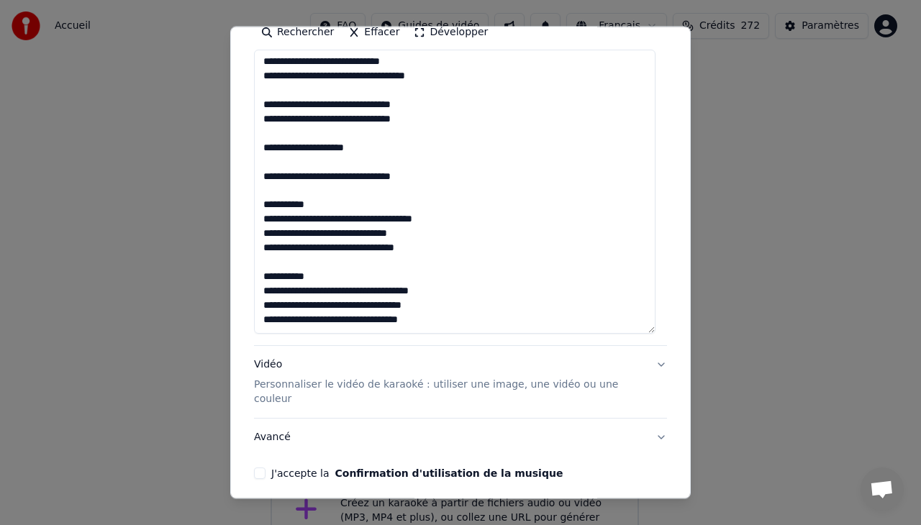
scroll to position [303, 0]
click at [433, 310] on textarea "**********" at bounding box center [455, 192] width 402 height 284
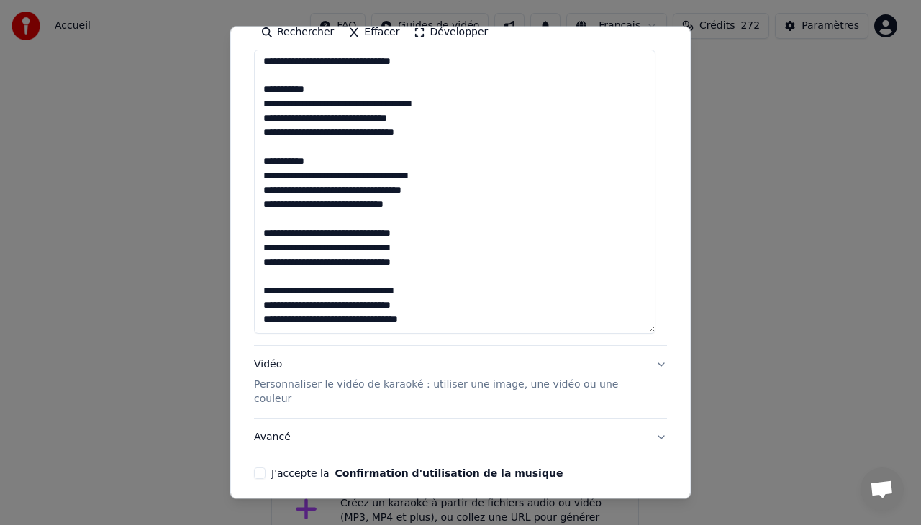
scroll to position [433, 0]
type textarea "**********"
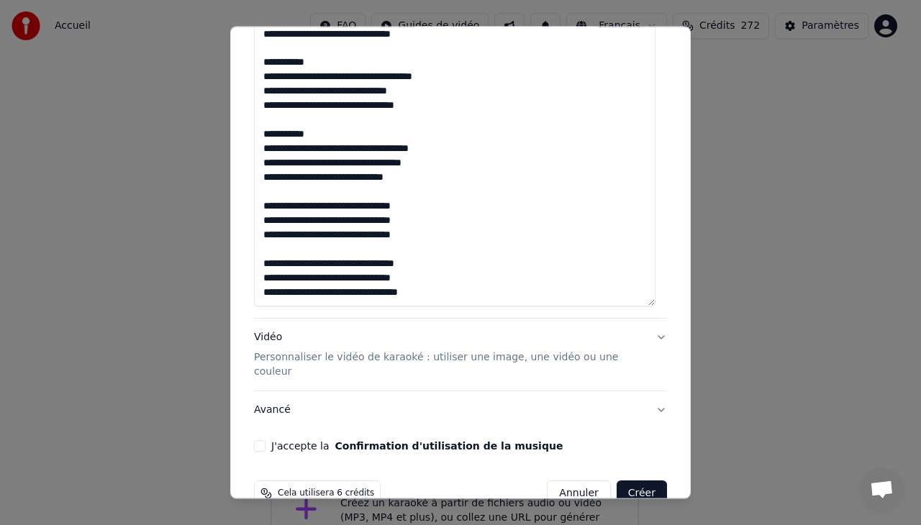
scroll to position [348, 0]
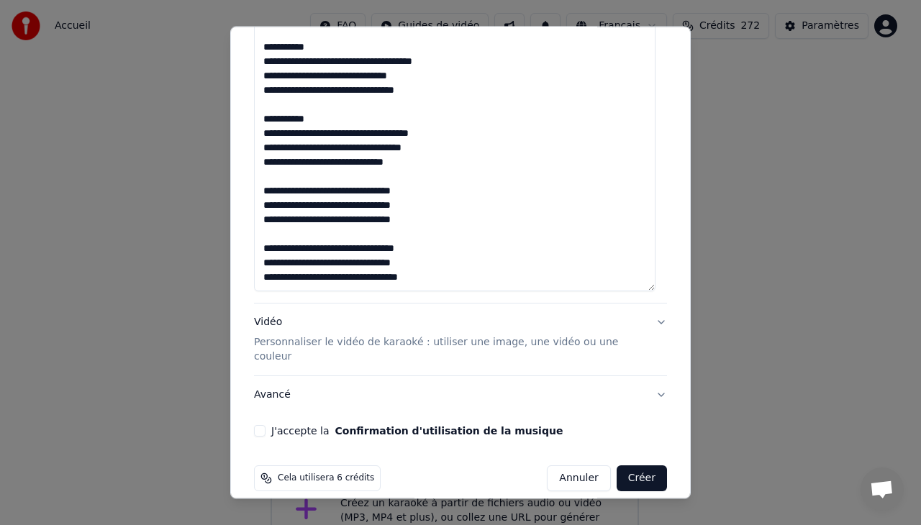
click at [380, 337] on p "Personnaliser le vidéo de karaoké : utiliser une image, une vidéo ou une couleur" at bounding box center [449, 349] width 390 height 29
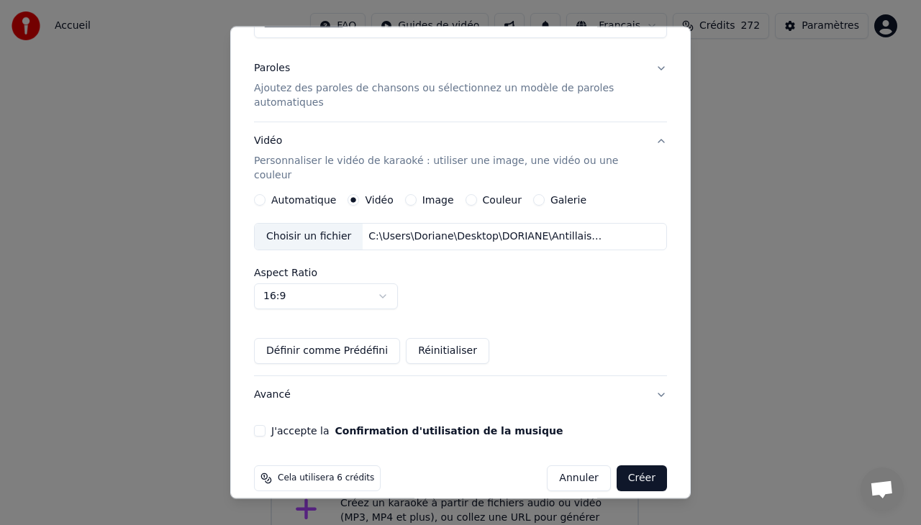
scroll to position [157, 0]
click at [318, 224] on div "Choisir un fichier" at bounding box center [309, 237] width 108 height 26
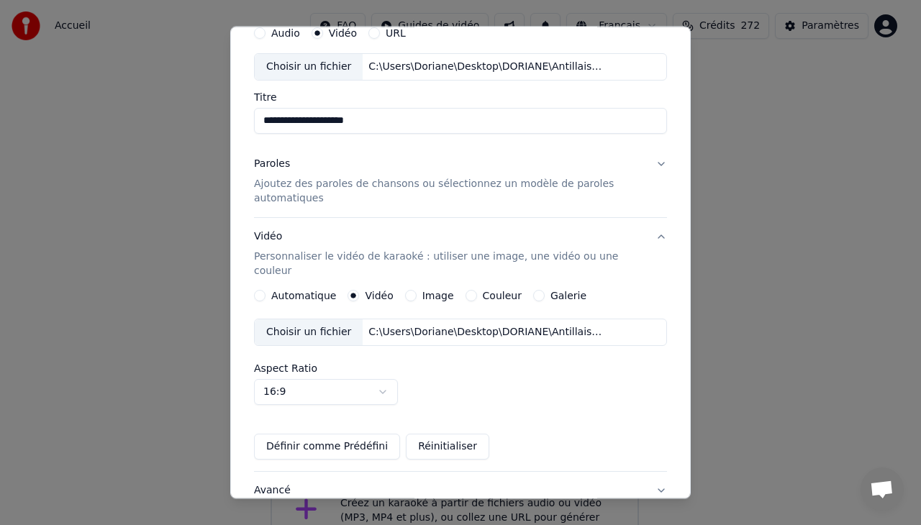
scroll to position [59, 0]
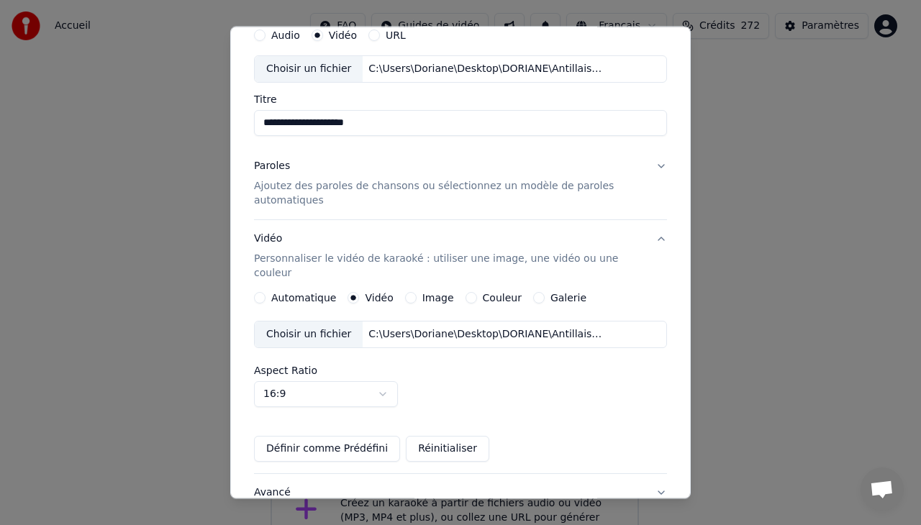
click at [328, 197] on p "Ajoutez des paroles de chansons ou sélectionnez un modèle de paroles automatiqu…" at bounding box center [449, 193] width 390 height 29
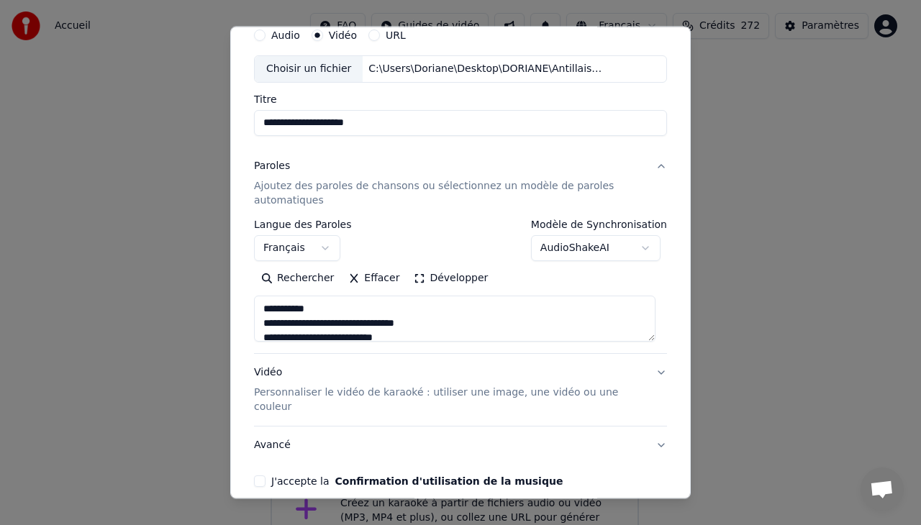
click at [261, 476] on button "J'accepte la Confirmation d'utilisation de la musique" at bounding box center [260, 482] width 12 height 12
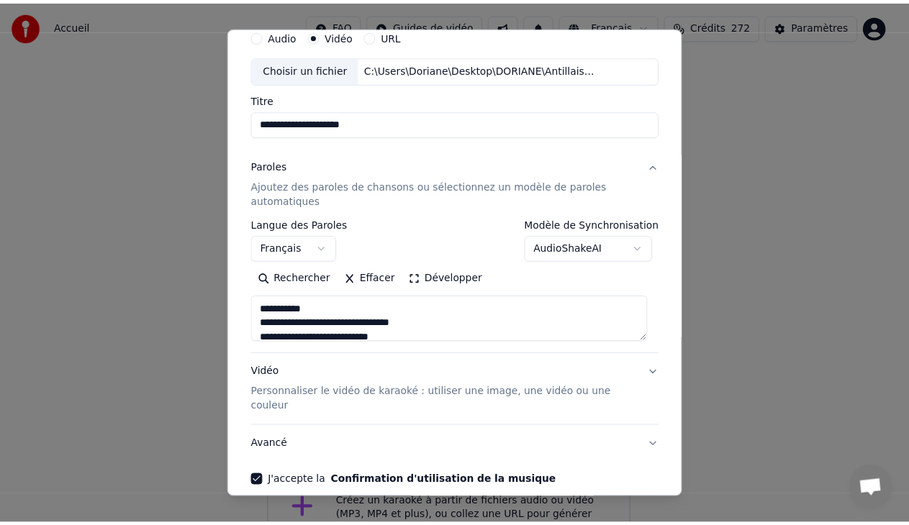
scroll to position [109, 0]
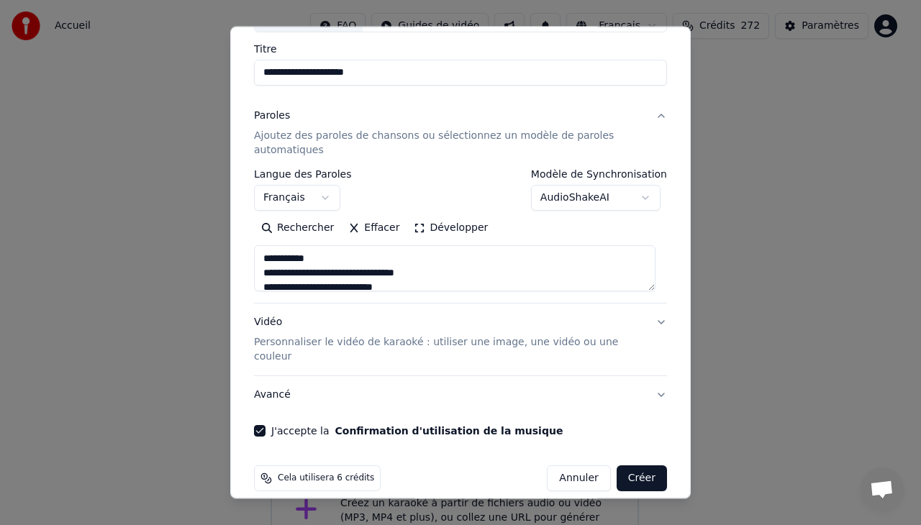
click at [633, 466] on button "Créer" at bounding box center [642, 479] width 50 height 26
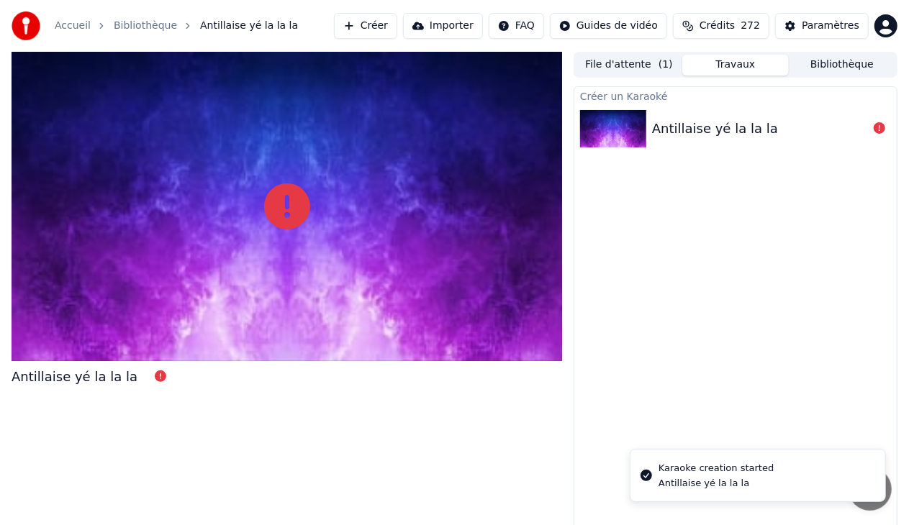
click at [703, 143] on div "Antillaise yé la la la" at bounding box center [735, 128] width 322 height 49
click at [680, 121] on div "Antillaise yé la la la" at bounding box center [715, 129] width 126 height 20
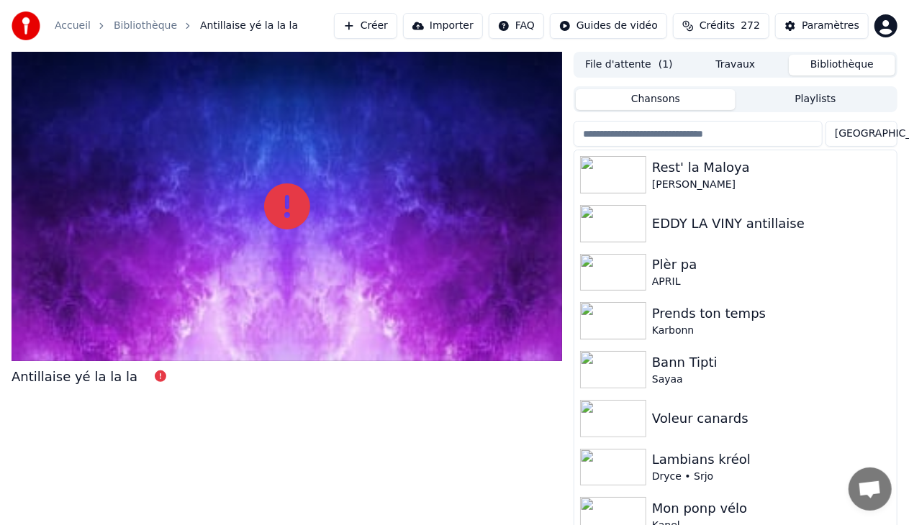
click at [839, 62] on button "Bibliothèque" at bounding box center [842, 65] width 107 height 21
click at [871, 483] on span "Ouvrir le chat" at bounding box center [870, 491] width 24 height 20
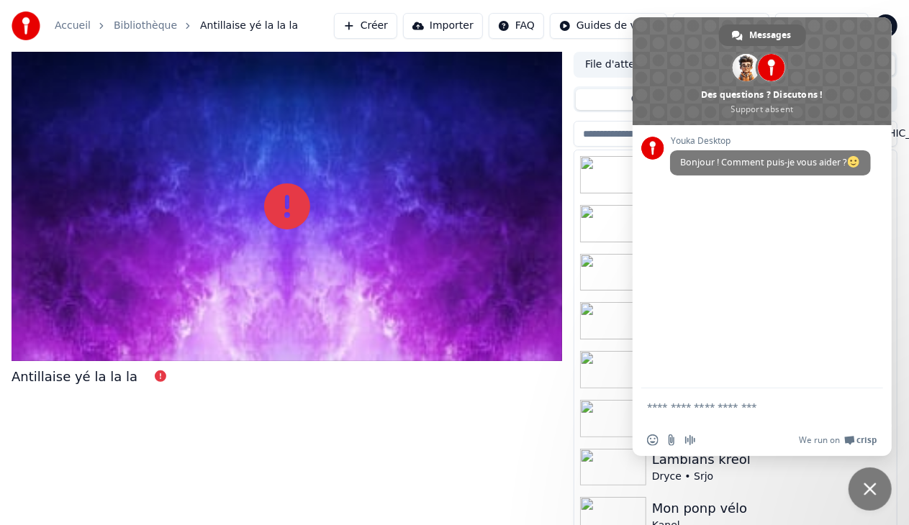
drag, startPoint x: 871, startPoint y: 483, endPoint x: 871, endPoint y: 350, distance: 133.2
click at [871, 525] on div "Messages Adam Des questions ? Discutons ! Support absent Youka Desktop Bonjour …" at bounding box center [454, 525] width 909 height 0
drag, startPoint x: 867, startPoint y: 488, endPoint x: 804, endPoint y: 119, distance: 373.8
click at [757, 31] on span "Messages" at bounding box center [771, 35] width 42 height 22
click at [738, 35] on span at bounding box center [737, 35] width 11 height 11
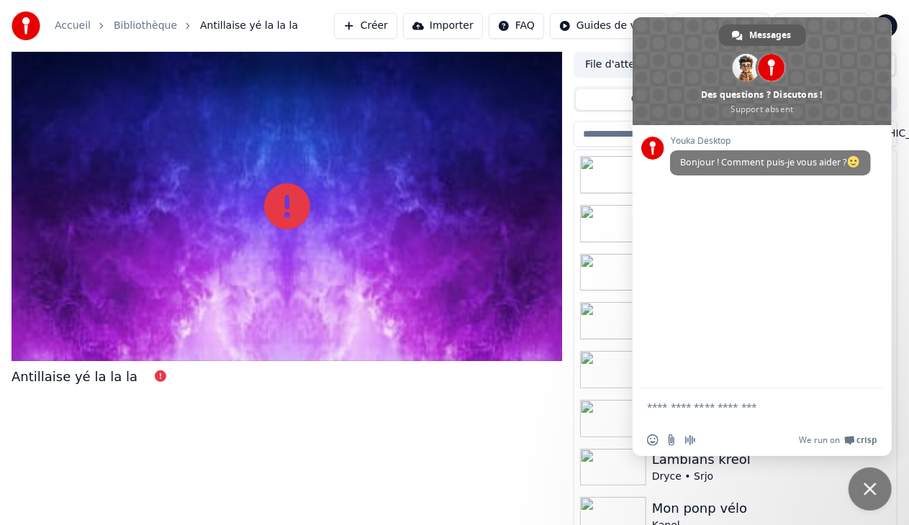
click at [760, 35] on span "Messages" at bounding box center [771, 35] width 42 height 22
click at [874, 489] on span "Fermer le chat" at bounding box center [870, 489] width 13 height 13
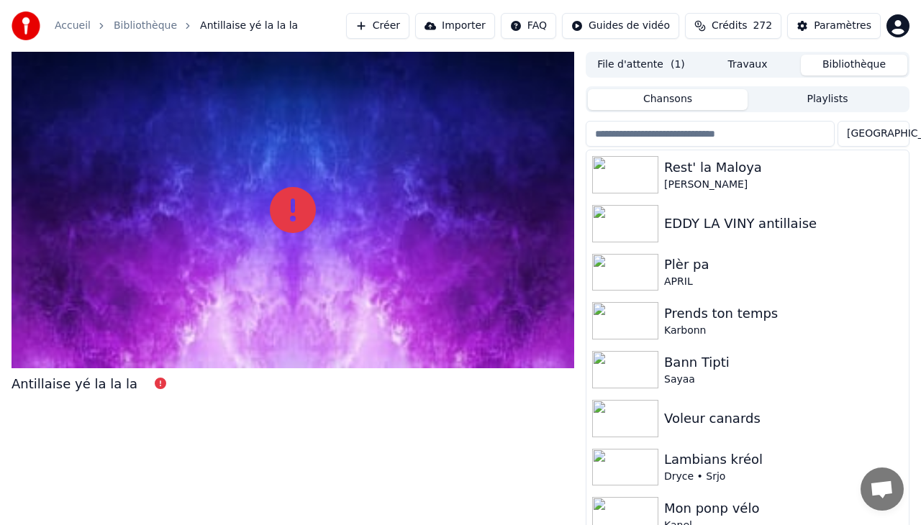
click at [882, 24] on html "Accueil Bibliothèque Antillaise yé la la la Créer Importer FAQ Guides de vidéo …" at bounding box center [460, 262] width 921 height 525
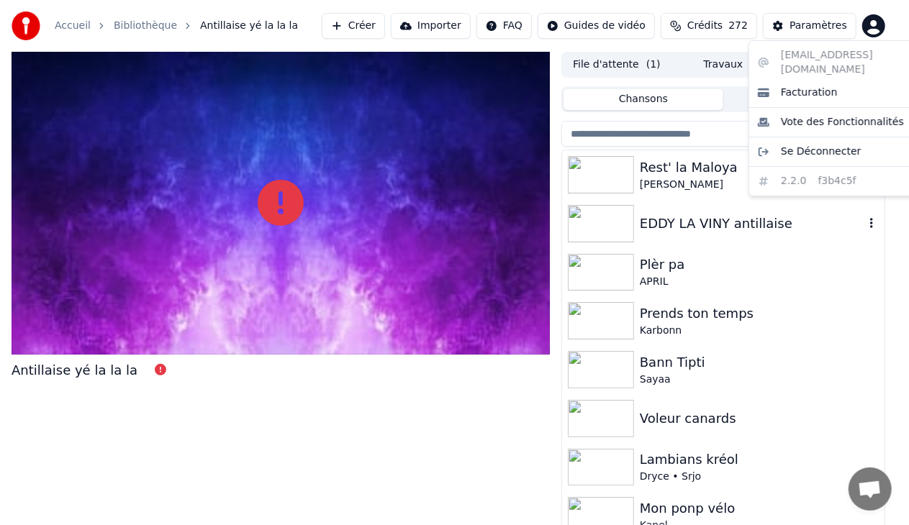
click at [682, 231] on html "Accueil Bibliothèque Antillaise yé la la la Créer Importer FAQ Guides de vidéo …" at bounding box center [454, 262] width 909 height 525
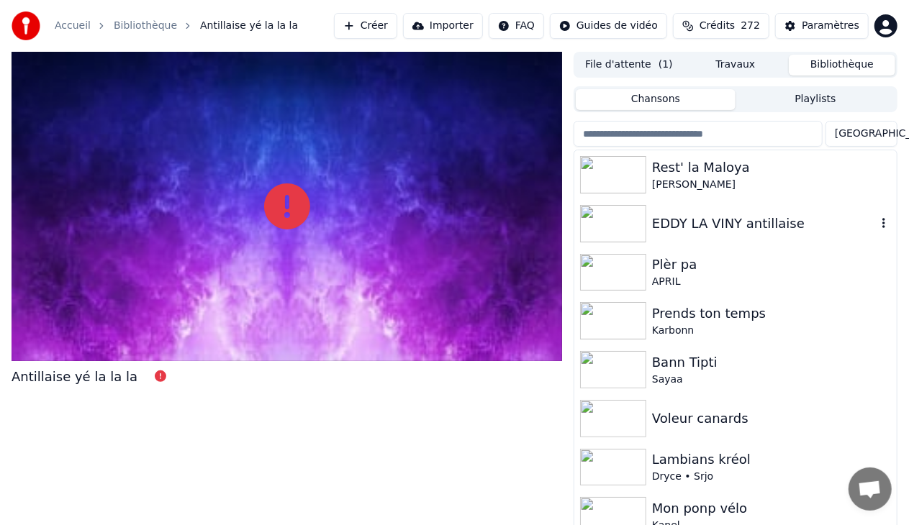
click at [682, 231] on div "EDDY LA VINY antillaise" at bounding box center [764, 224] width 225 height 20
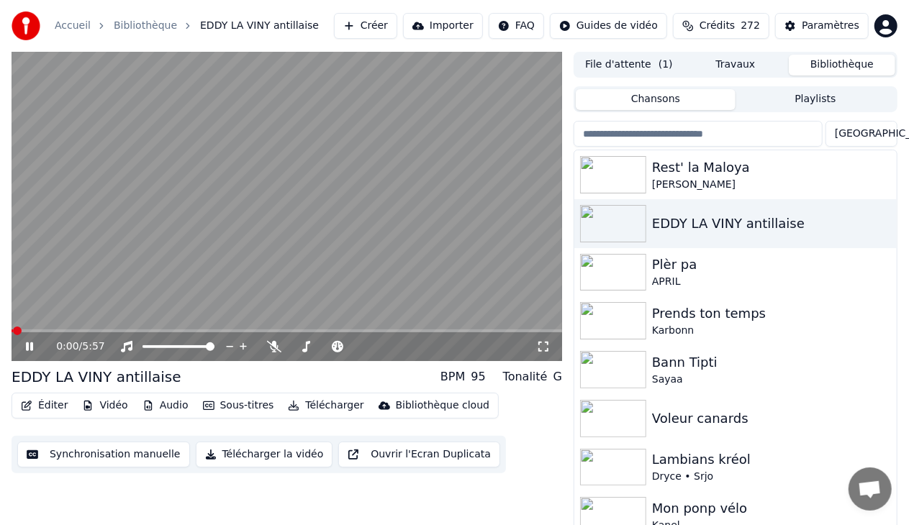
click at [30, 346] on icon at bounding box center [39, 347] width 33 height 12
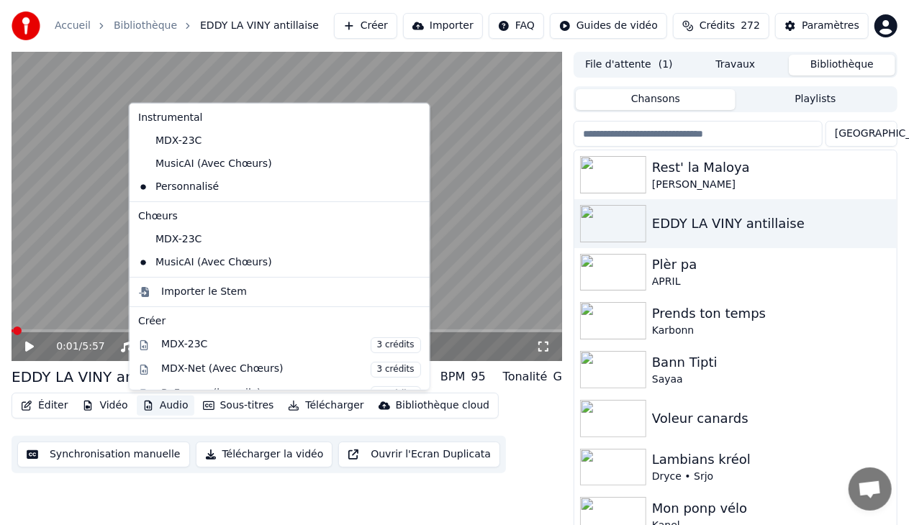
click at [167, 412] on button "Audio" at bounding box center [166, 406] width 58 height 20
click at [189, 187] on div "Personnalisé" at bounding box center [268, 187] width 273 height 23
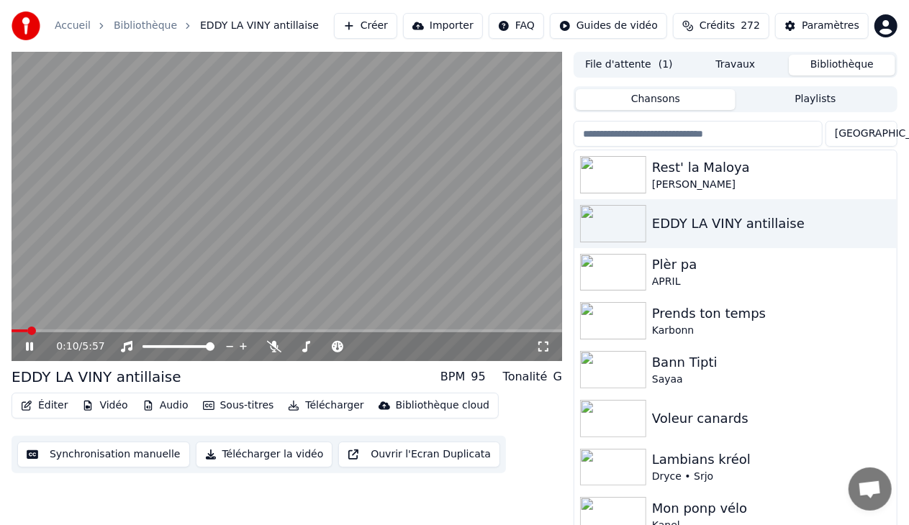
click at [32, 344] on icon at bounding box center [29, 347] width 7 height 9
click at [157, 402] on button "Audio" at bounding box center [166, 406] width 58 height 20
click at [48, 409] on button "Éditer" at bounding box center [44, 406] width 58 height 20
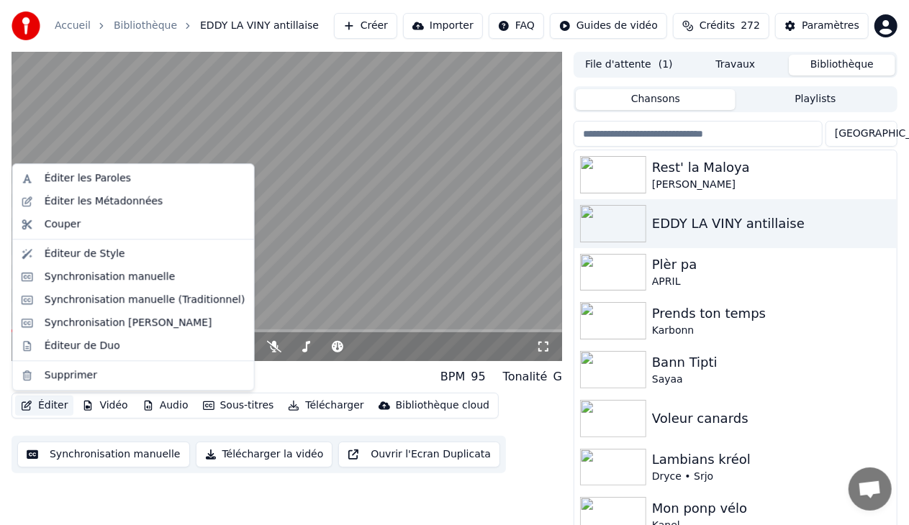
click at [48, 409] on button "Éditer" at bounding box center [44, 406] width 58 height 20
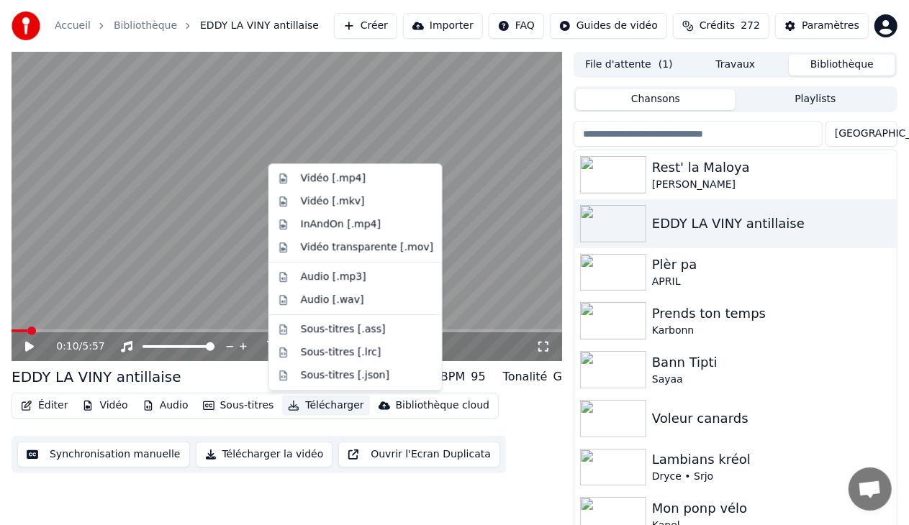
click at [874, 482] on span "Ouvrir le chat" at bounding box center [870, 491] width 24 height 20
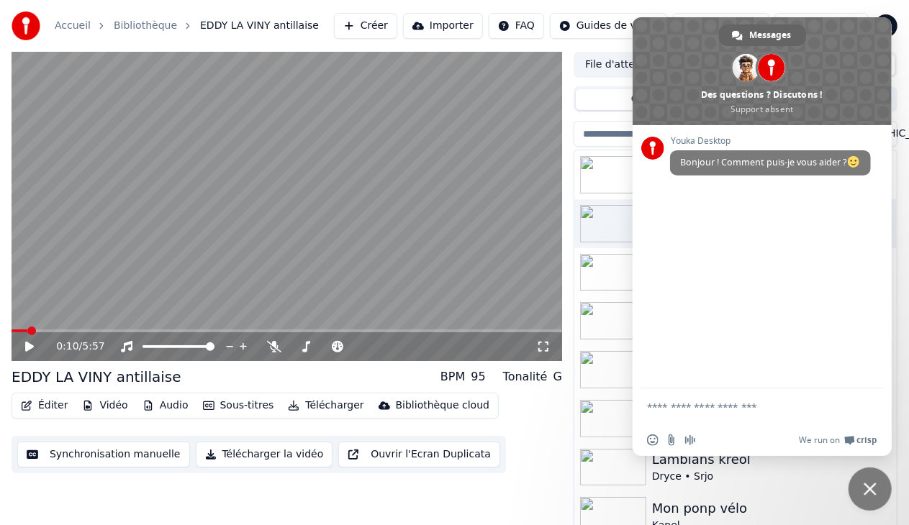
click at [691, 399] on form at bounding box center [746, 408] width 199 height 39
click at [682, 413] on textarea "Entrez votre message..." at bounding box center [746, 407] width 199 height 13
click at [753, 420] on textarea "**********" at bounding box center [746, 412] width 199 height 26
click at [785, 419] on textarea "**********" at bounding box center [746, 412] width 199 height 26
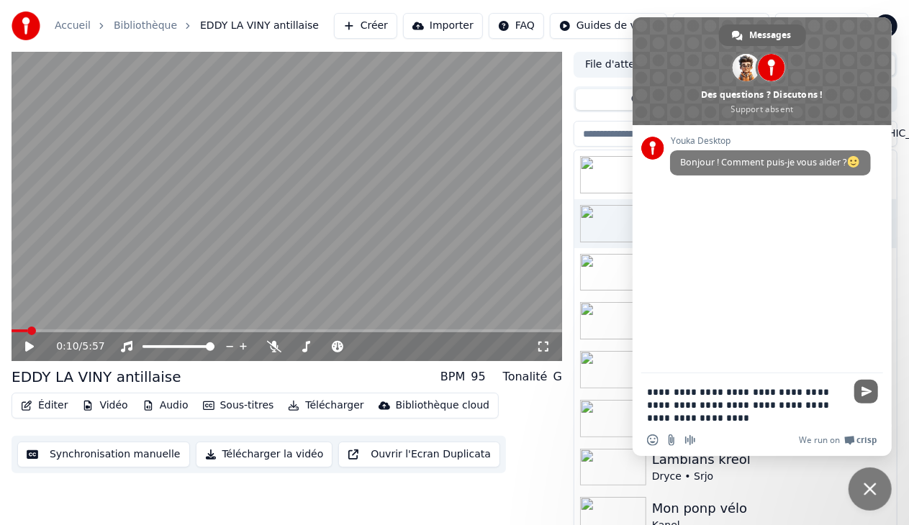
type textarea "**********"
click at [857, 390] on span "Envoyer" at bounding box center [866, 392] width 24 height 24
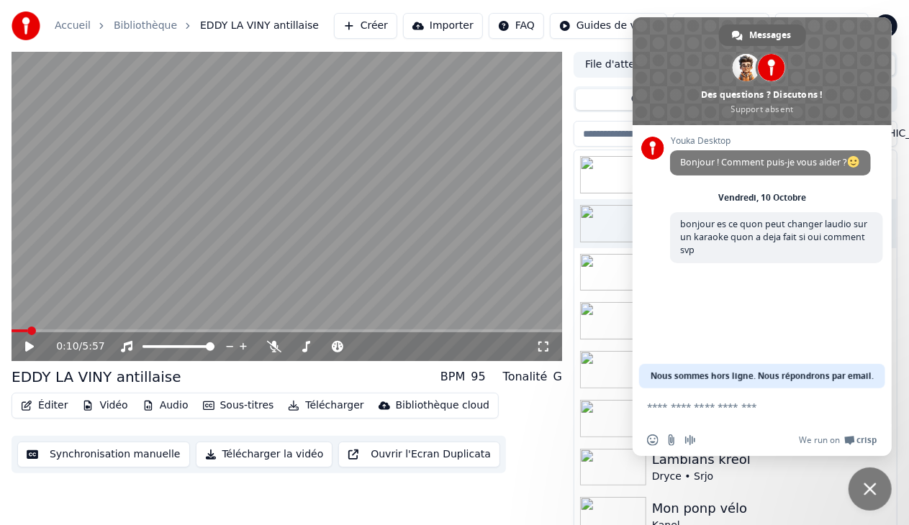
click at [505, 461] on div "Éditer Vidéo Audio Sous-titres Télécharger Bibliothèque cloud Synchronisation m…" at bounding box center [287, 433] width 551 height 81
click at [865, 488] on span "Fermer le chat" at bounding box center [870, 489] width 13 height 13
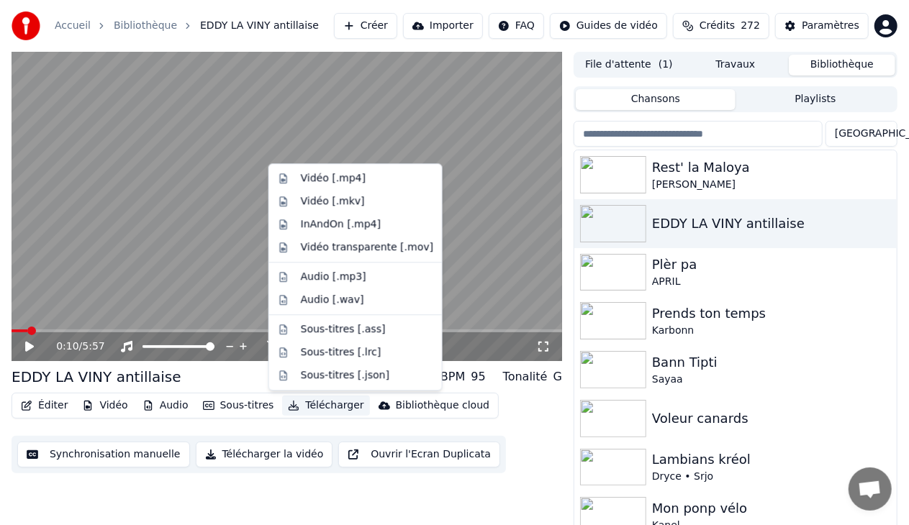
click at [305, 408] on button "Télécharger" at bounding box center [325, 406] width 87 height 20
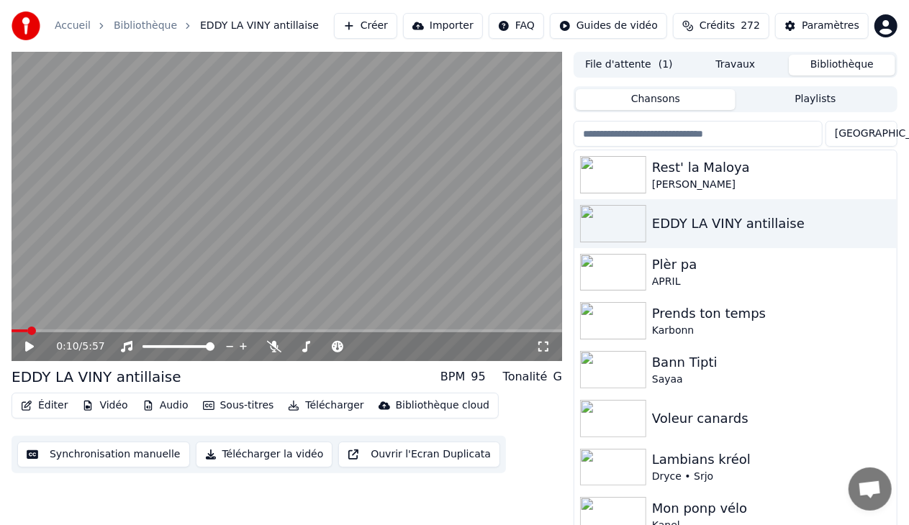
click at [541, 407] on div "Éditer Vidéo Audio Sous-titres Télécharger Bibliothèque cloud Synchronisation m…" at bounding box center [287, 433] width 551 height 81
click at [105, 406] on button "Vidéo" at bounding box center [104, 406] width 57 height 20
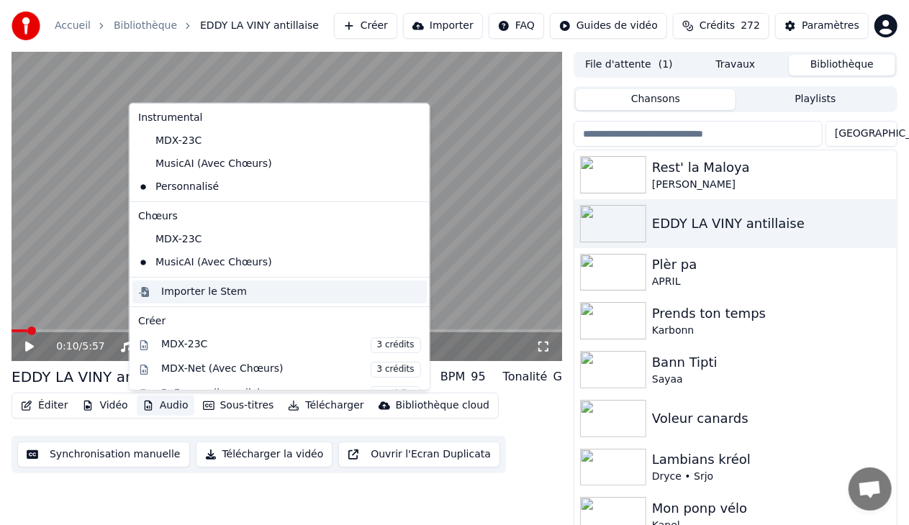
click at [242, 295] on div "Importer le Stem" at bounding box center [291, 292] width 260 height 14
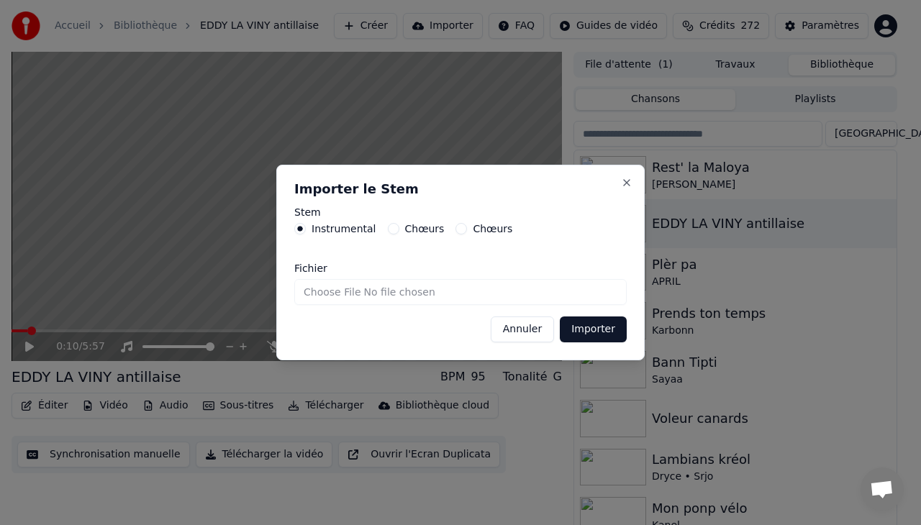
click at [363, 290] on input "Fichier" at bounding box center [460, 292] width 333 height 26
click at [628, 181] on button "Close" at bounding box center [627, 183] width 12 height 12
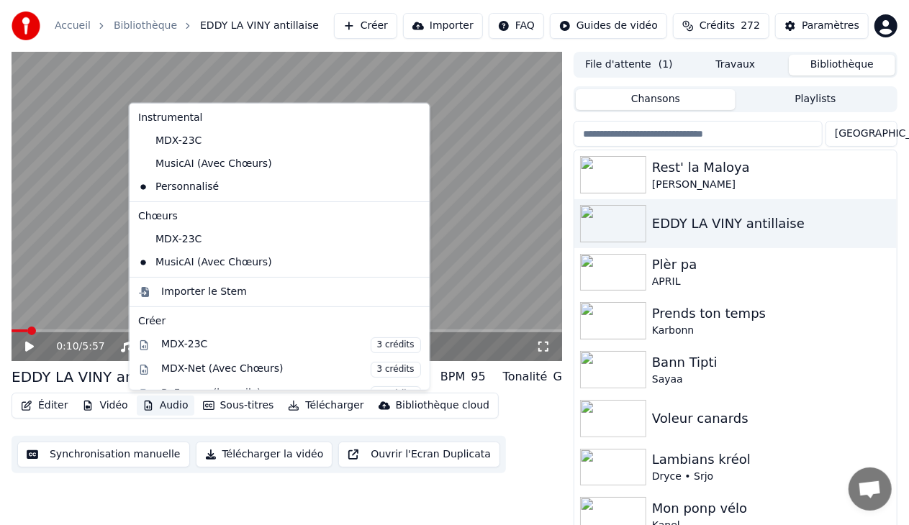
click at [150, 406] on button "Audio" at bounding box center [166, 406] width 58 height 20
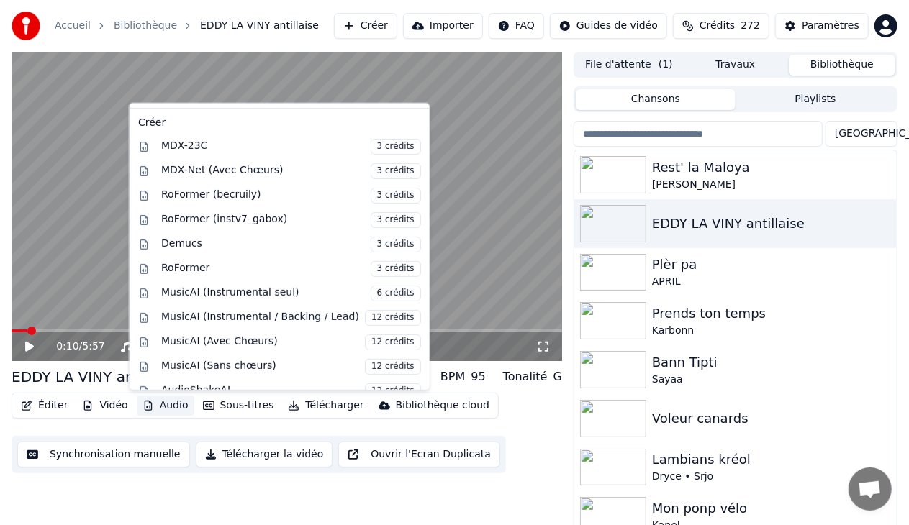
scroll to position [209, 0]
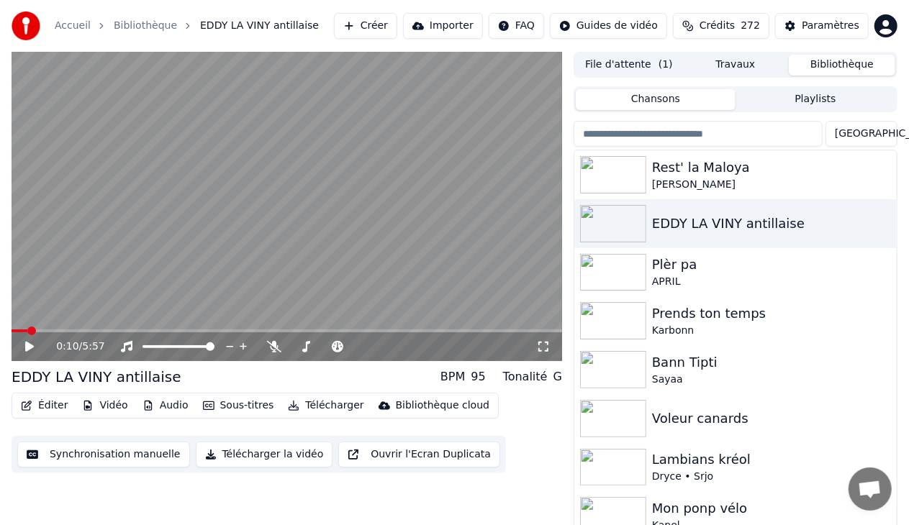
click at [515, 428] on div "Éditer Vidéo Audio Sous-titres Télécharger Bibliothèque cloud Synchronisation m…" at bounding box center [287, 433] width 551 height 81
click at [40, 403] on button "Éditer" at bounding box center [44, 406] width 58 height 20
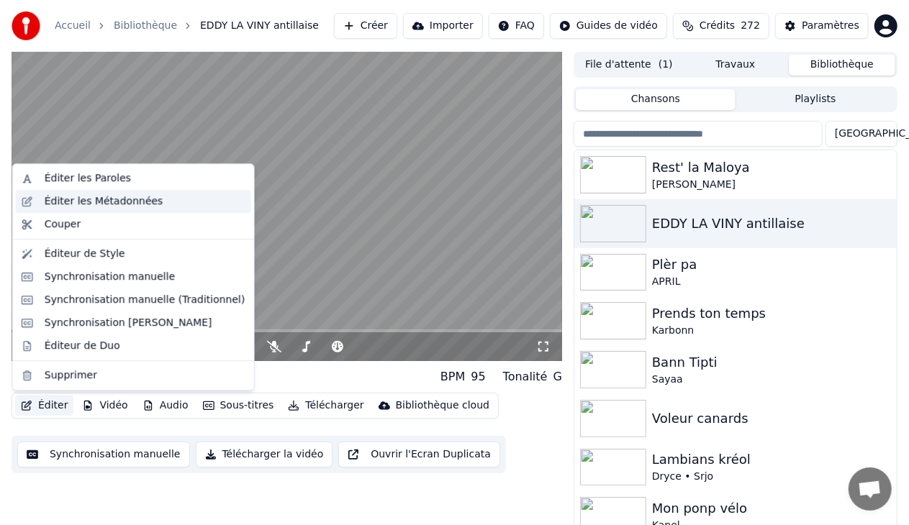
click at [119, 209] on div "Éditer les Métadonnées" at bounding box center [133, 201] width 235 height 23
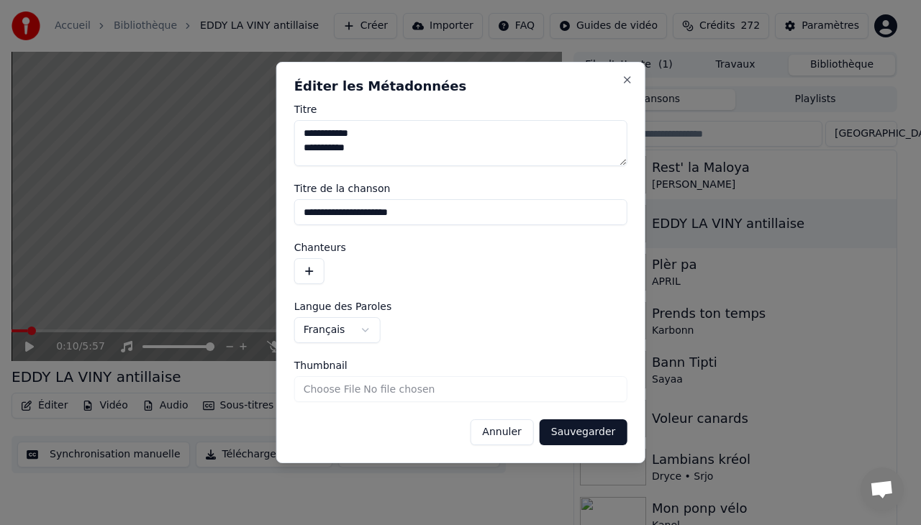
click at [502, 436] on button "Annuler" at bounding box center [501, 433] width 63 height 26
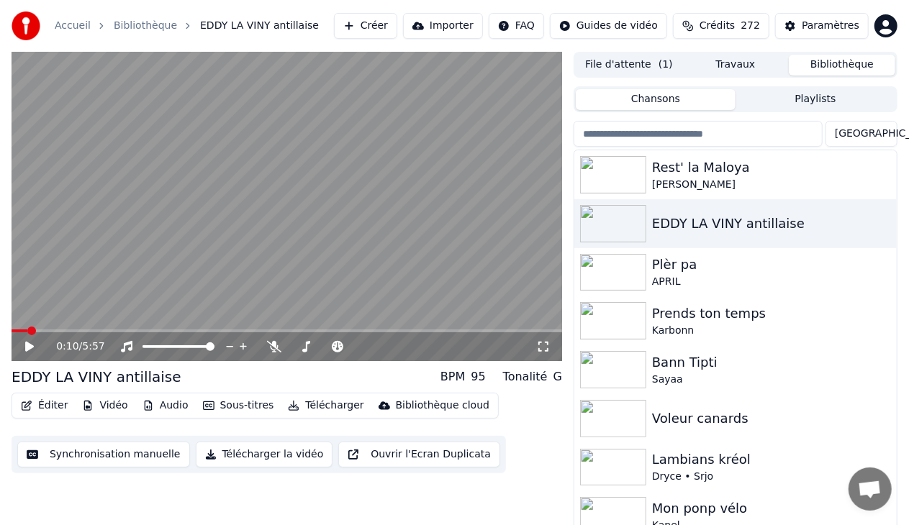
click at [52, 403] on button "Éditer" at bounding box center [44, 406] width 58 height 20
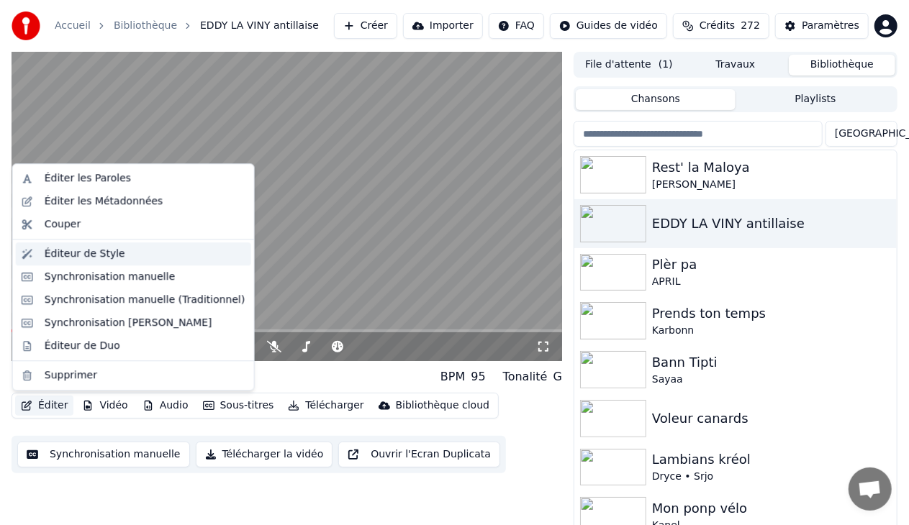
click at [116, 250] on div "Éditeur de Style" at bounding box center [145, 254] width 201 height 14
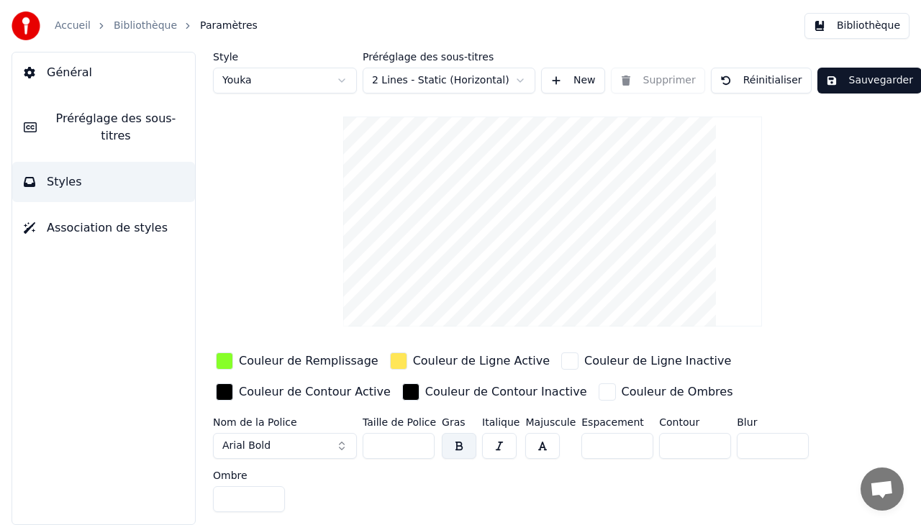
click at [101, 220] on span "Association de styles" at bounding box center [107, 228] width 121 height 17
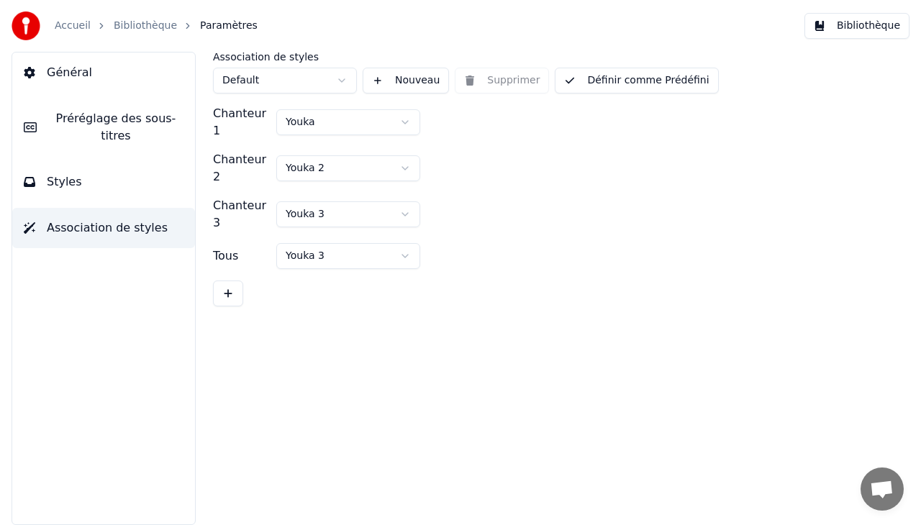
click at [87, 71] on button "Général" at bounding box center [103, 73] width 183 height 40
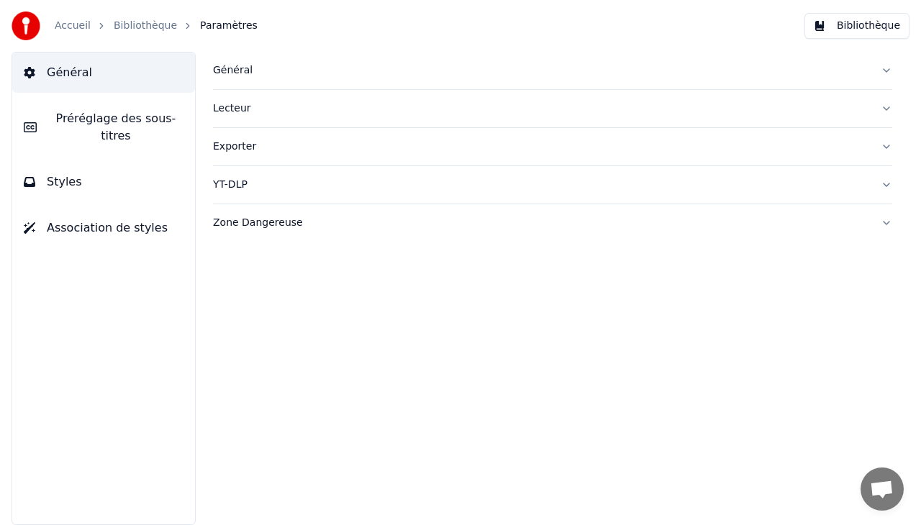
click at [152, 26] on link "Bibliothèque" at bounding box center [145, 26] width 63 height 14
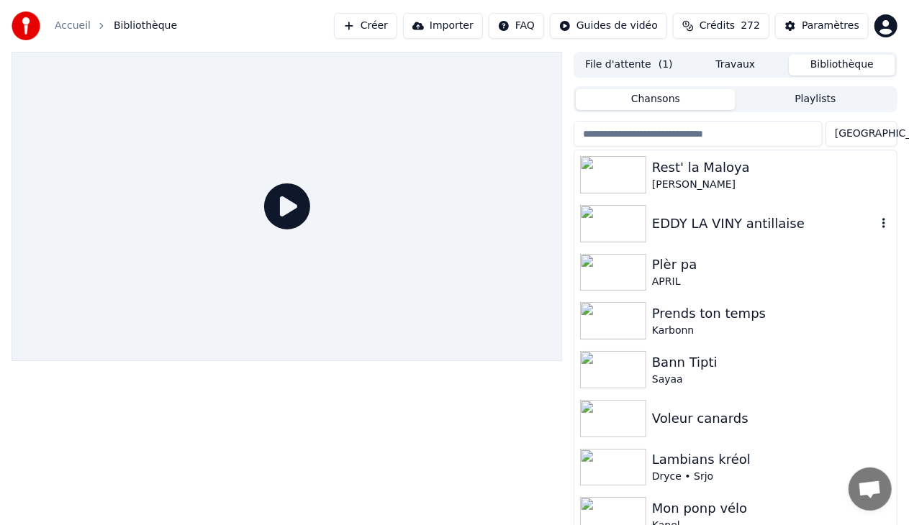
click at [645, 222] on img at bounding box center [613, 223] width 66 height 37
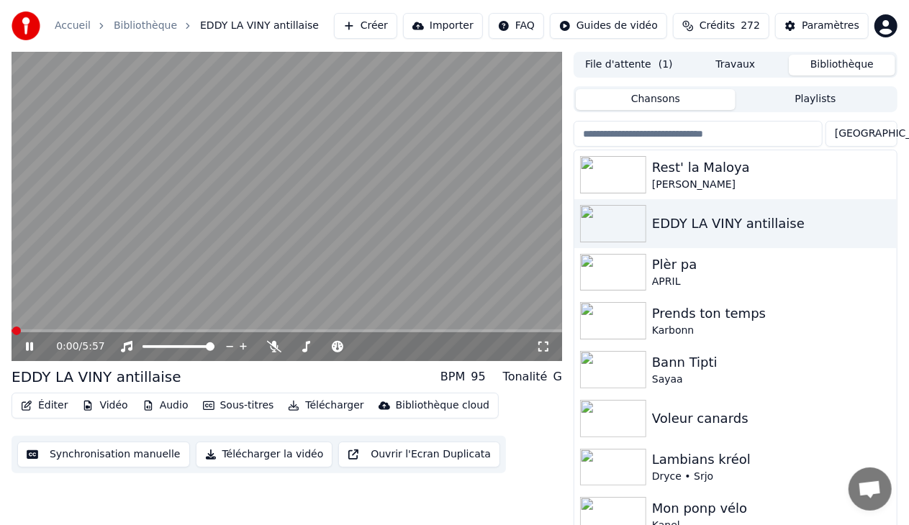
click at [30, 346] on icon at bounding box center [39, 347] width 33 height 12
click at [48, 403] on button "Éditer" at bounding box center [44, 406] width 58 height 20
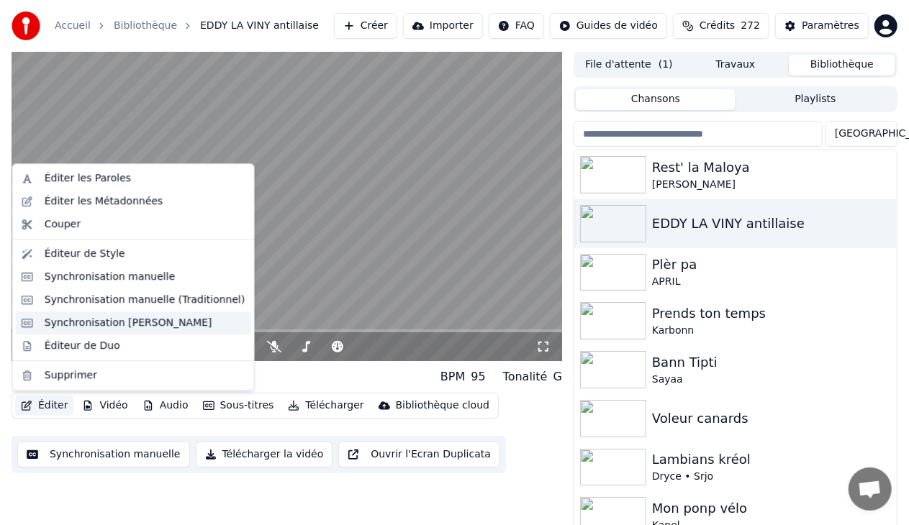
click at [136, 322] on div "Synchronisation Manuelle de Ligne" at bounding box center [129, 323] width 168 height 14
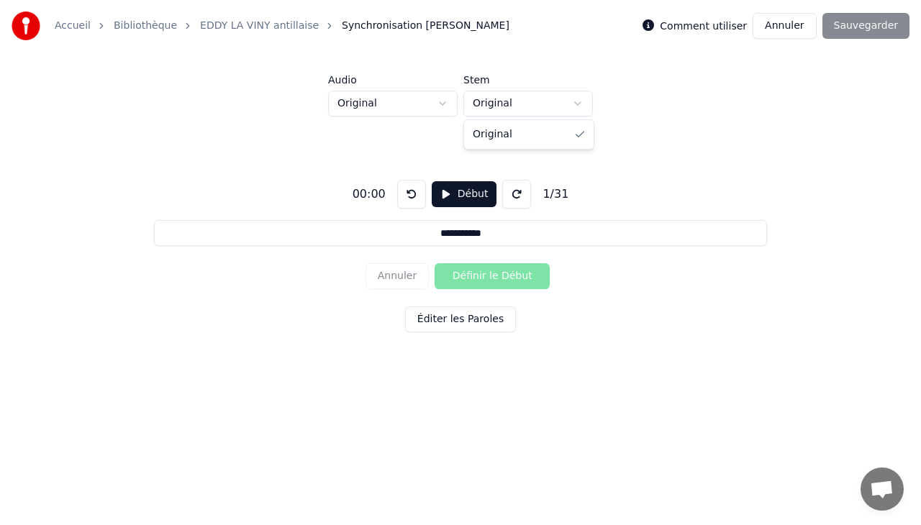
click at [574, 101] on html "**********" at bounding box center [460, 206] width 921 height 413
click at [437, 101] on html "**********" at bounding box center [460, 206] width 921 height 413
click at [226, 134] on html "**********" at bounding box center [460, 206] width 921 height 413
click at [140, 30] on link "Bibliothèque" at bounding box center [145, 26] width 63 height 14
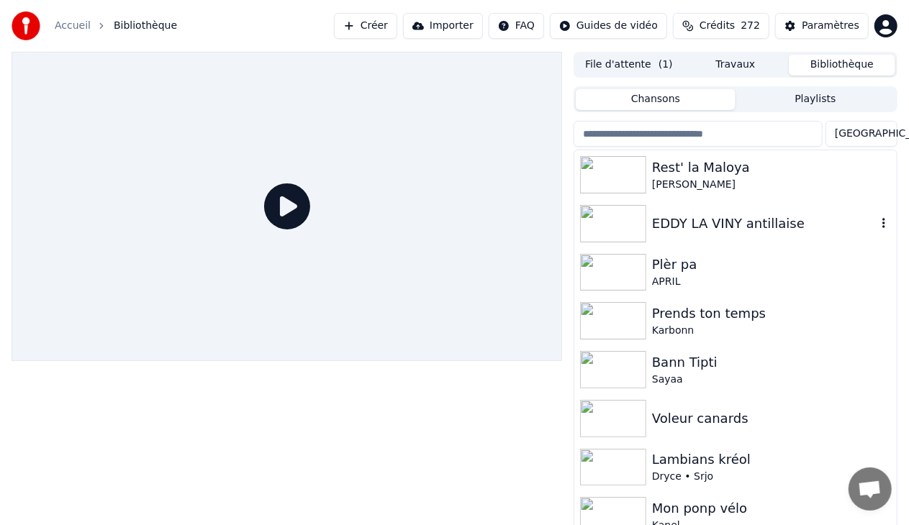
click at [712, 227] on div "EDDY LA VINY antillaise" at bounding box center [764, 224] width 225 height 20
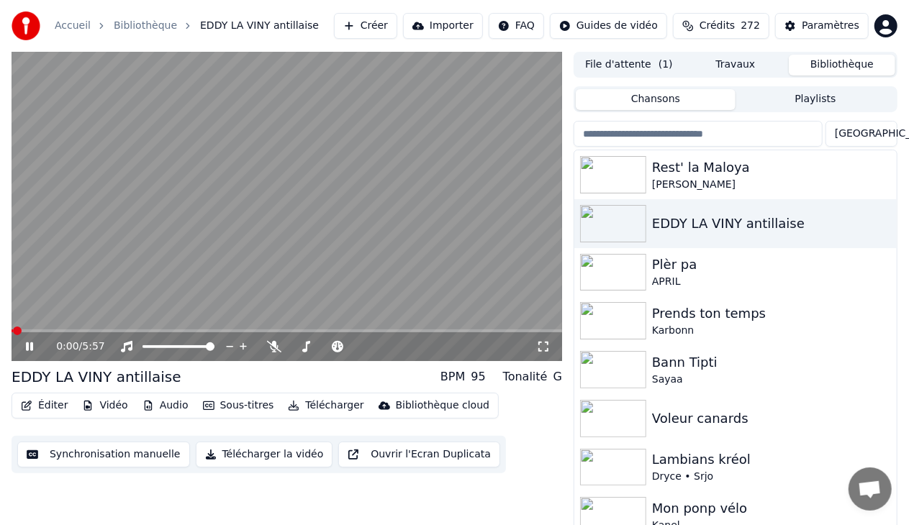
click at [32, 349] on icon at bounding box center [29, 347] width 7 height 9
click at [54, 405] on button "Éditer" at bounding box center [44, 406] width 58 height 20
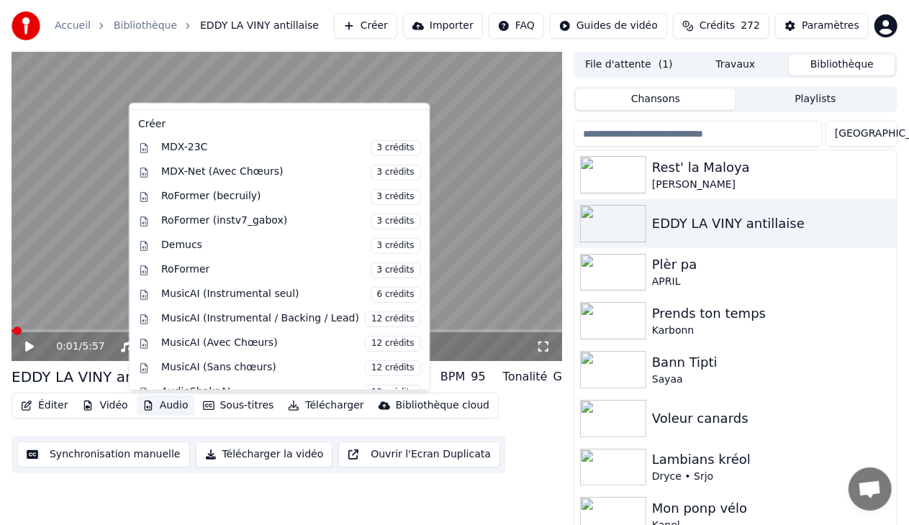
scroll to position [209, 0]
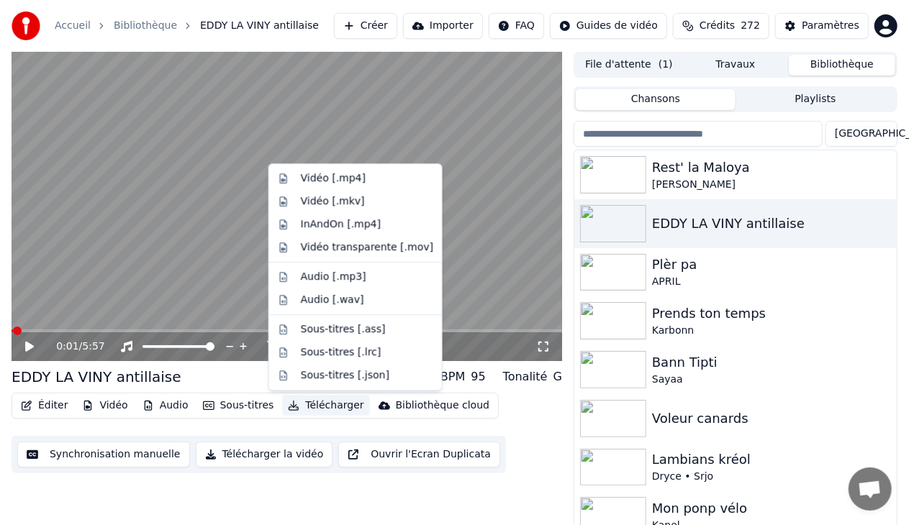
click at [130, 453] on button "Synchronisation manuelle" at bounding box center [103, 455] width 173 height 26
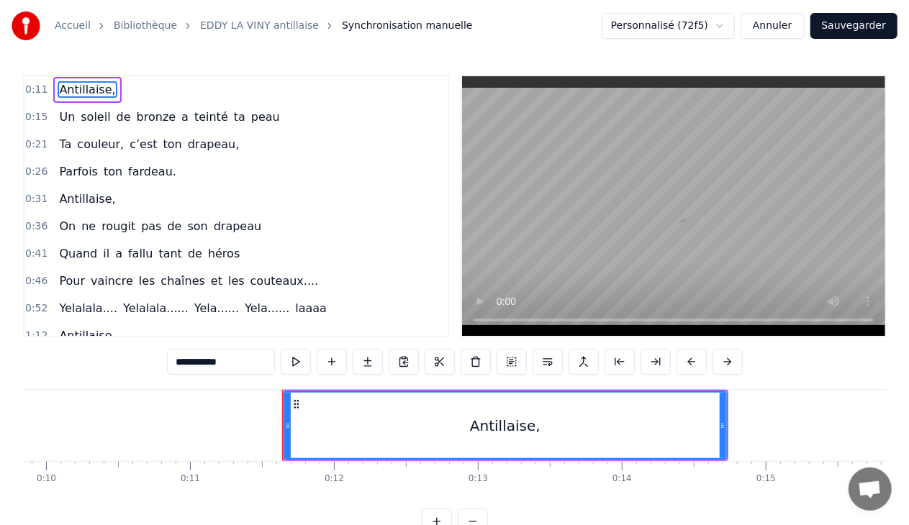
scroll to position [0, 1604]
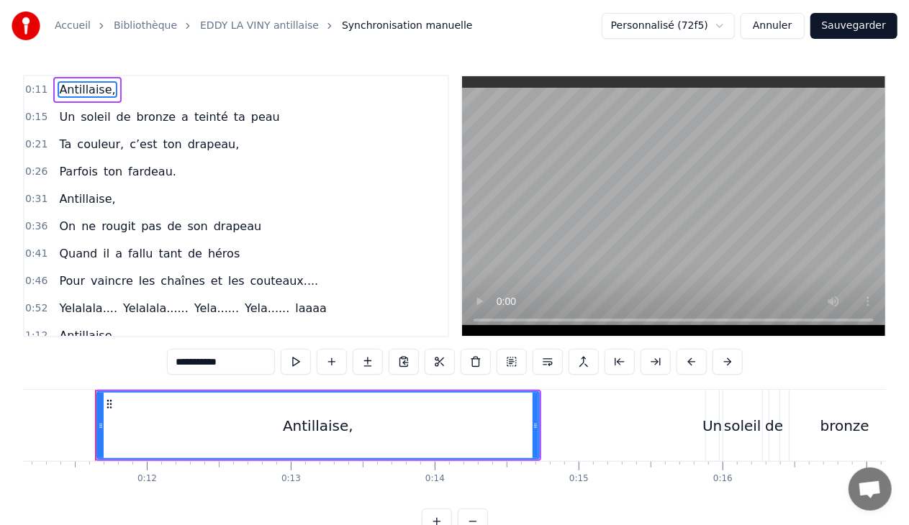
click at [777, 22] on button "Annuler" at bounding box center [772, 26] width 63 height 26
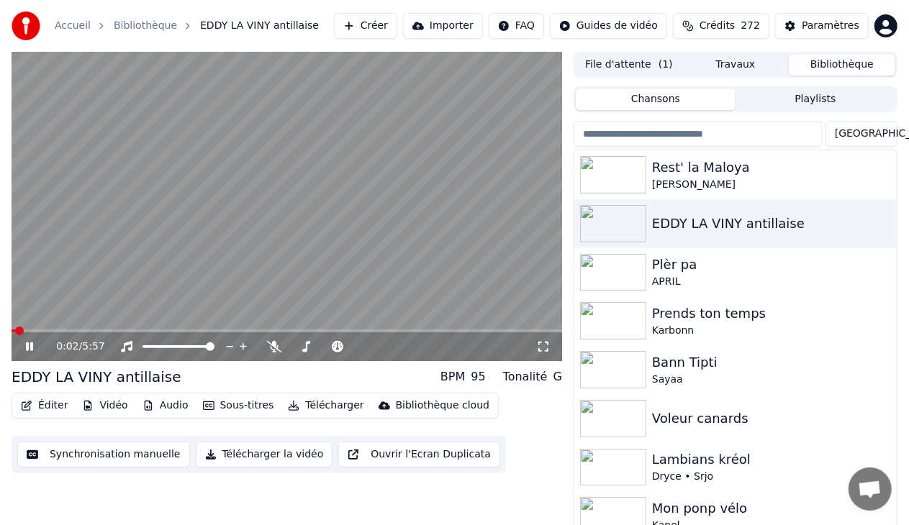
click at [32, 350] on icon at bounding box center [29, 347] width 7 height 9
click at [867, 492] on span "Ouvrir le chat" at bounding box center [870, 491] width 24 height 20
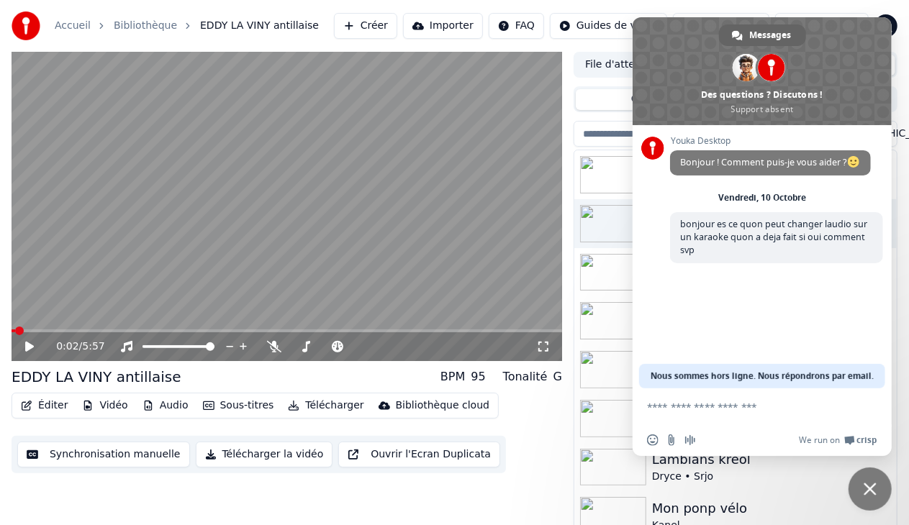
click at [867, 492] on span "Fermer le chat" at bounding box center [870, 489] width 13 height 13
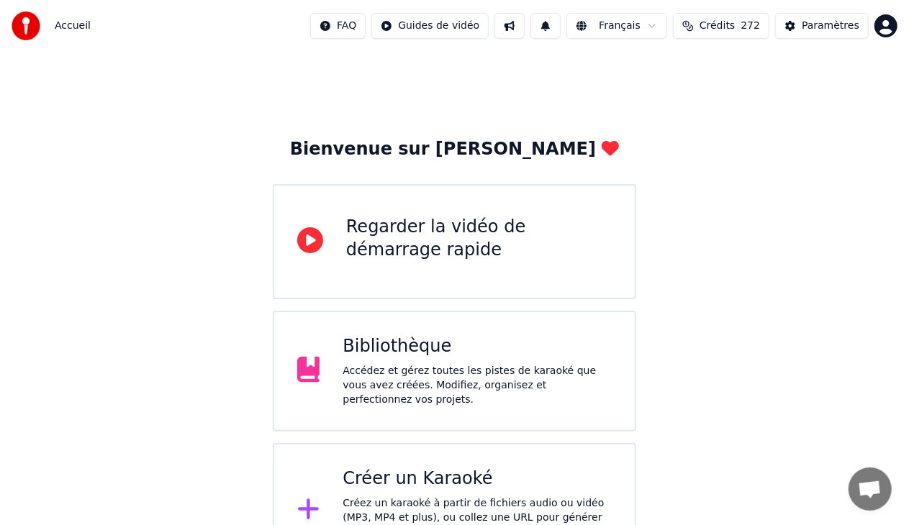
click at [435, 468] on div "Créer un Karaoké" at bounding box center [477, 479] width 269 height 23
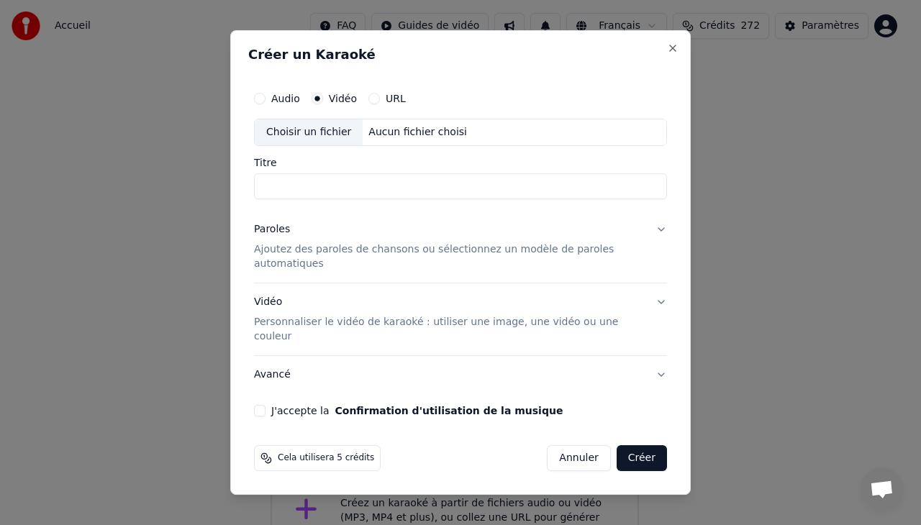
click at [297, 145] on div "Choisir un fichier" at bounding box center [309, 132] width 108 height 26
type input "*******"
click at [323, 312] on div "Vidéo Personnaliser le vidéo de karaoké : utiliser une image, une vidéo ou une …" at bounding box center [449, 319] width 390 height 49
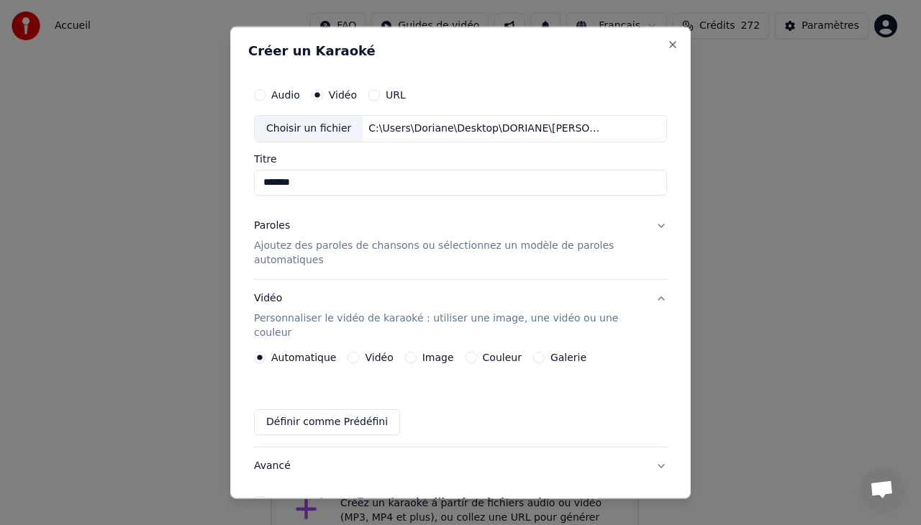
click at [348, 351] on button "Vidéo" at bounding box center [354, 357] width 12 height 12
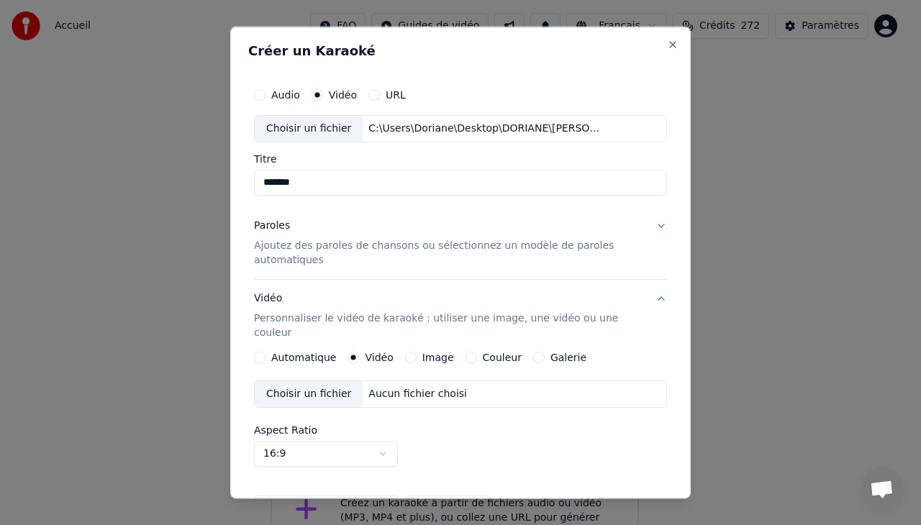
click at [297, 381] on div "Choisir un fichier" at bounding box center [309, 394] width 108 height 26
click at [274, 305] on div "Vidéo Personnaliser le vidéo de karaoké : utiliser une image, une vidéo ou une …" at bounding box center [449, 315] width 390 height 49
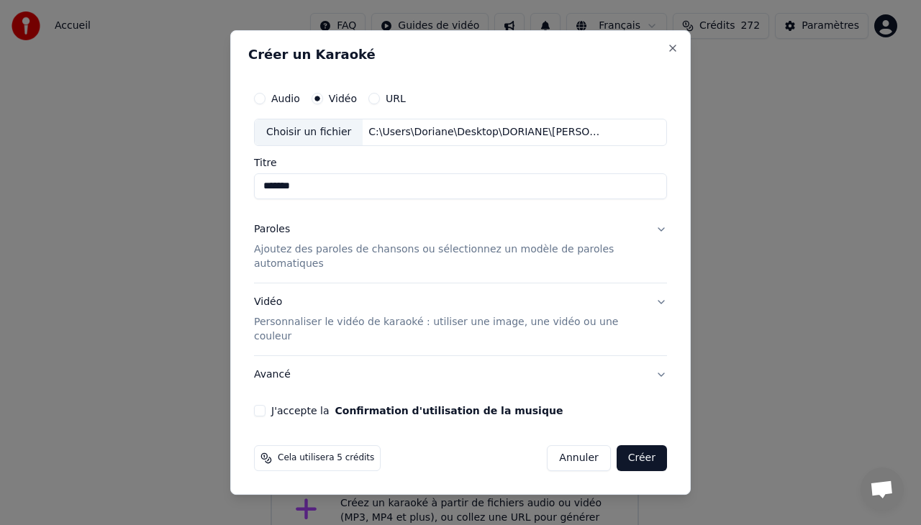
click at [295, 311] on div "Vidéo Personnaliser le vidéo de karaoké : utiliser une image, une vidéo ou une …" at bounding box center [449, 319] width 390 height 49
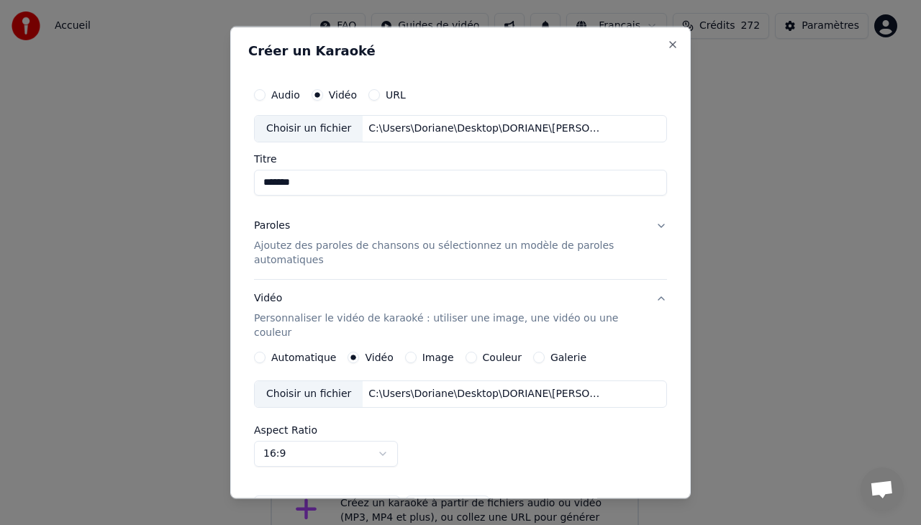
click at [291, 242] on p "Ajoutez des paroles de chansons ou sélectionnez un modèle de paroles automatiqu…" at bounding box center [449, 252] width 390 height 29
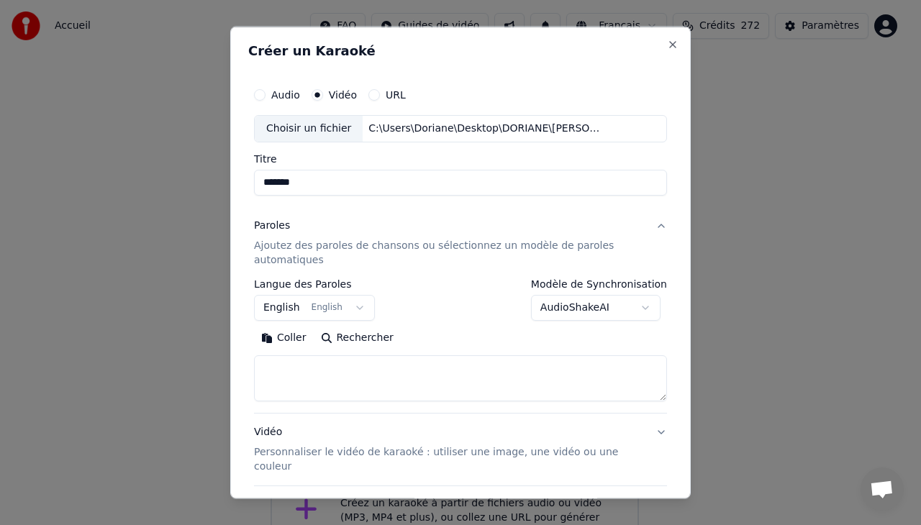
click at [297, 334] on button "Coller" at bounding box center [284, 337] width 60 height 23
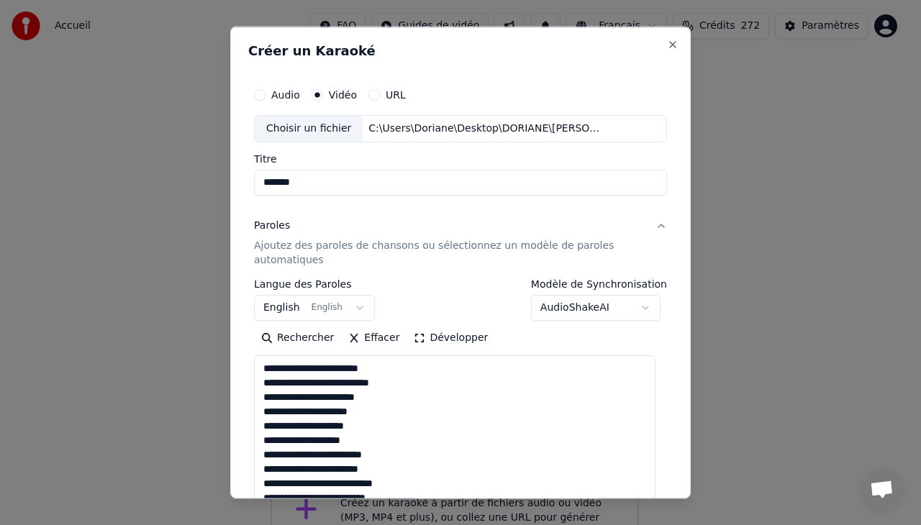
drag, startPoint x: 650, startPoint y: 394, endPoint x: 687, endPoint y: 338, distance: 67.5
click at [662, 477] on div "**********" at bounding box center [460, 263] width 461 height 473
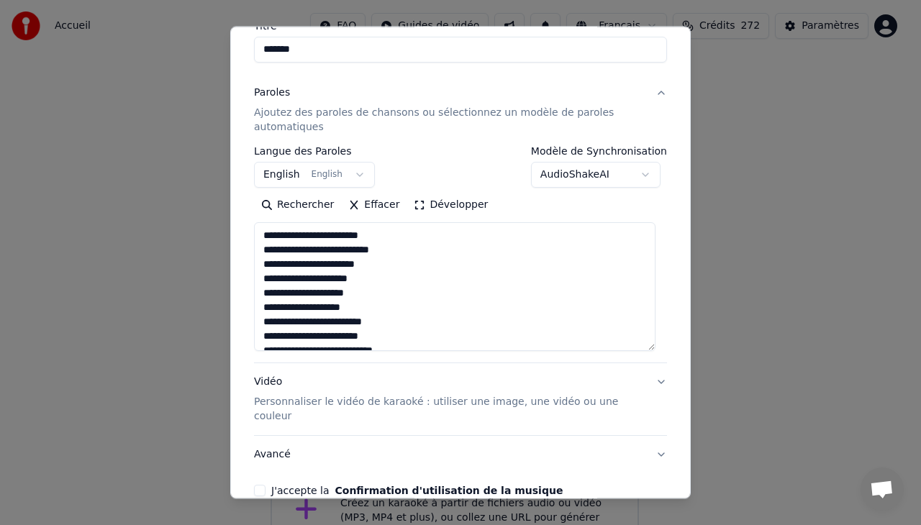
scroll to position [135, 0]
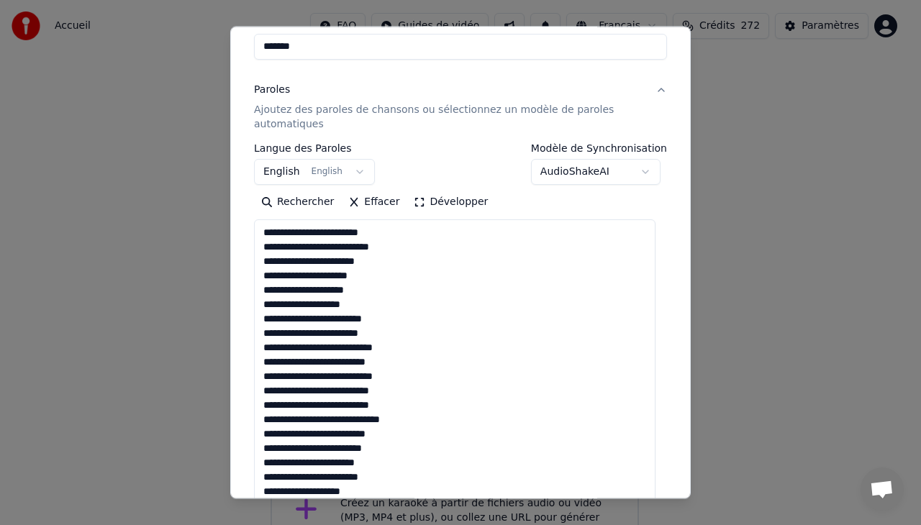
drag, startPoint x: 651, startPoint y: 342, endPoint x: 666, endPoint y: 558, distance: 216.5
click at [666, 525] on html "**********" at bounding box center [460, 289] width 921 height 579
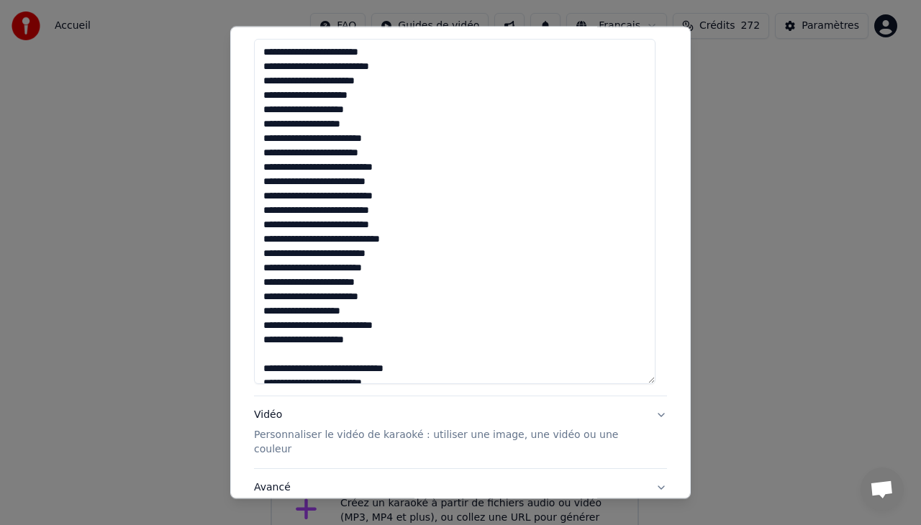
scroll to position [313, 0]
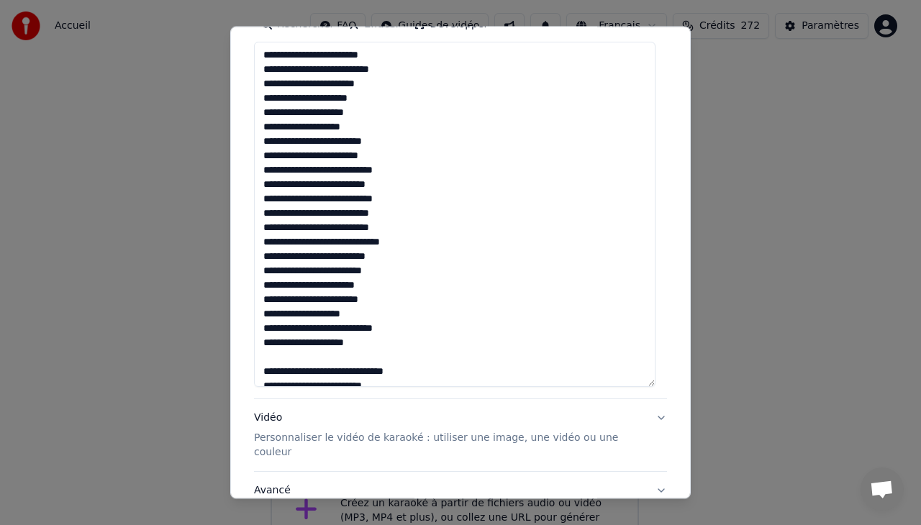
drag, startPoint x: 259, startPoint y: 171, endPoint x: 427, endPoint y: 232, distance: 178.8
click at [427, 232] on textarea at bounding box center [455, 215] width 402 height 346
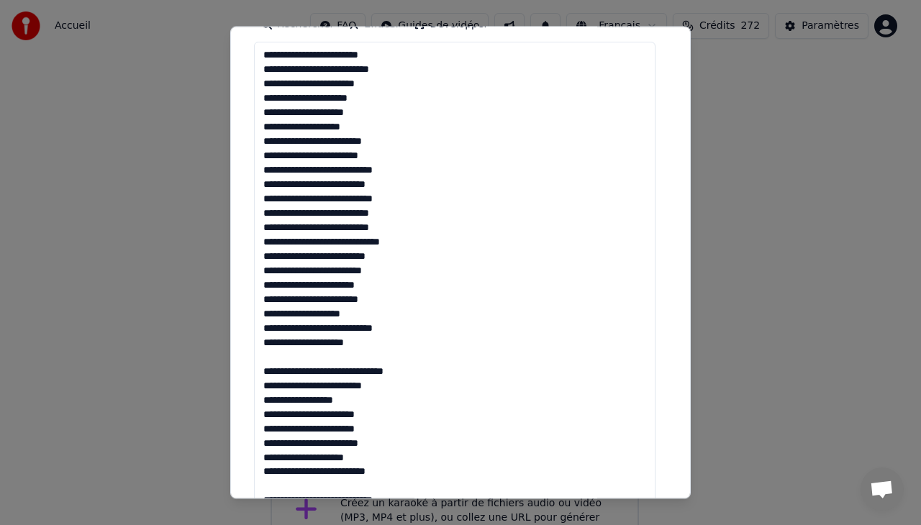
drag, startPoint x: 651, startPoint y: 381, endPoint x: 652, endPoint y: 515, distance: 133.2
click at [652, 515] on body "**********" at bounding box center [454, 289] width 909 height 579
click at [265, 353] on textarea at bounding box center [455, 281] width 402 height 479
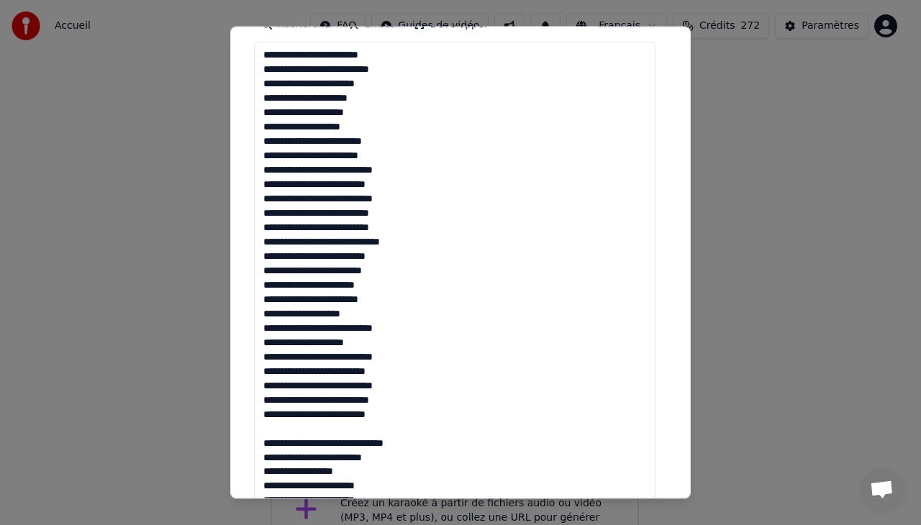
click at [369, 345] on textarea at bounding box center [455, 281] width 402 height 479
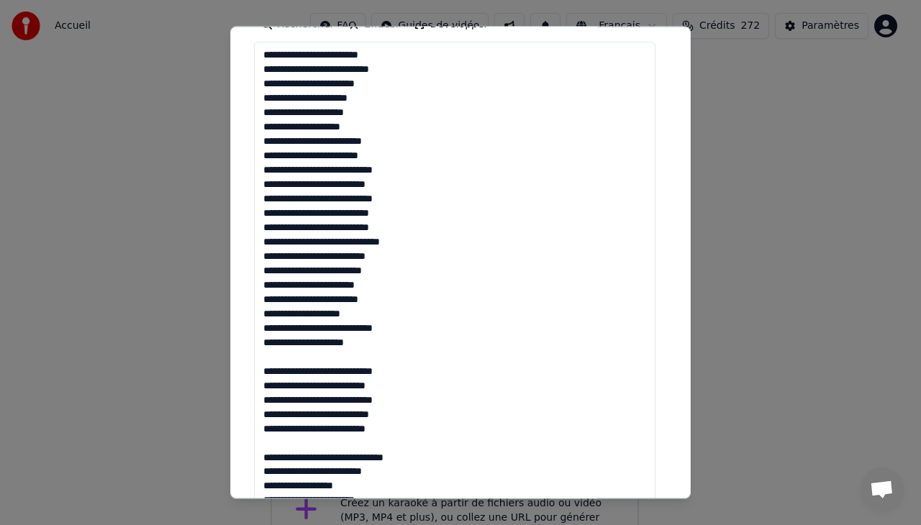
click at [397, 155] on textarea at bounding box center [455, 281] width 402 height 479
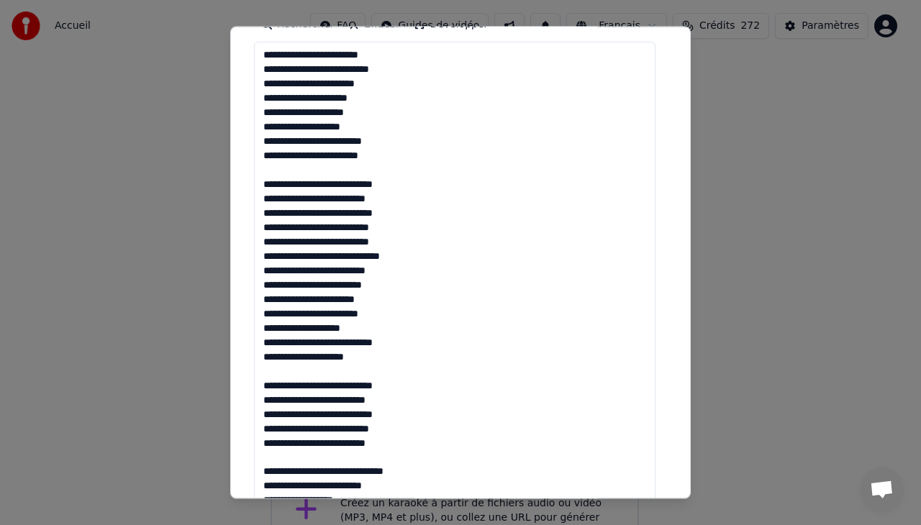
click at [398, 239] on textarea at bounding box center [455, 281] width 402 height 479
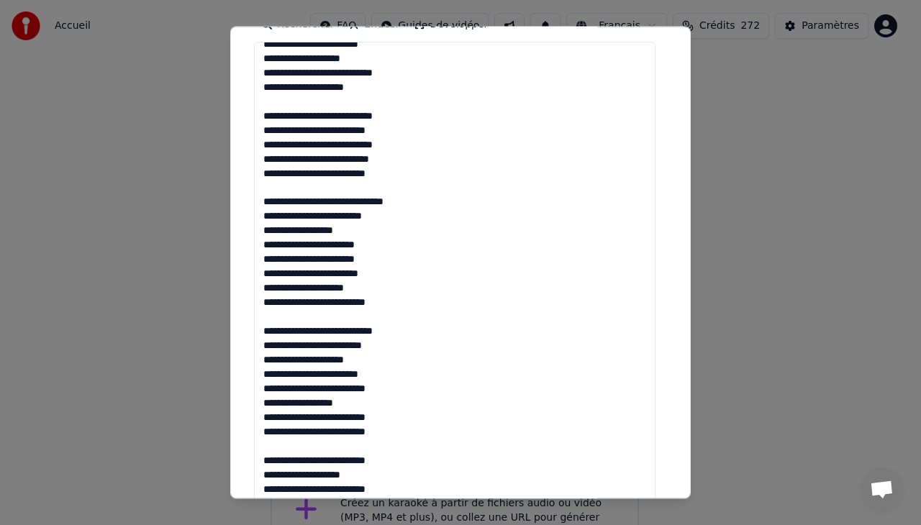
scroll to position [284, 0]
click at [268, 318] on textarea at bounding box center [455, 281] width 402 height 479
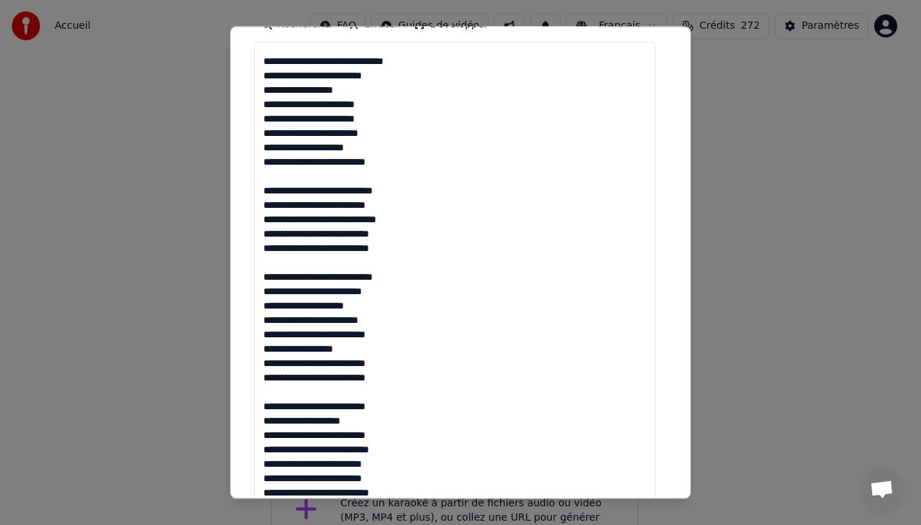
scroll to position [440, 0]
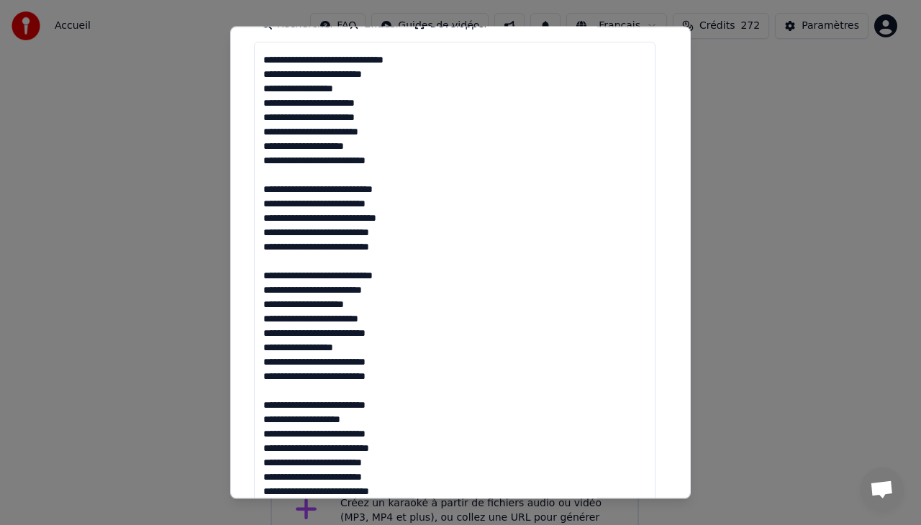
click at [262, 379] on textarea at bounding box center [455, 281] width 402 height 479
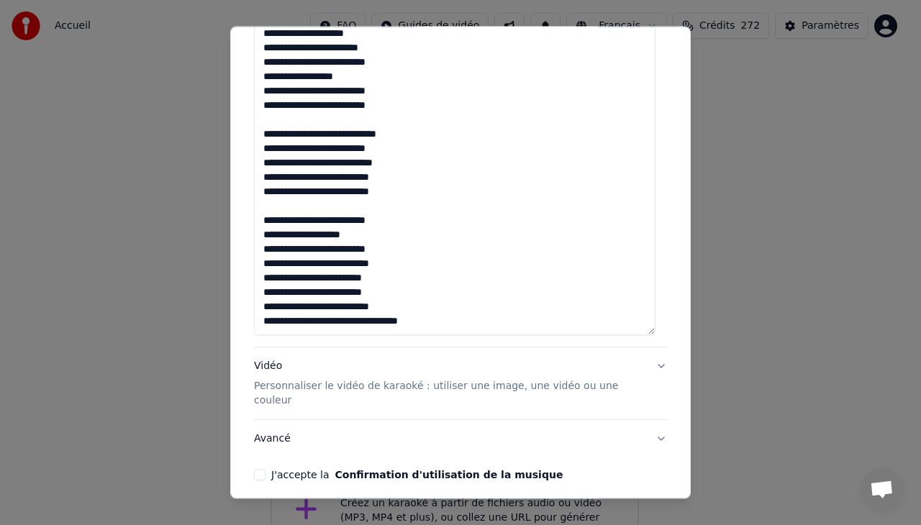
scroll to position [490, 0]
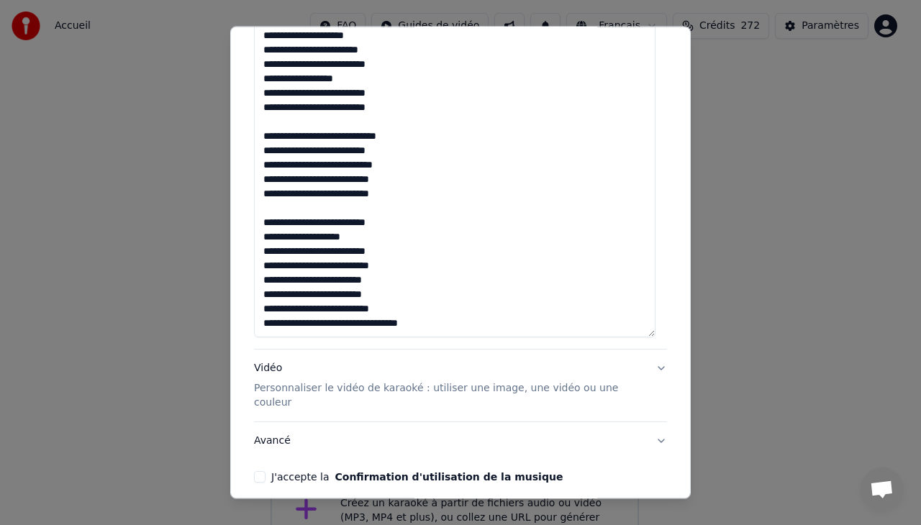
drag, startPoint x: 646, startPoint y: 299, endPoint x: 643, endPoint y: 330, distance: 30.4
click at [643, 330] on textarea at bounding box center [455, 82] width 402 height 511
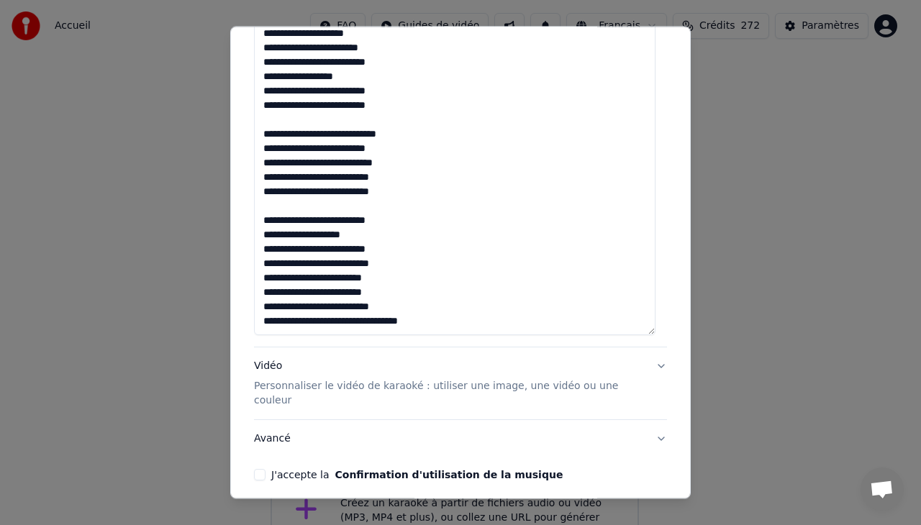
click at [438, 315] on textarea at bounding box center [455, 81] width 402 height 509
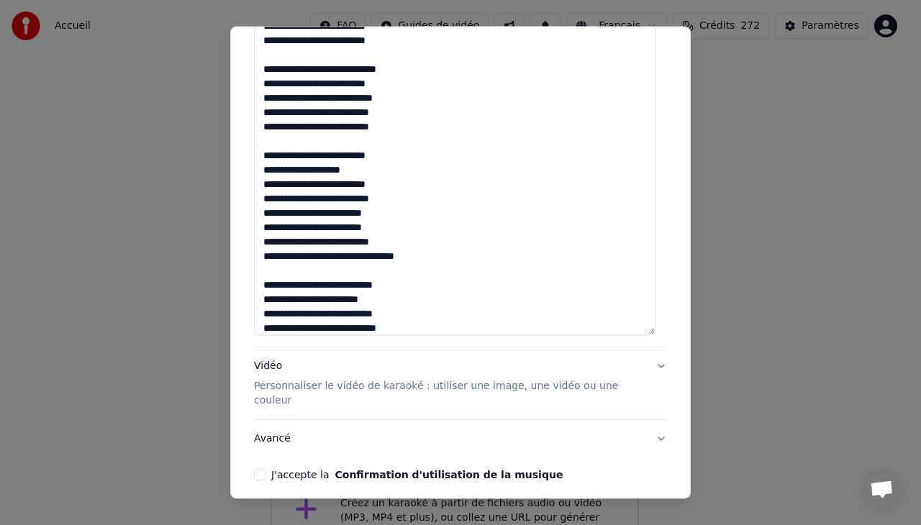
scroll to position [561, 0]
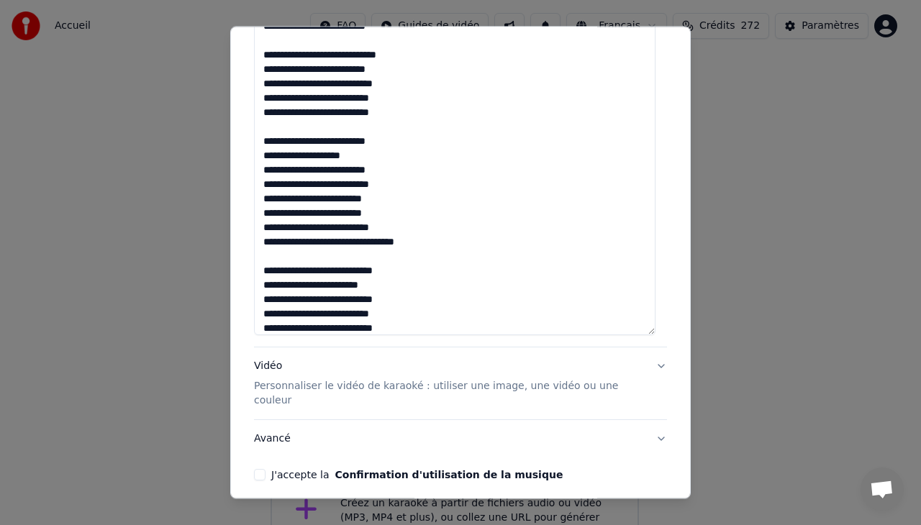
type textarea "**********"
click at [675, 344] on div "**********" at bounding box center [460, 263] width 461 height 473
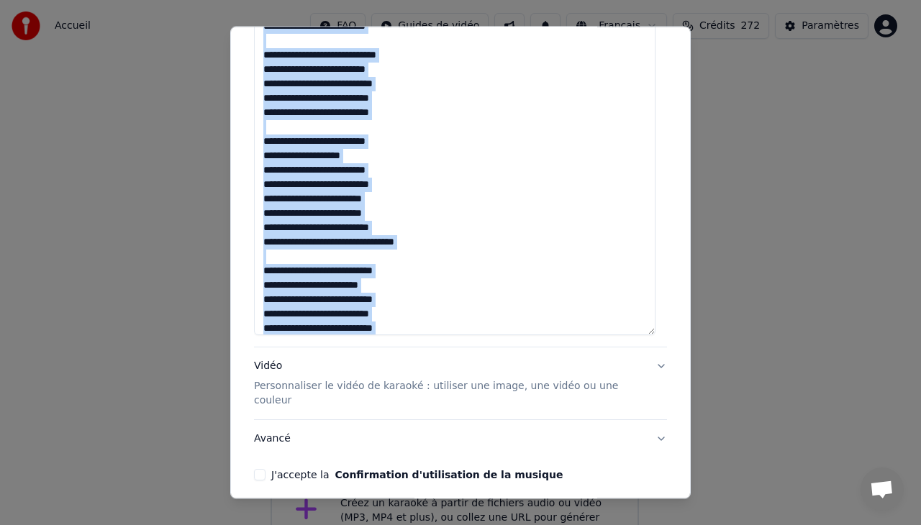
click at [675, 344] on div "**********" at bounding box center [460, 263] width 461 height 473
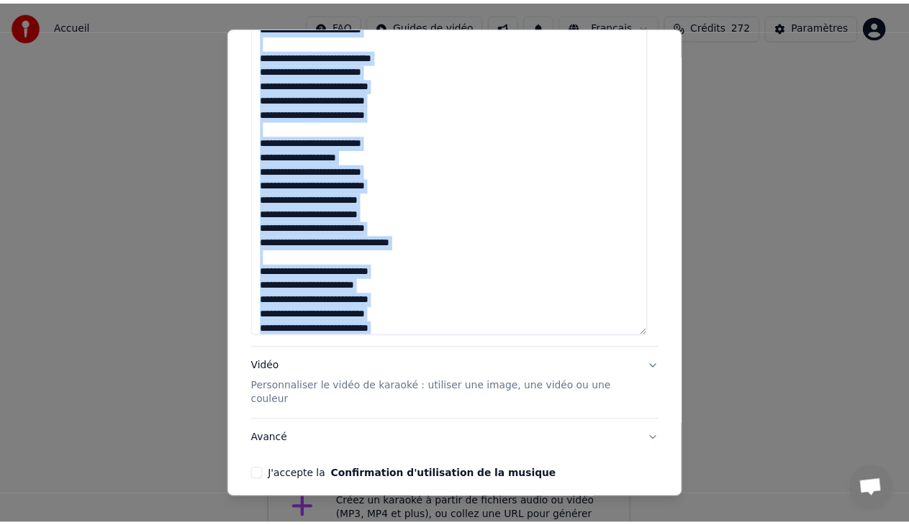
scroll to position [572, 0]
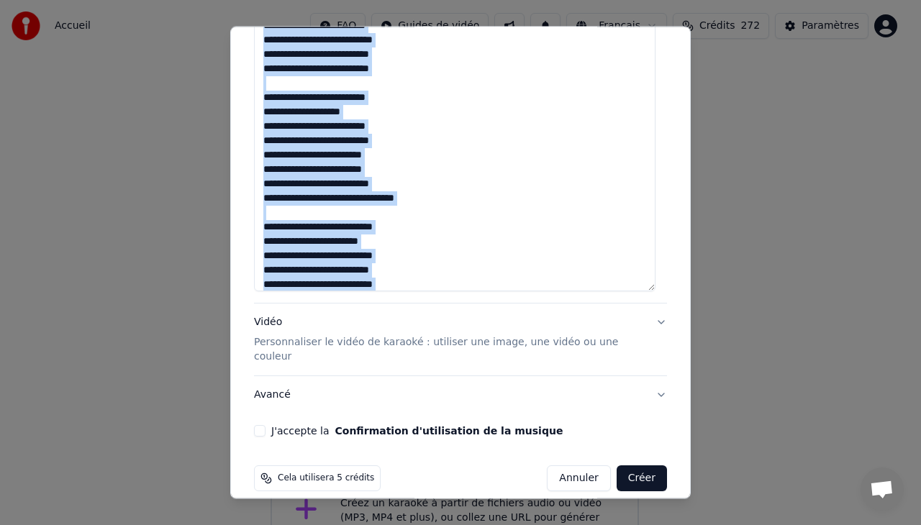
click at [260, 425] on button "J'accepte la Confirmation d'utilisation de la musique" at bounding box center [260, 431] width 12 height 12
click at [631, 466] on button "Créer" at bounding box center [642, 479] width 50 height 26
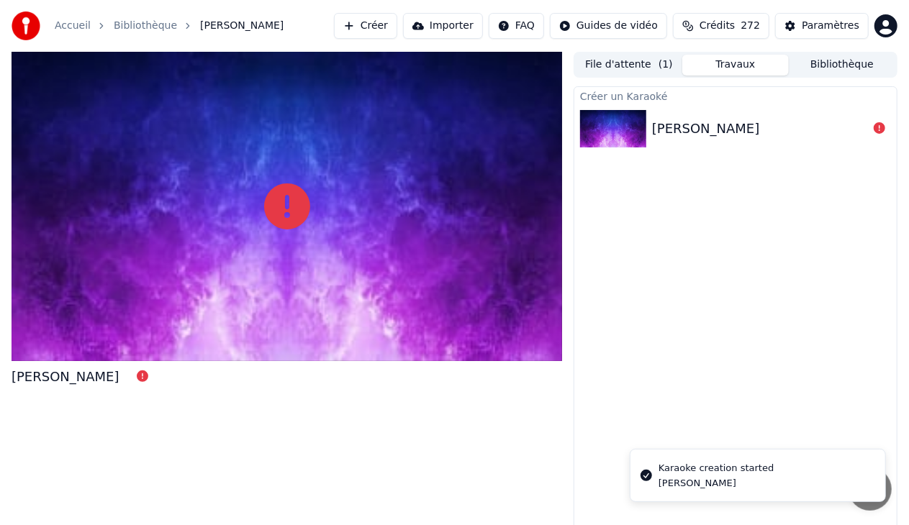
click at [618, 130] on img at bounding box center [613, 128] width 66 height 37
click at [742, 125] on div "Lia Dey" at bounding box center [760, 129] width 216 height 20
click at [726, 125] on div "Lia Dey" at bounding box center [760, 129] width 216 height 20
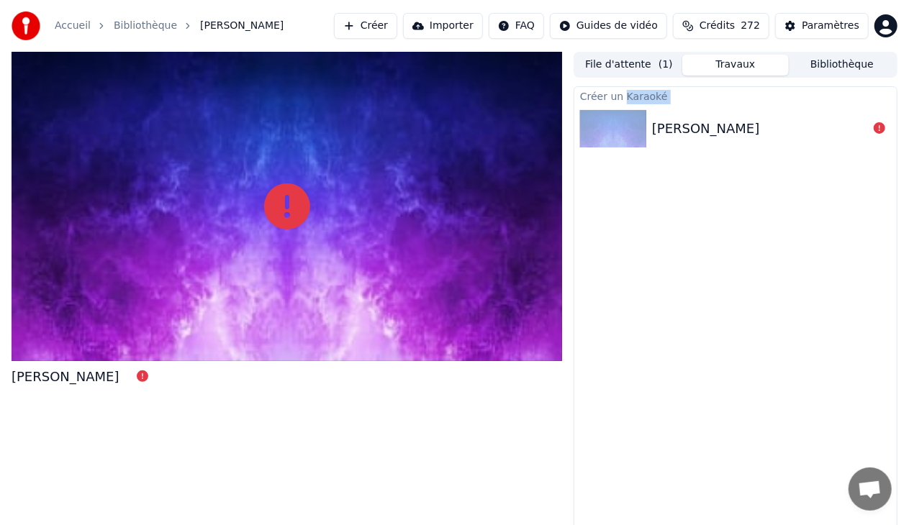
click at [726, 125] on div "Lia Dey" at bounding box center [760, 129] width 216 height 20
click at [725, 126] on div "Lia Dey" at bounding box center [760, 129] width 216 height 20
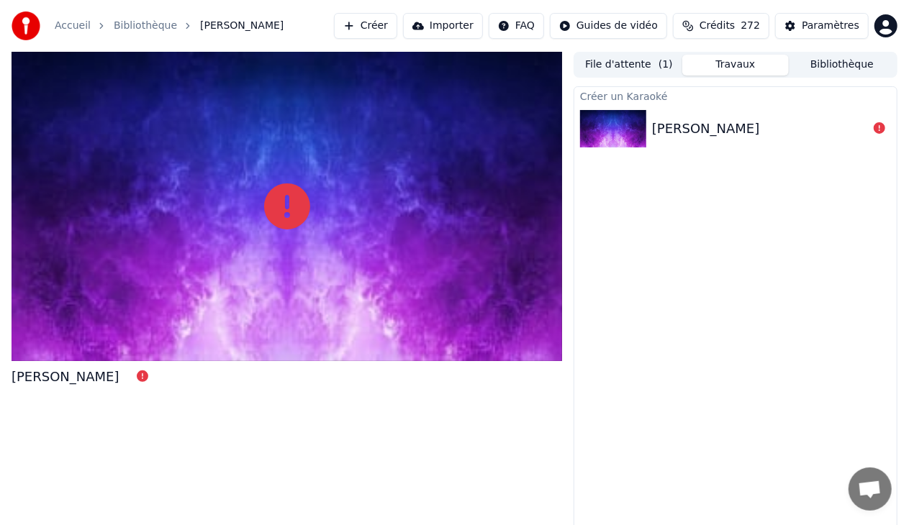
click at [725, 126] on div "Lia Dey" at bounding box center [760, 129] width 216 height 20
click at [860, 478] on span "Ouvrir le chat" at bounding box center [870, 489] width 43 height 43
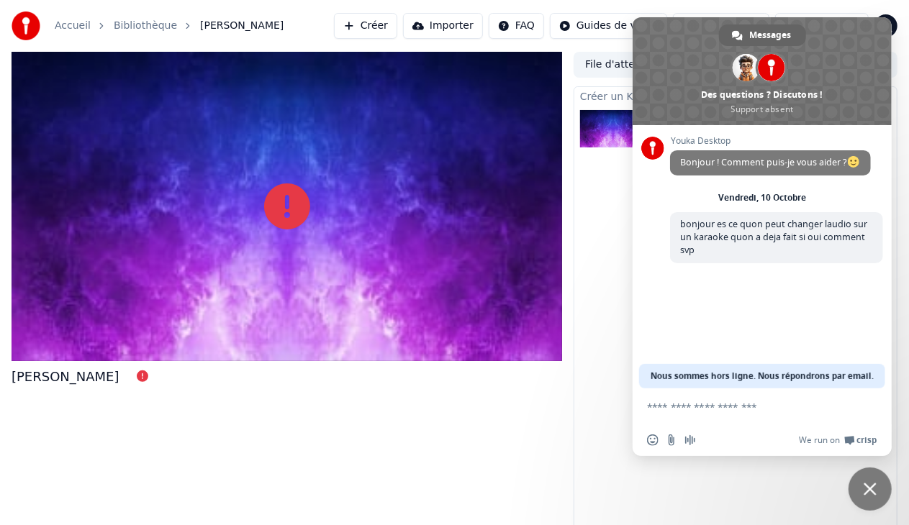
click at [790, 474] on div "Créer un Karaoké Lia Dey" at bounding box center [736, 309] width 324 height 447
click at [871, 481] on span "Fermer le chat" at bounding box center [870, 489] width 43 height 43
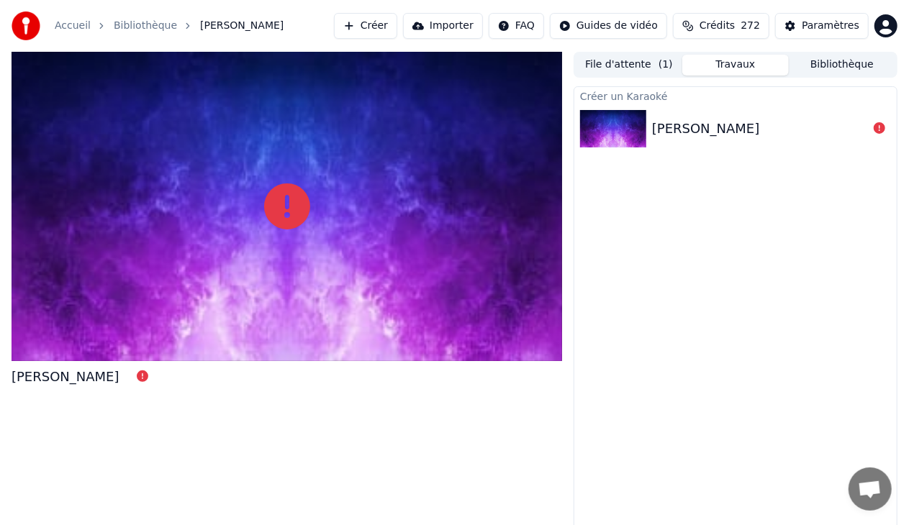
click at [202, 24] on span "Lia Dey" at bounding box center [241, 26] width 83 height 14
click at [705, 63] on button "Travaux" at bounding box center [735, 65] width 107 height 21
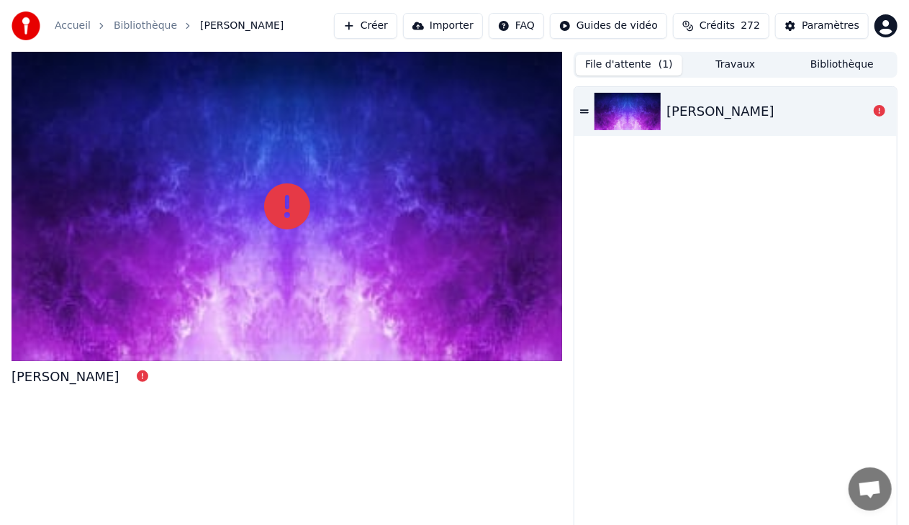
click at [642, 58] on button "File d'attente ( 1 )" at bounding box center [629, 65] width 107 height 21
click at [584, 109] on icon at bounding box center [584, 111] width 9 height 4
click at [584, 128] on div "Lia Dey" at bounding box center [735, 111] width 322 height 49
click at [584, 112] on icon at bounding box center [584, 111] width 9 height 4
click at [584, 108] on icon at bounding box center [584, 112] width 9 height 10
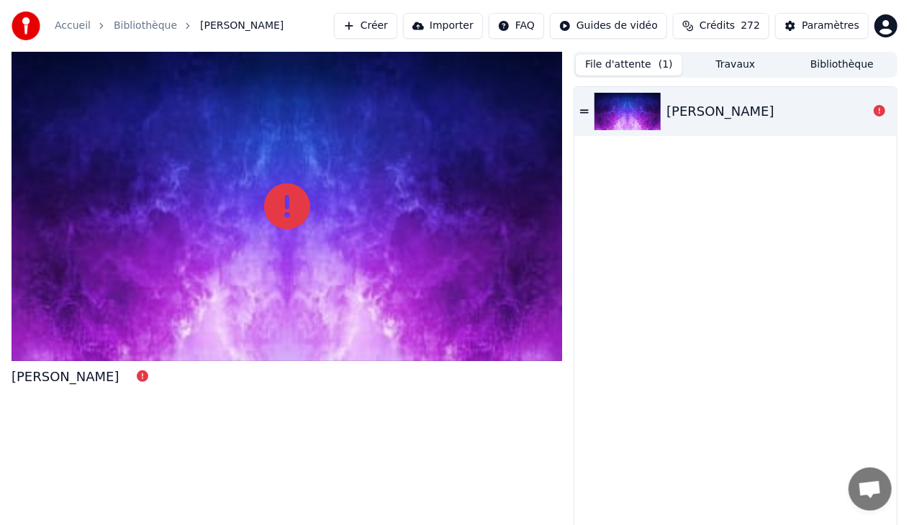
click at [685, 108] on div "Lia Dey" at bounding box center [721, 111] width 108 height 20
click at [879, 112] on icon at bounding box center [880, 111] width 12 height 12
click at [727, 22] on span "Crédits" at bounding box center [717, 26] width 35 height 14
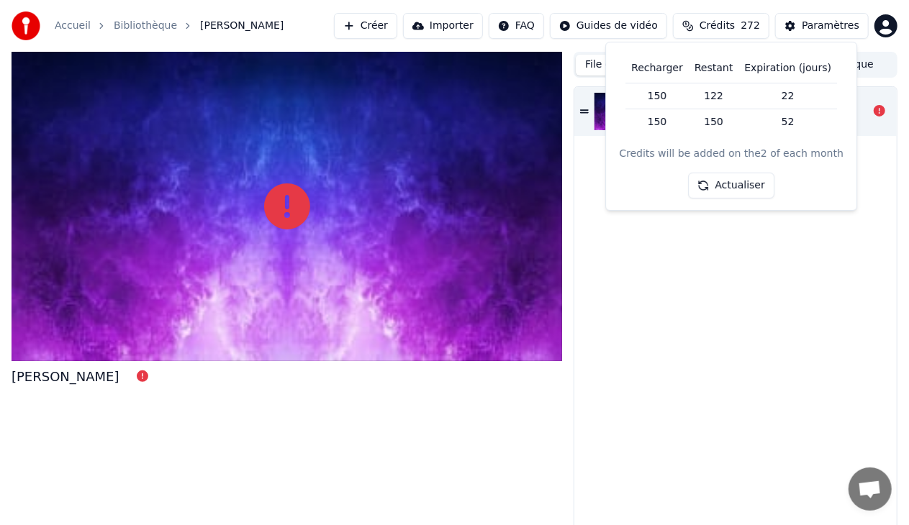
click at [701, 289] on div "Lia Dey" at bounding box center [735, 310] width 322 height 446
